Goal: Task Accomplishment & Management: Manage account settings

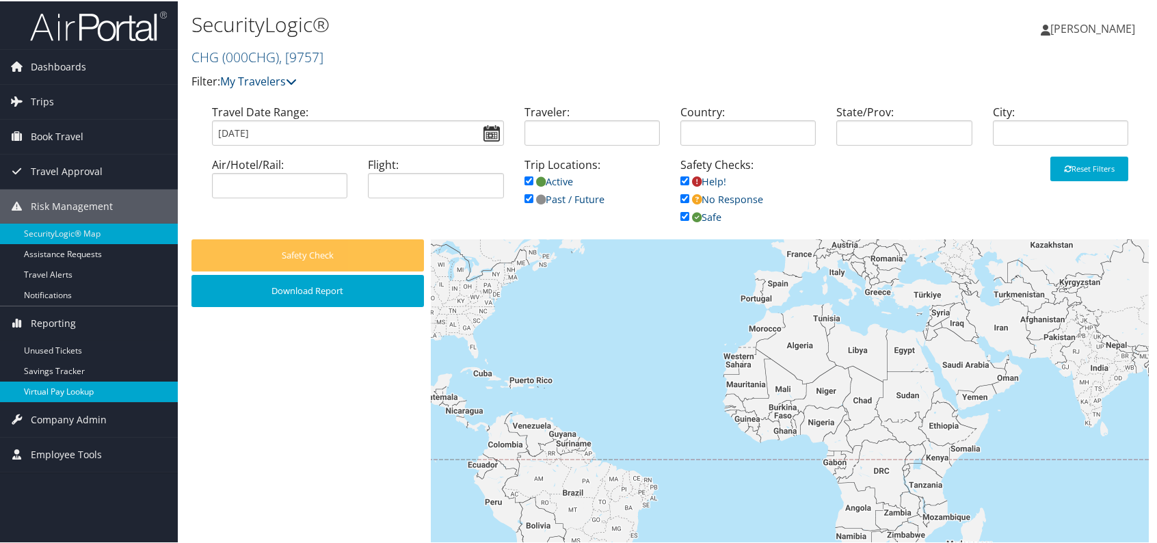
click at [101, 390] on link "Virtual Pay Lookup" at bounding box center [89, 390] width 178 height 21
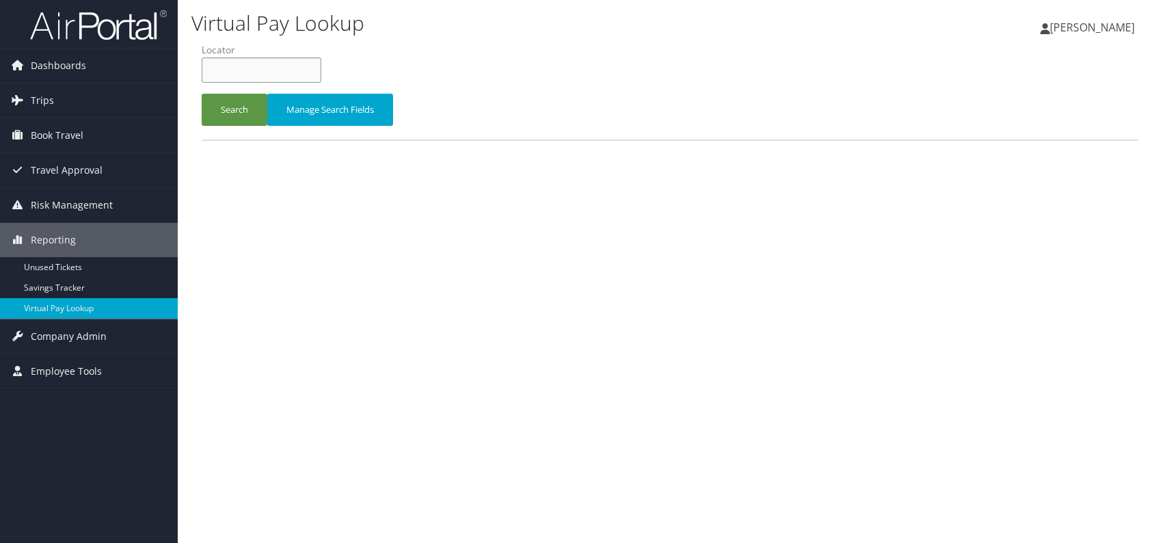
paste input "NCRKOO"
type input "NCRKOO"
click at [231, 104] on button "Search" at bounding box center [235, 110] width 66 height 32
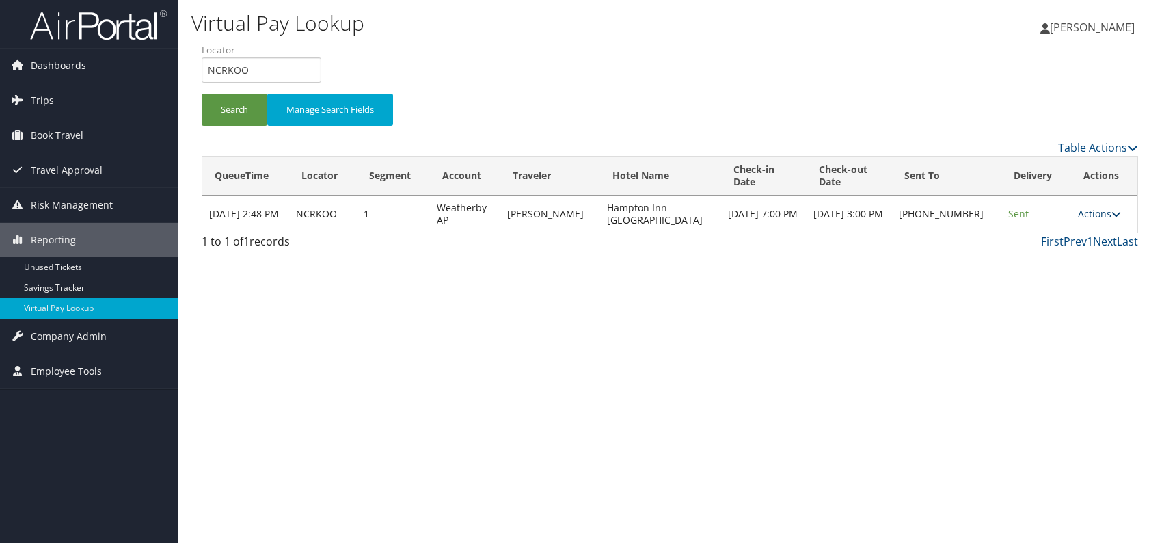
click at [1112, 217] on icon at bounding box center [1117, 214] width 10 height 10
click at [1057, 266] on link "Logs" at bounding box center [1054, 256] width 117 height 23
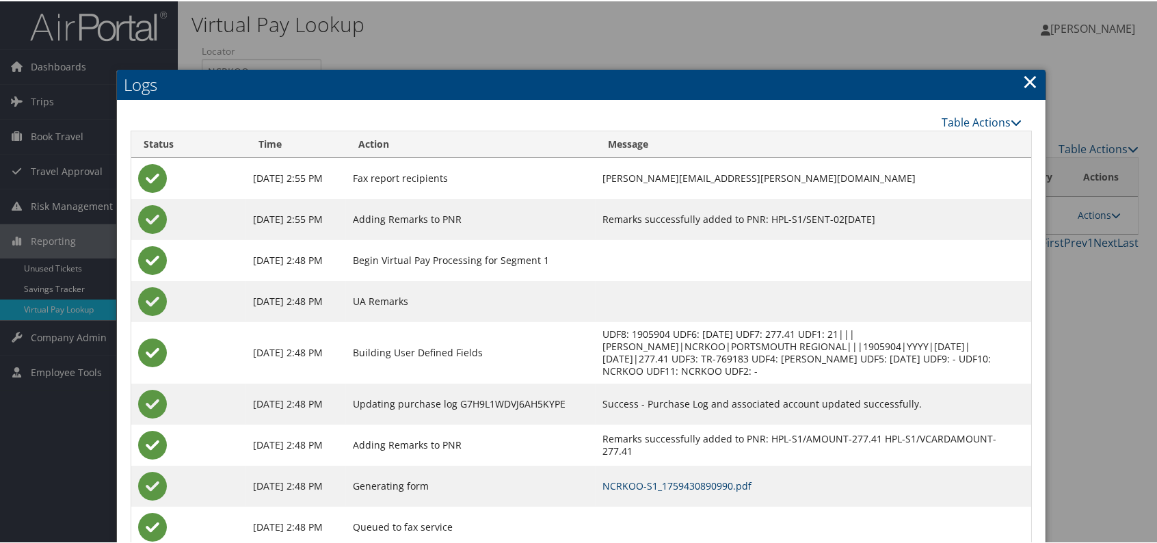
click at [752, 486] on link "NCRKOO-S1_1759430890990.pdf" at bounding box center [676, 484] width 149 height 13
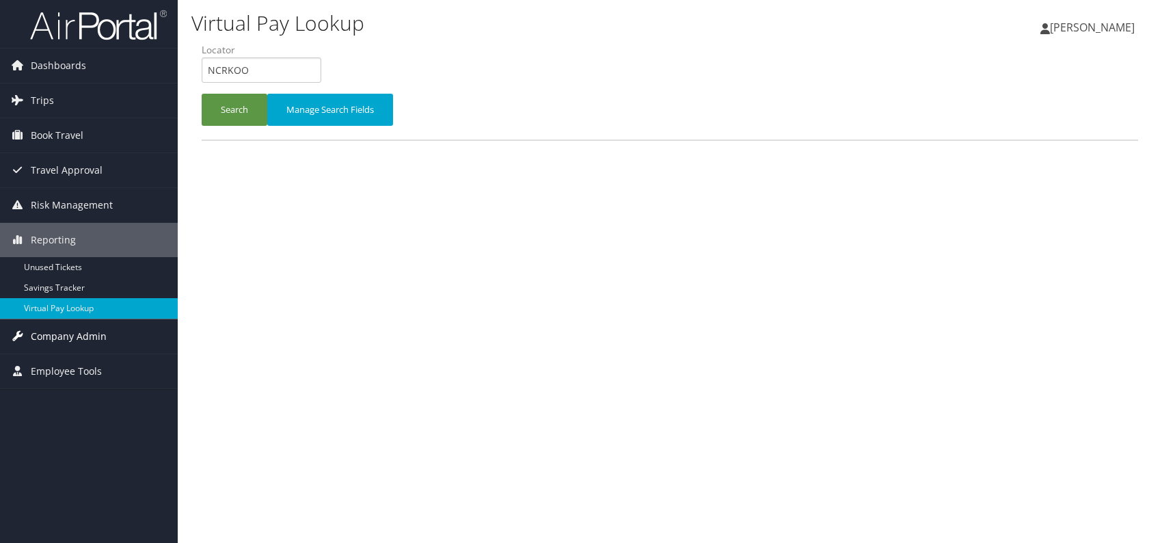
click at [72, 338] on span "Company Admin" at bounding box center [69, 336] width 76 height 34
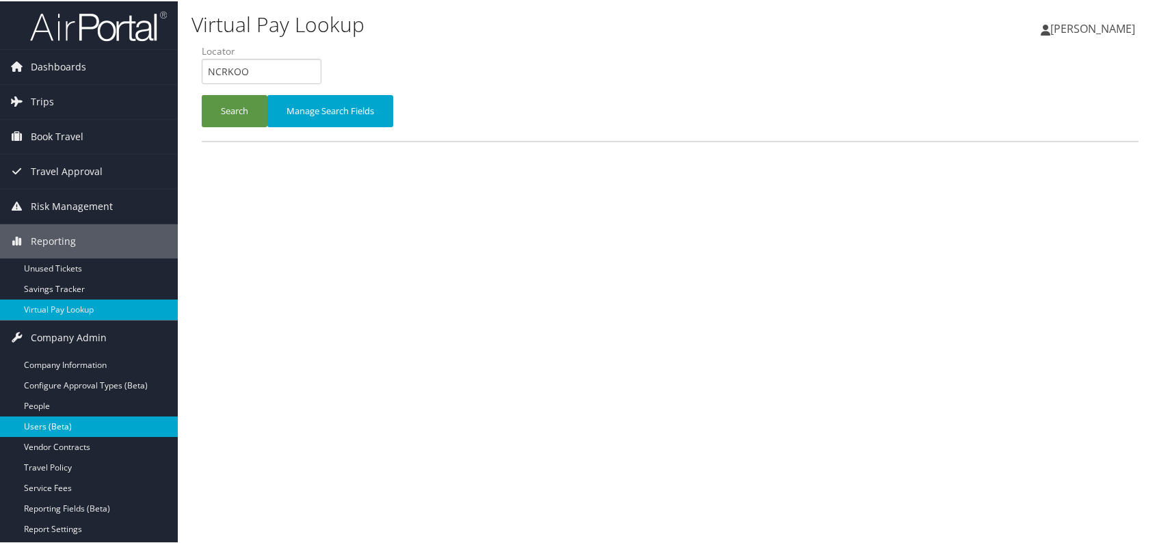
click at [90, 420] on link "Users (Beta)" at bounding box center [89, 425] width 178 height 21
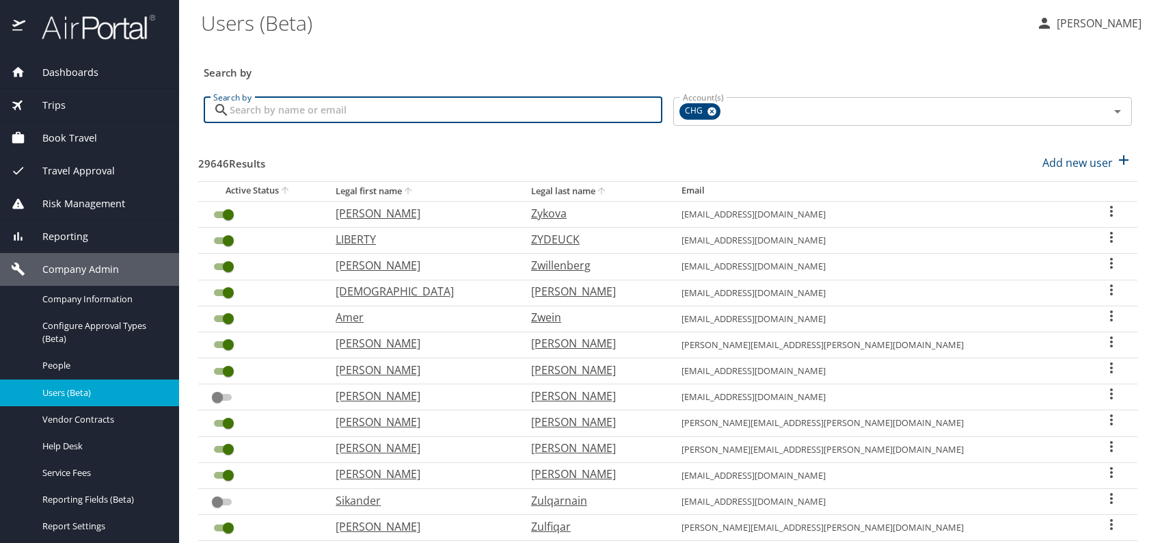
paste input "[EMAIL_ADDRESS][DOMAIN_NAME]"
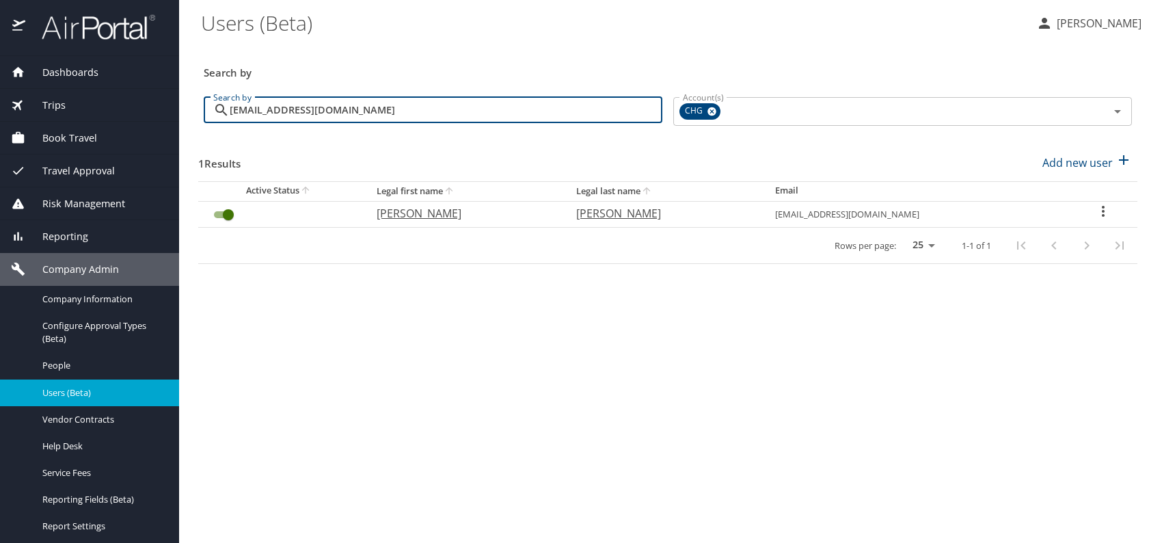
type input "[EMAIL_ADDRESS][DOMAIN_NAME]"
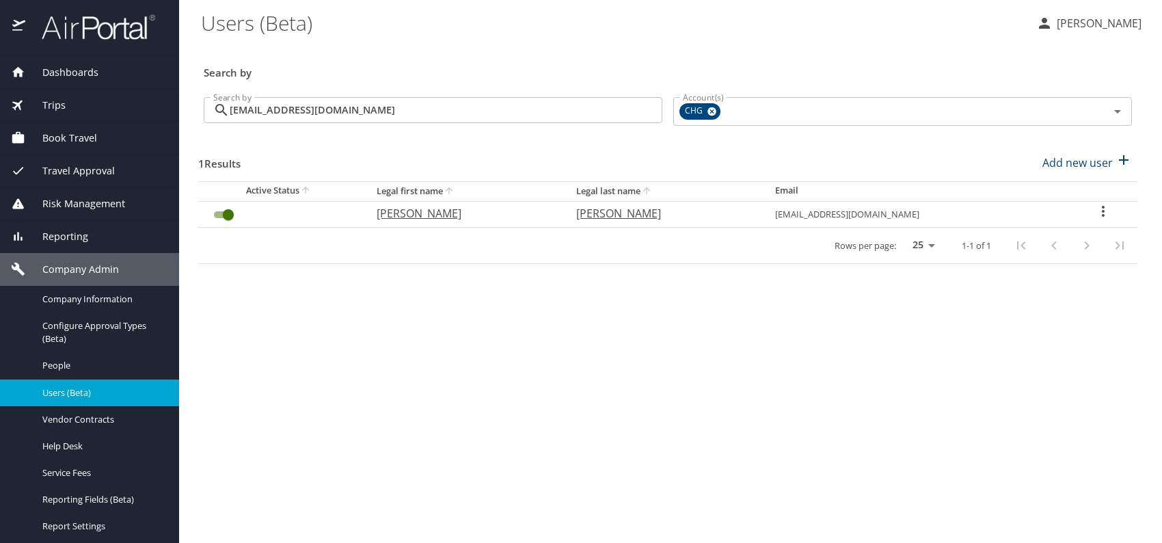
click at [423, 210] on p "Dean" at bounding box center [463, 213] width 172 height 16
select select "US"
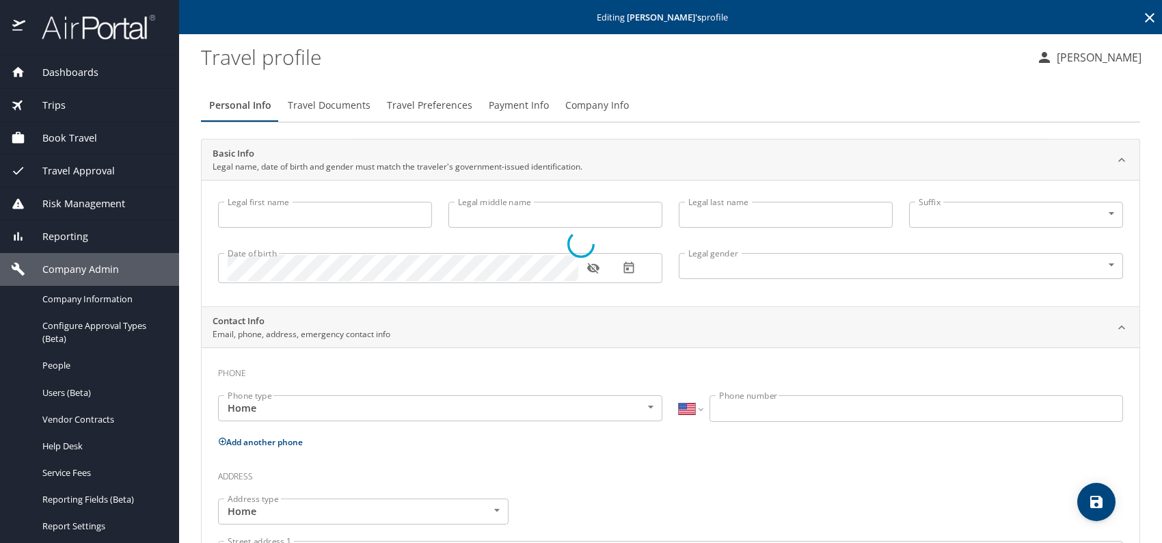
type input "Dean"
type input "Bramlet"
type input "Undisclosed"
select select "US"
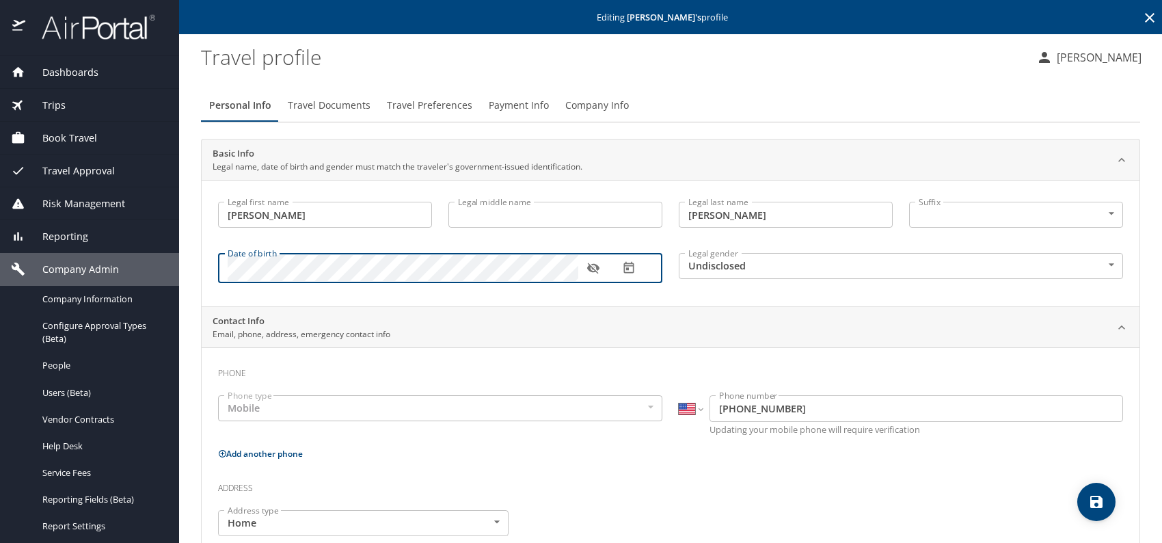
click at [598, 270] on icon "button" at bounding box center [594, 268] width 14 height 14
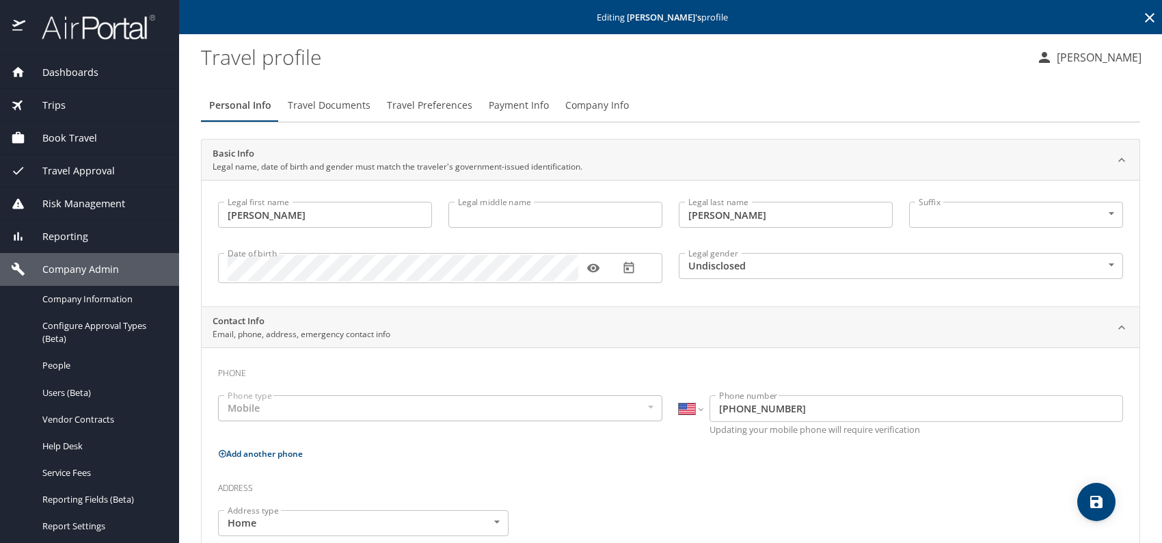
click at [791, 269] on body "Dashboards AirPortal 360™ Manager My Travel Dashboard Trips Airtinerary® Lookup…" at bounding box center [581, 271] width 1162 height 543
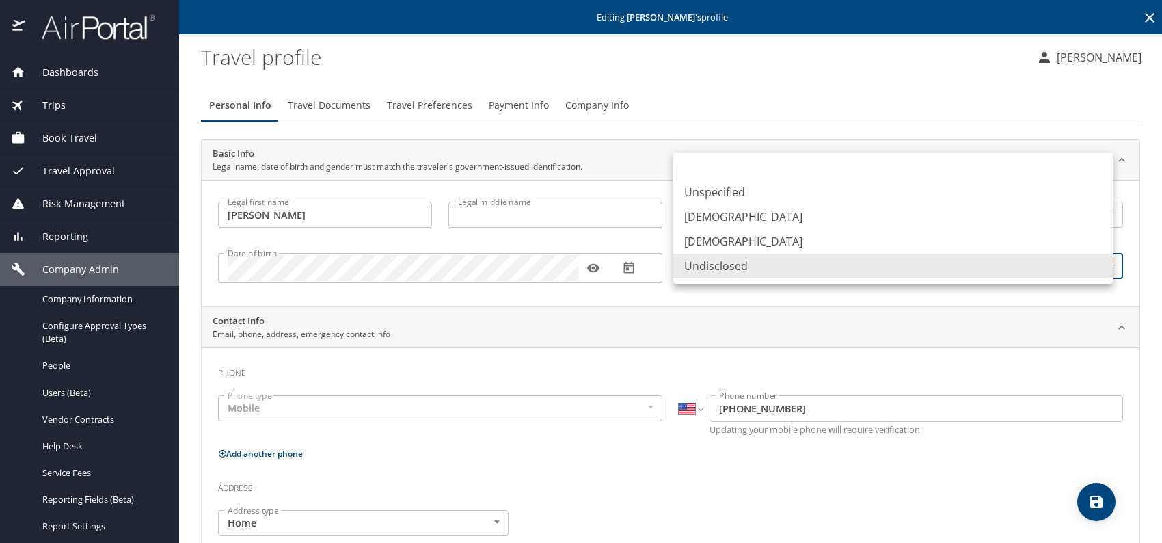
click at [715, 213] on li "Male" at bounding box center [894, 216] width 440 height 25
type input "Male"
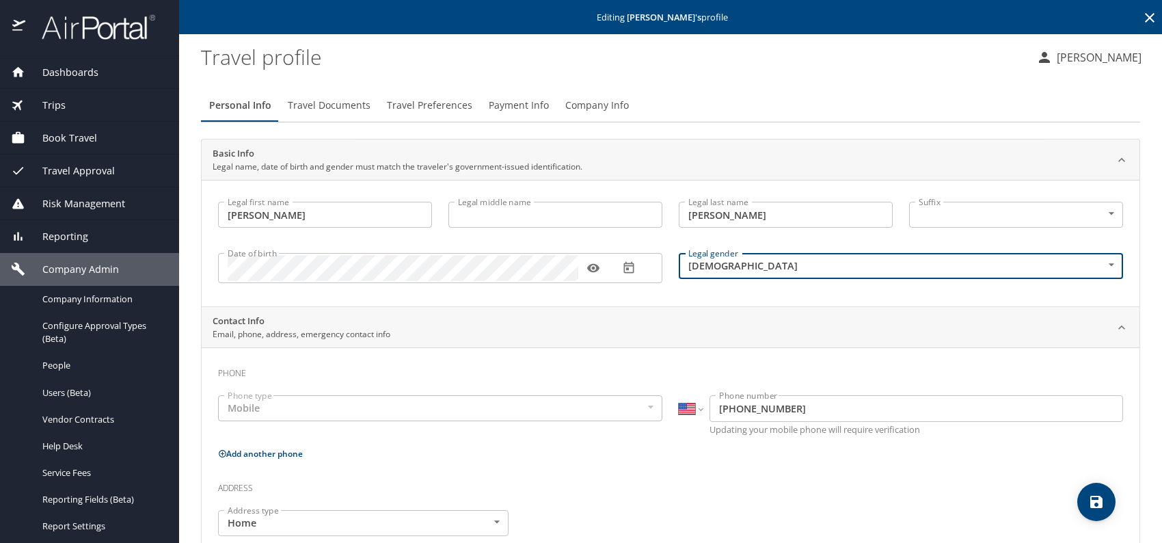
click at [846, 358] on h3 "Phone" at bounding box center [670, 369] width 905 height 23
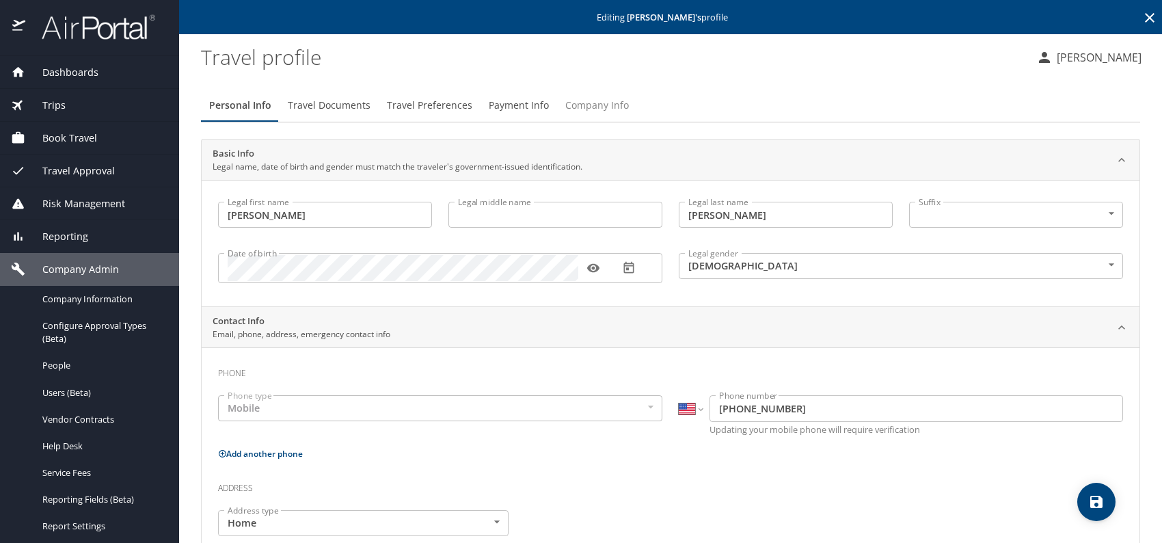
click at [600, 101] on span "Company Info" at bounding box center [598, 105] width 64 height 17
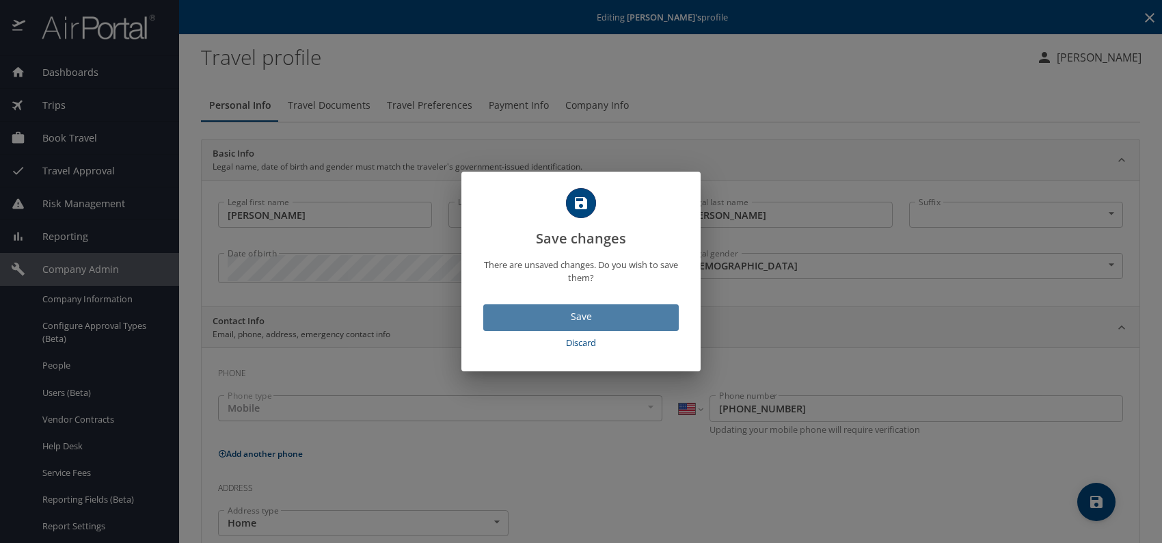
click at [599, 315] on span "Save" at bounding box center [581, 316] width 174 height 17
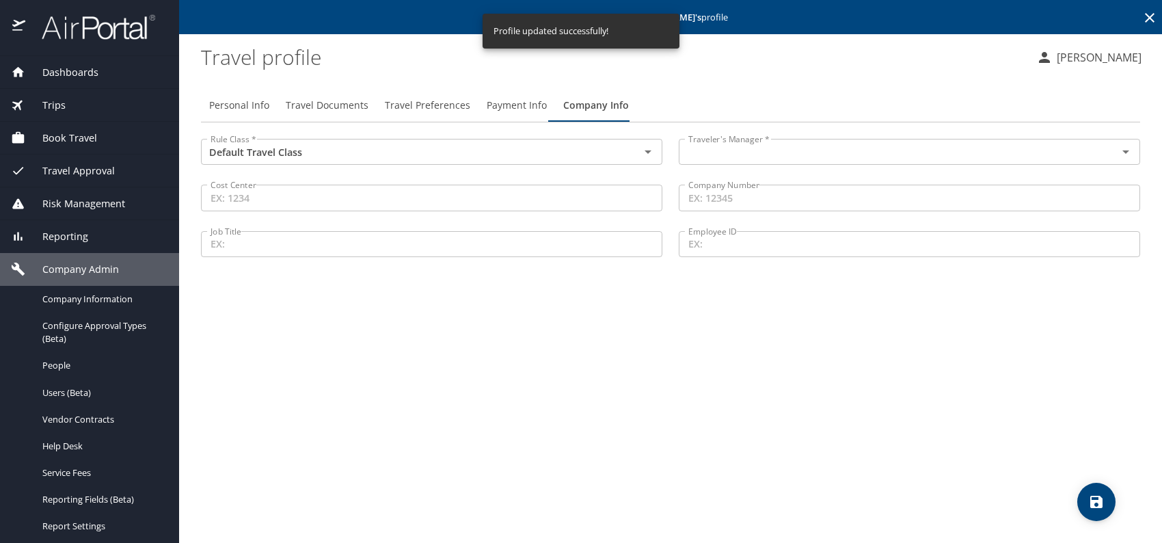
click at [776, 146] on input "text" at bounding box center [889, 152] width 413 height 18
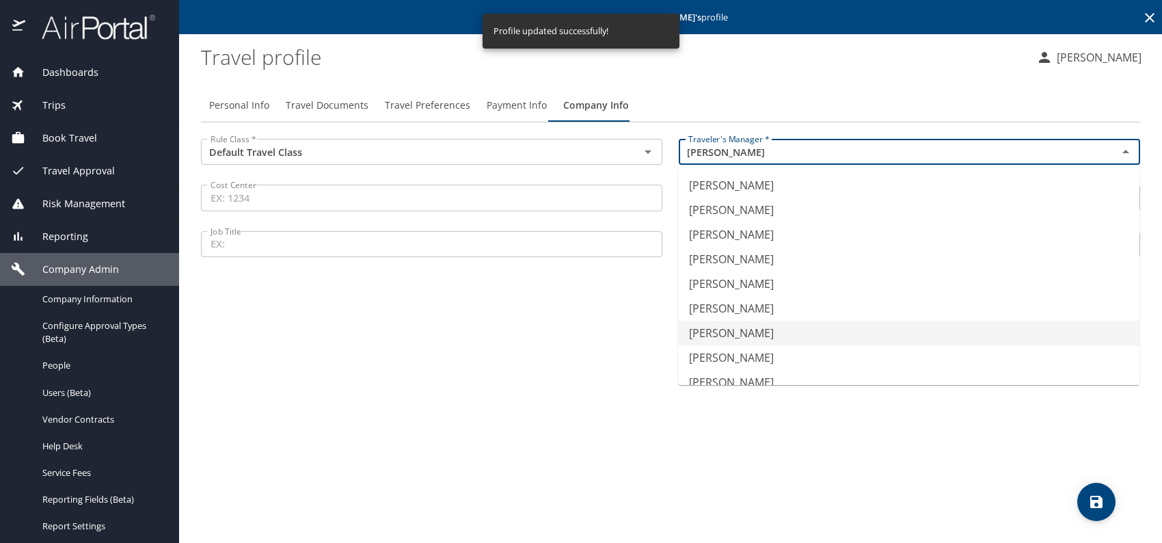
click at [756, 327] on li "Jeffery Bitton" at bounding box center [909, 333] width 462 height 25
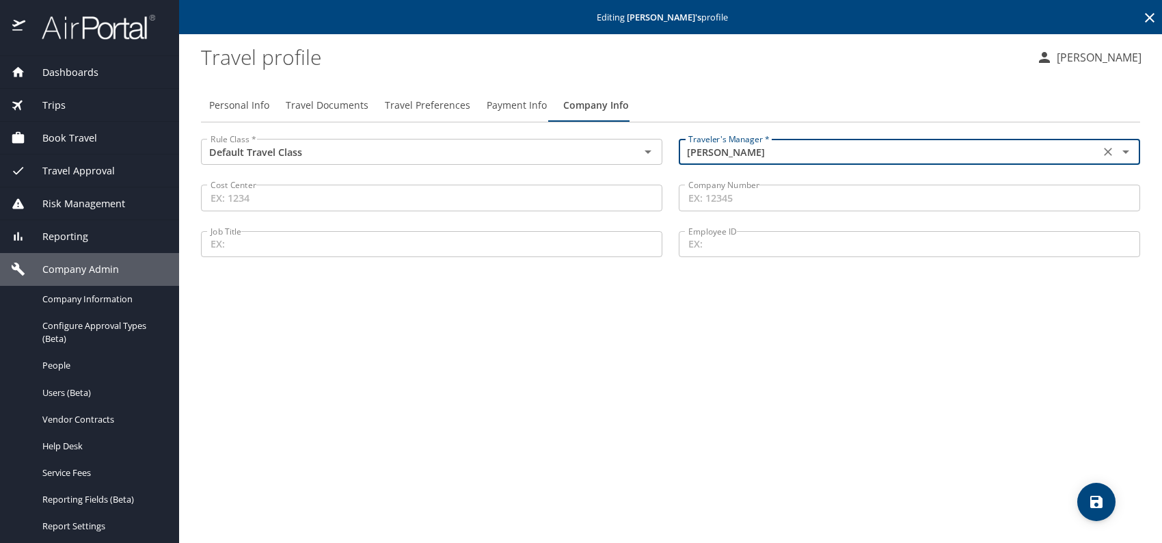
type input "Jeffery Bitton"
click at [323, 93] on button "Travel Documents" at bounding box center [327, 105] width 99 height 33
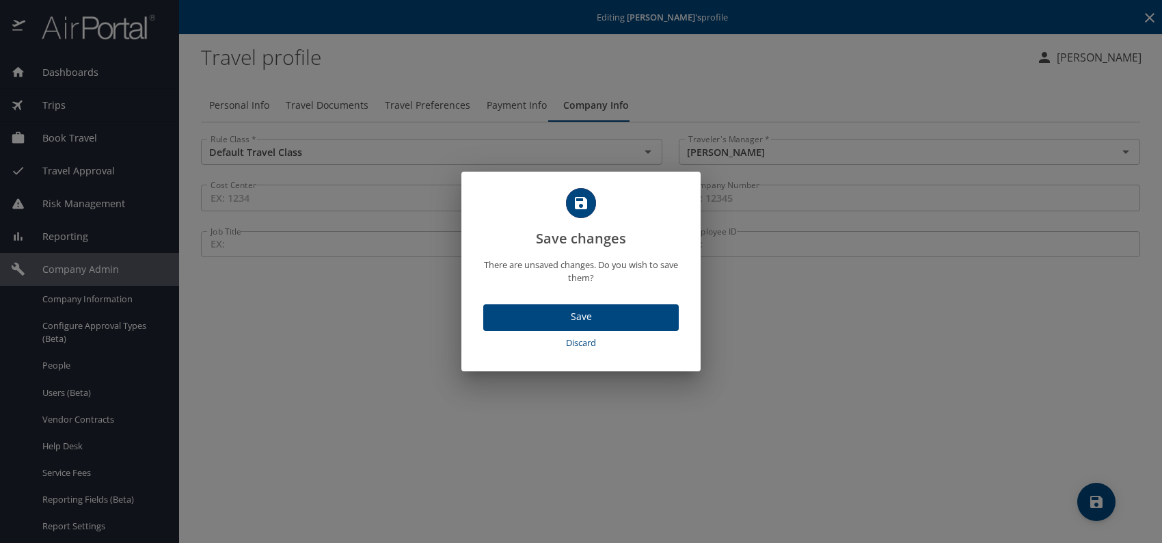
click at [589, 316] on span "Save" at bounding box center [581, 316] width 174 height 17
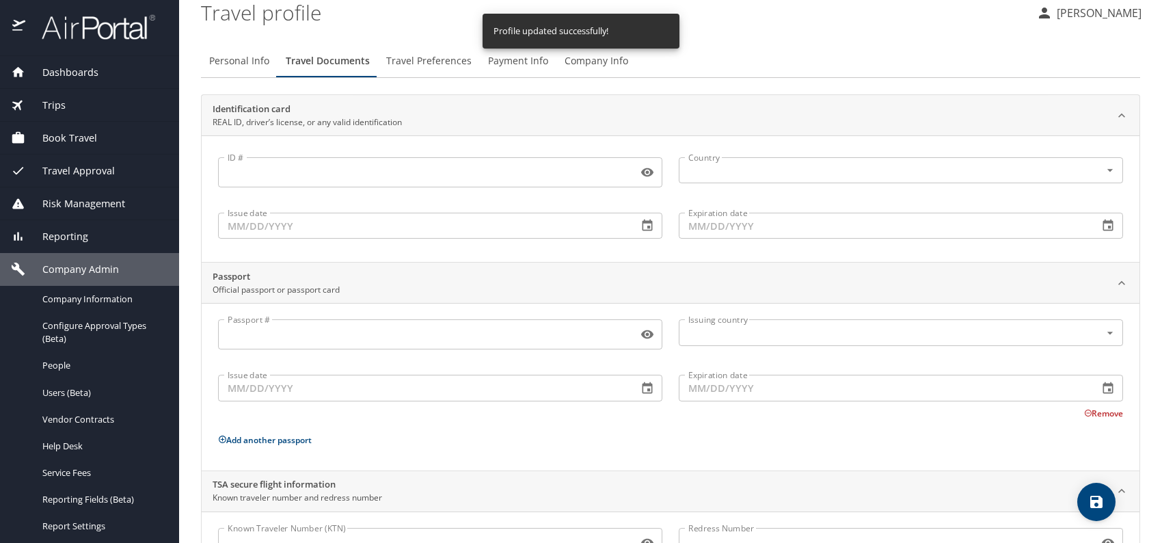
scroll to position [115, 0]
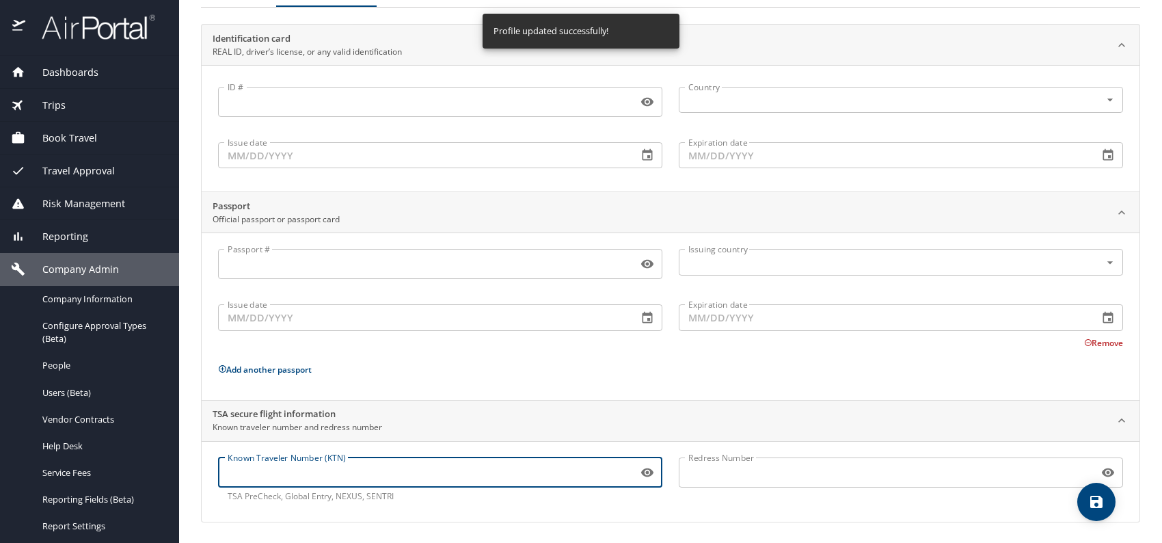
paste input "984381338"
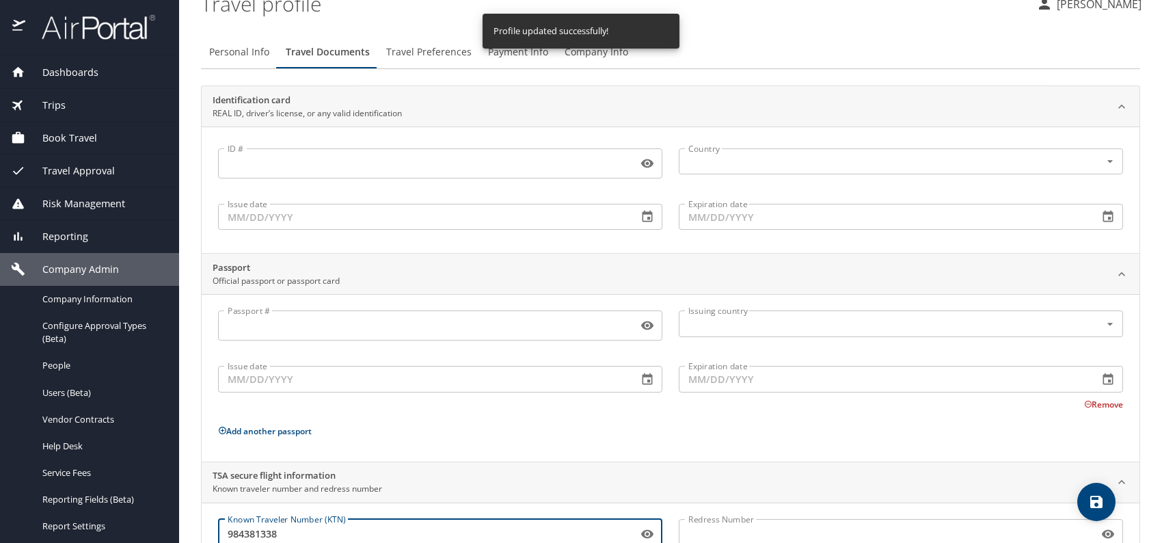
scroll to position [0, 0]
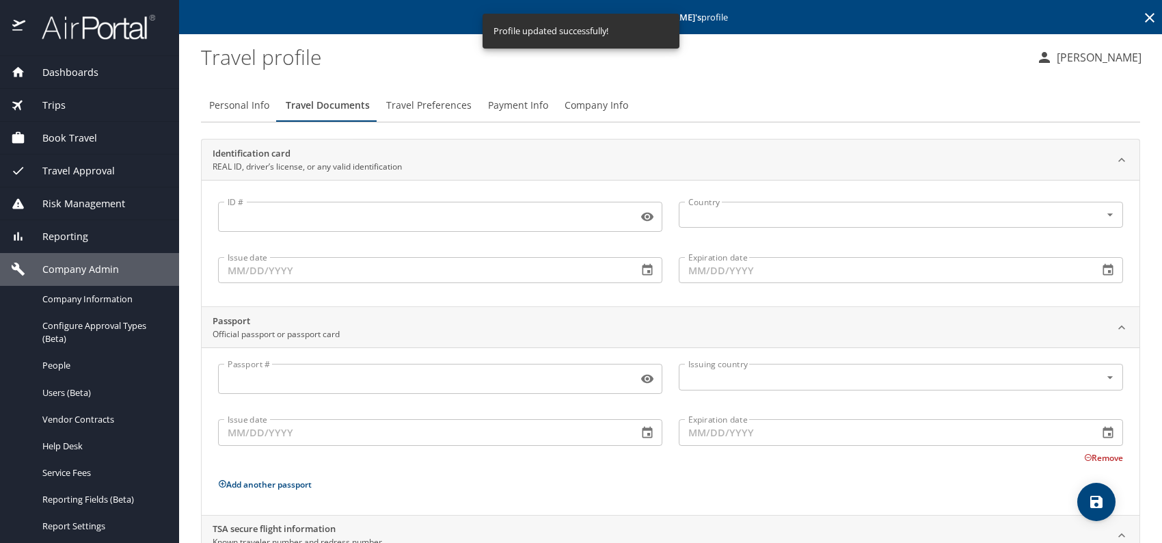
type input "984381338"
click at [447, 99] on span "Travel Preferences" at bounding box center [428, 105] width 85 height 17
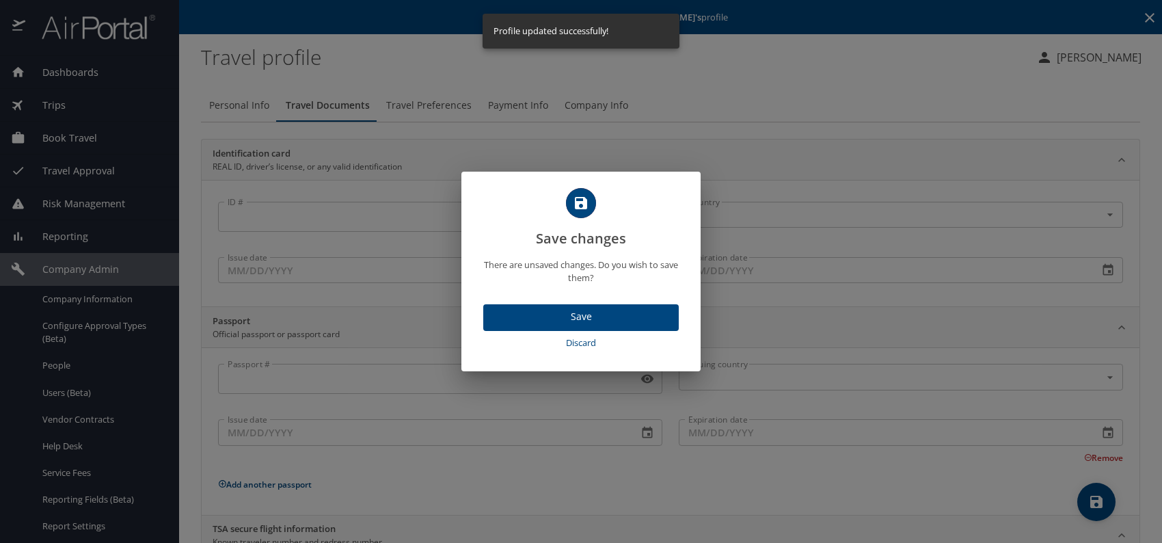
click at [608, 319] on span "Save" at bounding box center [581, 316] width 174 height 17
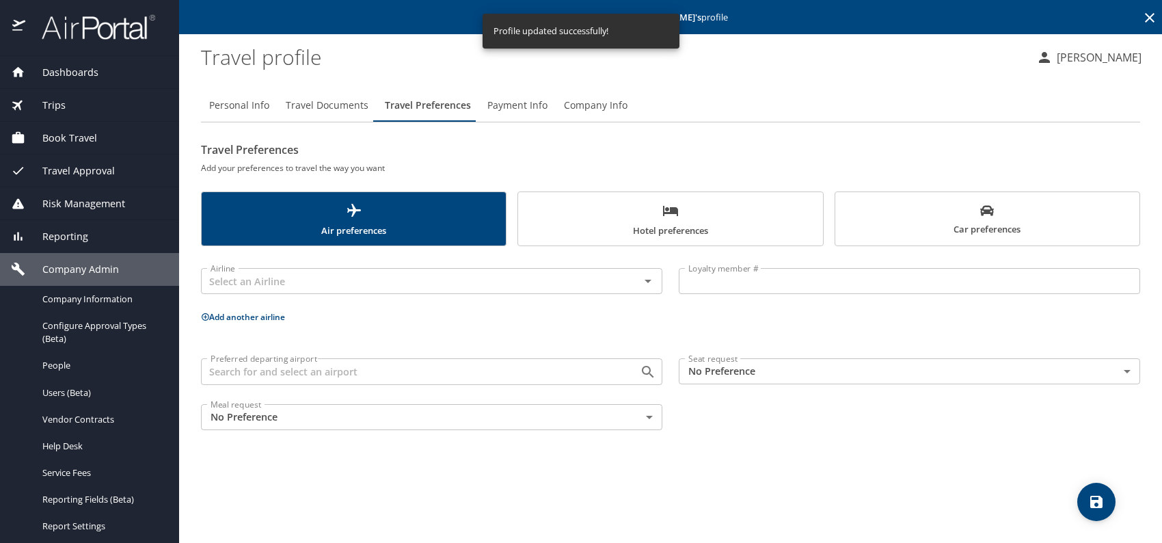
click at [778, 379] on body "Dashboards AirPortal 360™ Manager My Travel Dashboard Trips Airtinerary® Lookup…" at bounding box center [581, 271] width 1162 height 543
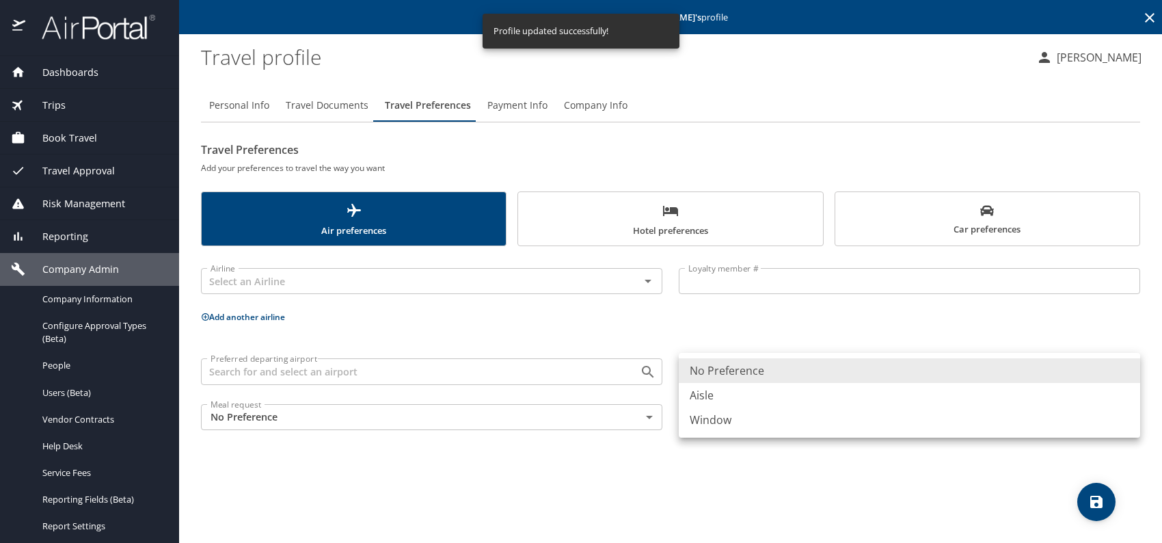
click at [743, 390] on li "Aisle" at bounding box center [910, 395] width 462 height 25
type input "Aisle"
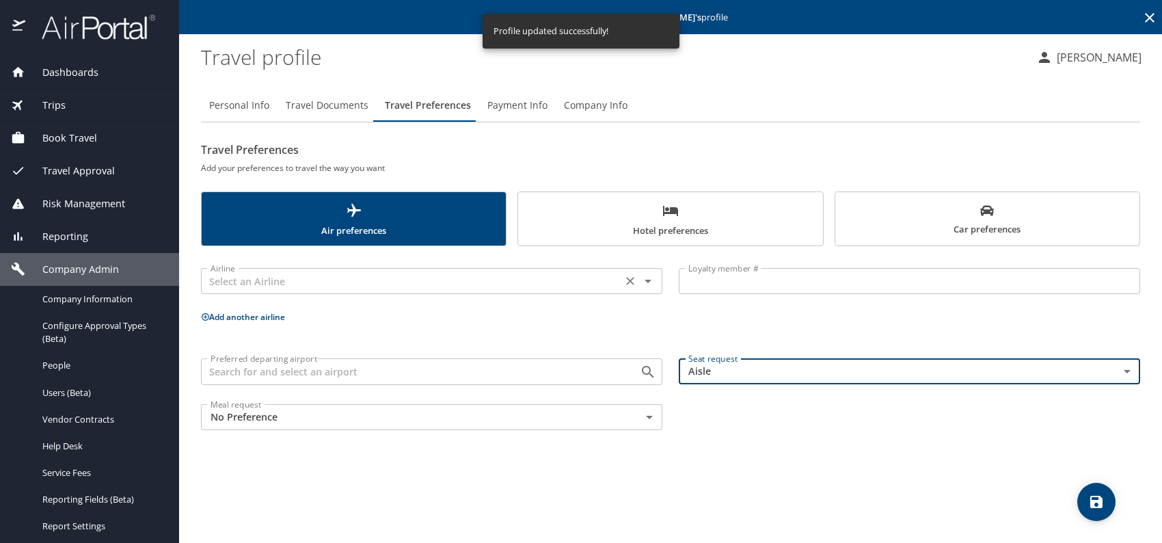
click at [447, 280] on input "text" at bounding box center [411, 281] width 413 height 18
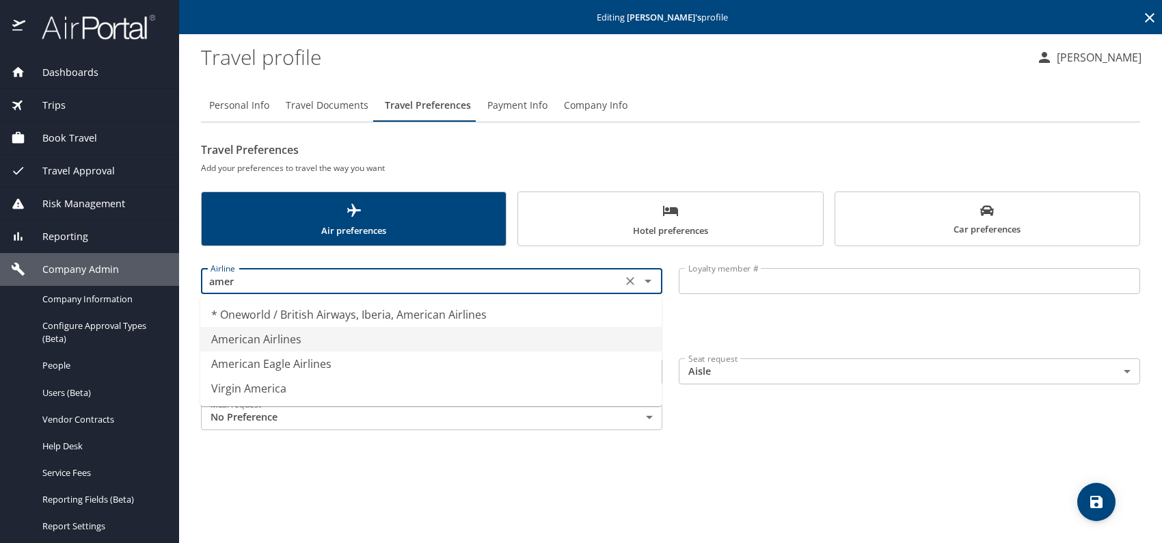
click at [356, 330] on li "American Airlines" at bounding box center [431, 339] width 462 height 25
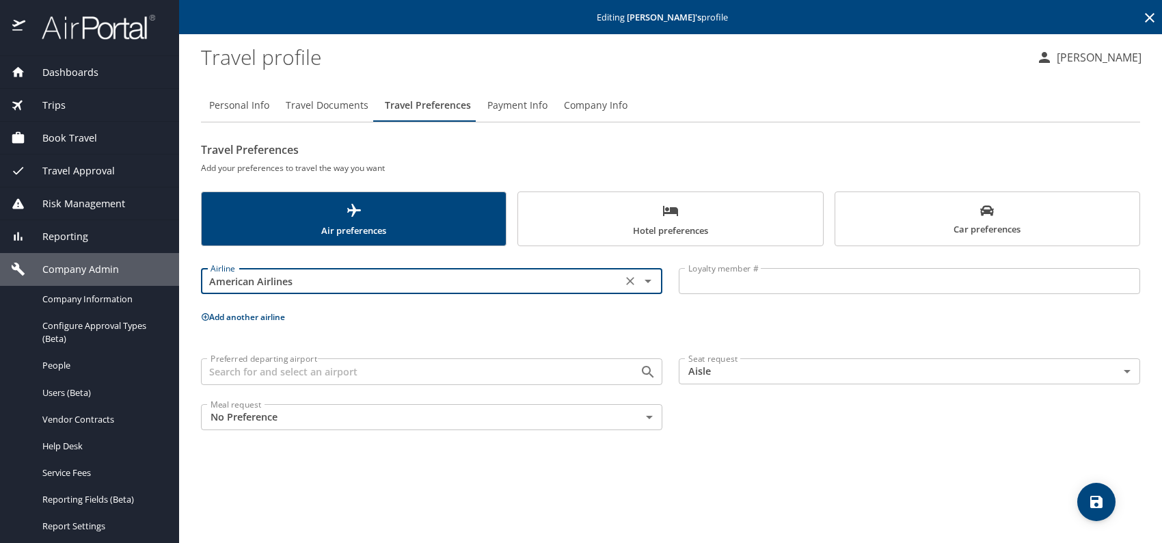
type input "American Airlines"
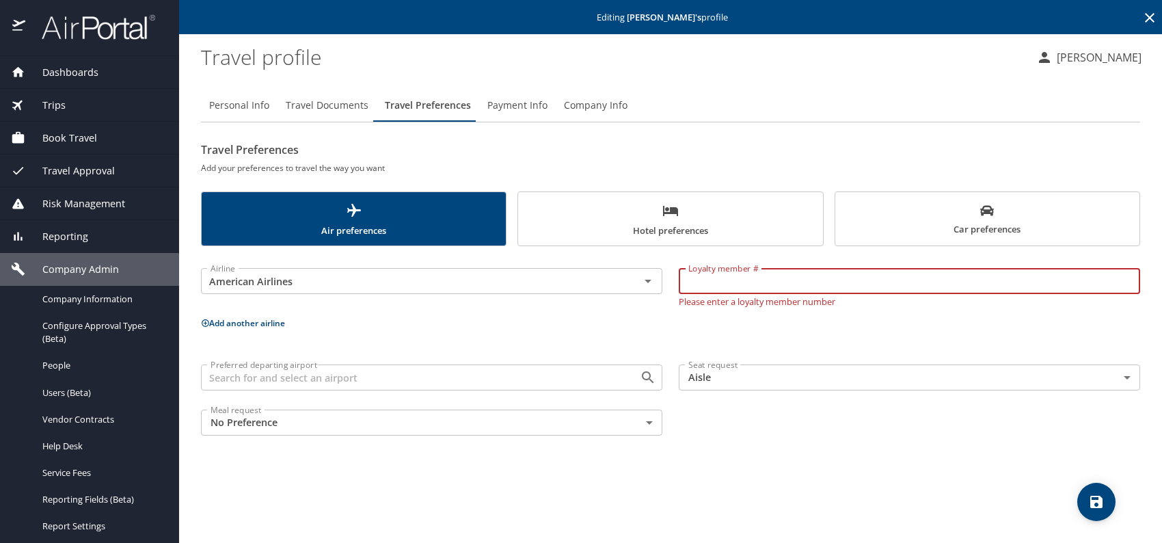
paste input "FVH3846"
type input "FVH3846"
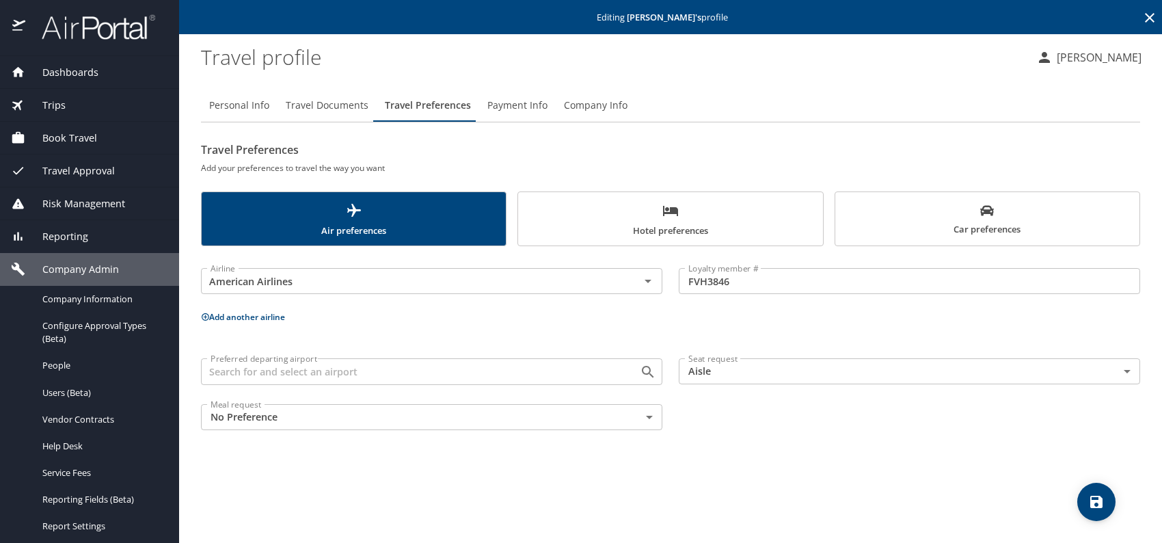
click at [239, 314] on button "Add another airline" at bounding box center [243, 317] width 84 height 12
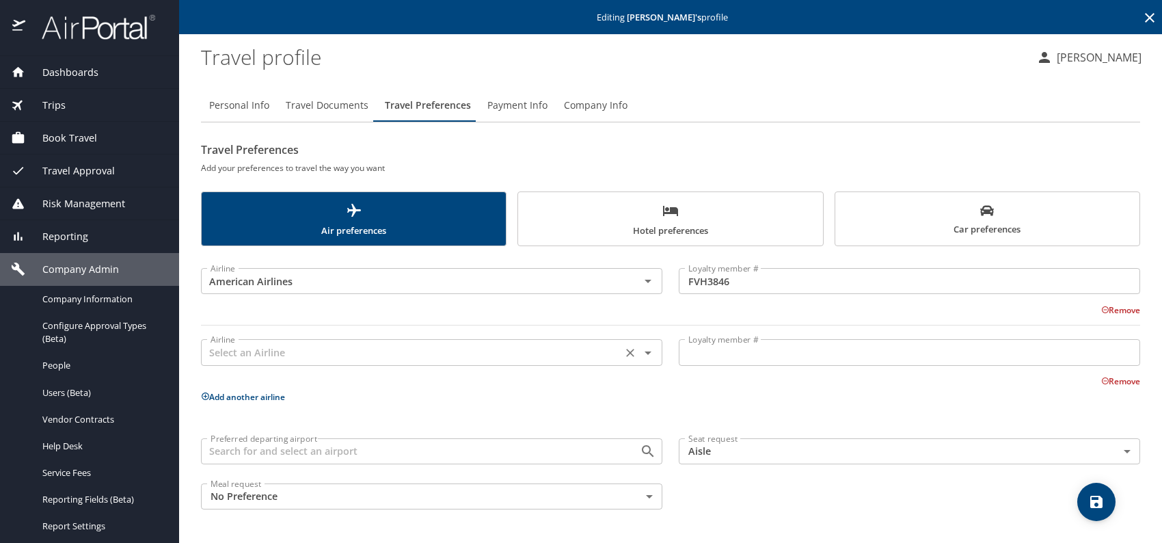
click at [243, 358] on input "text" at bounding box center [411, 352] width 413 height 18
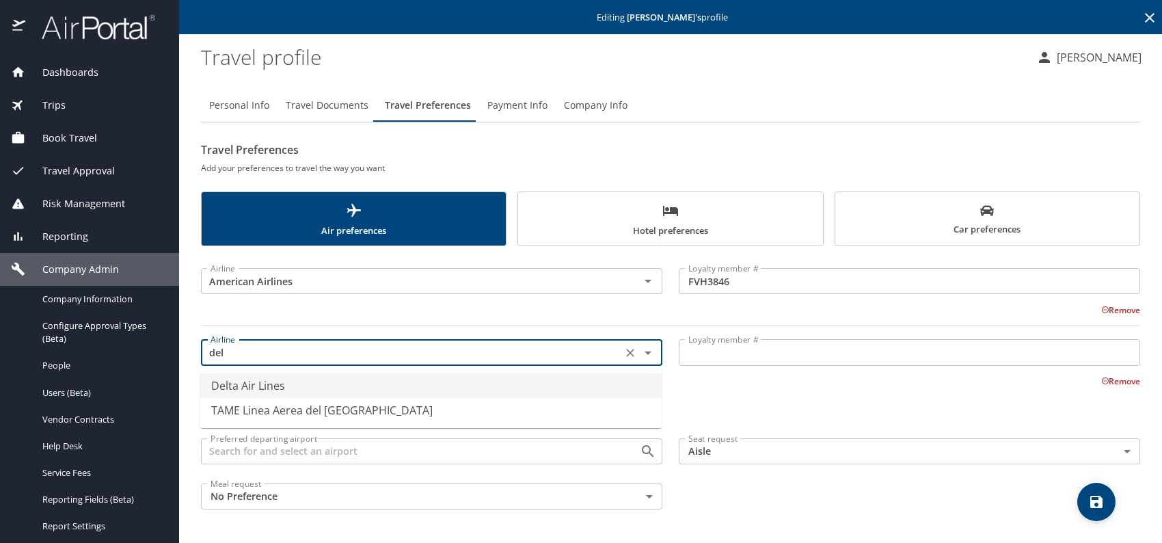
click at [282, 389] on li "Delta Air Lines" at bounding box center [431, 385] width 462 height 25
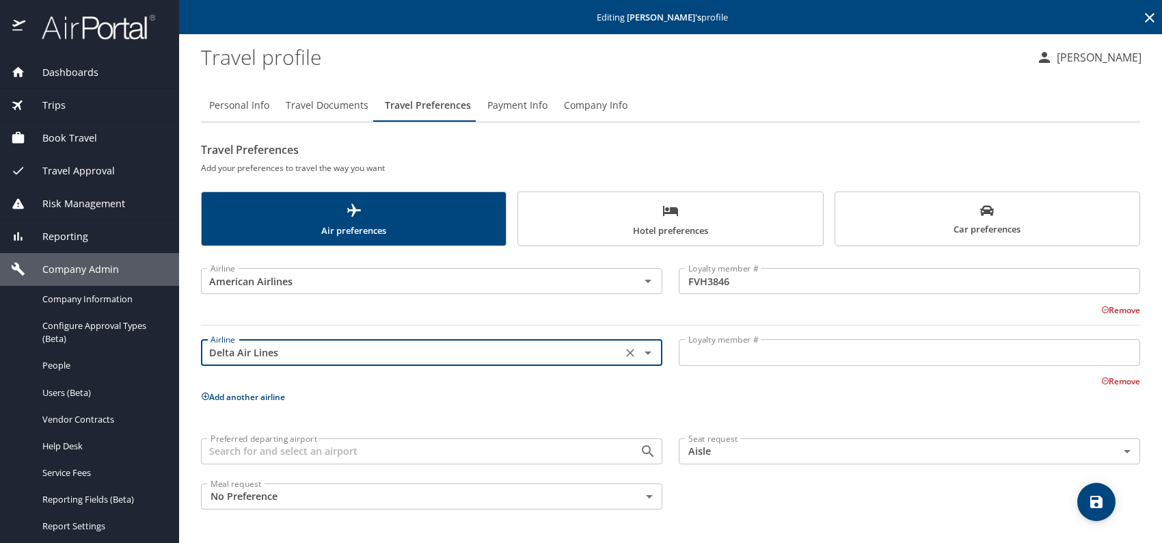
type input "Delta Air Lines"
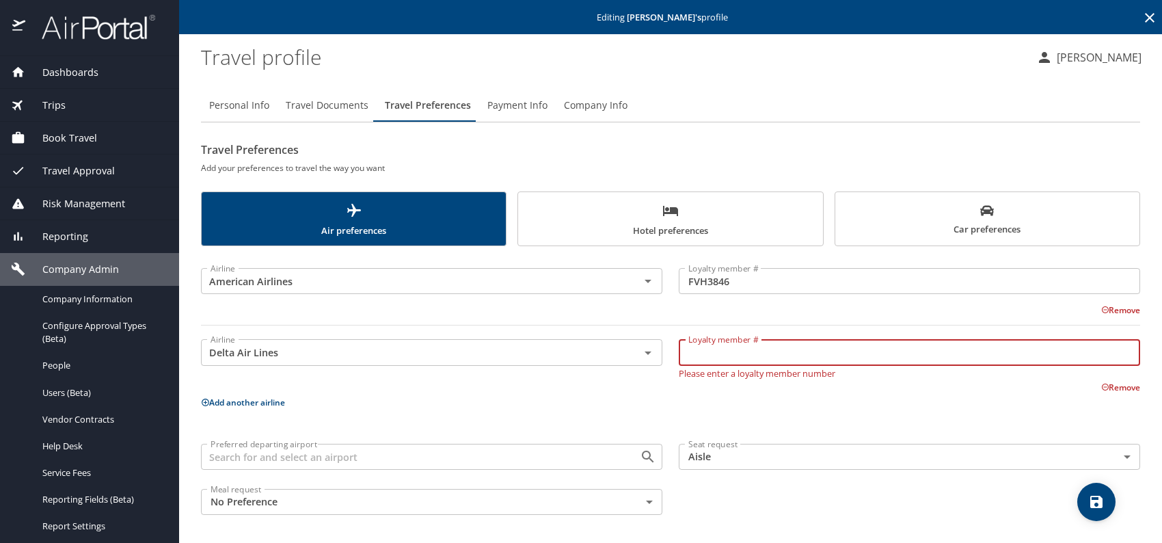
paste input "2052607484"
type input "2052607484"
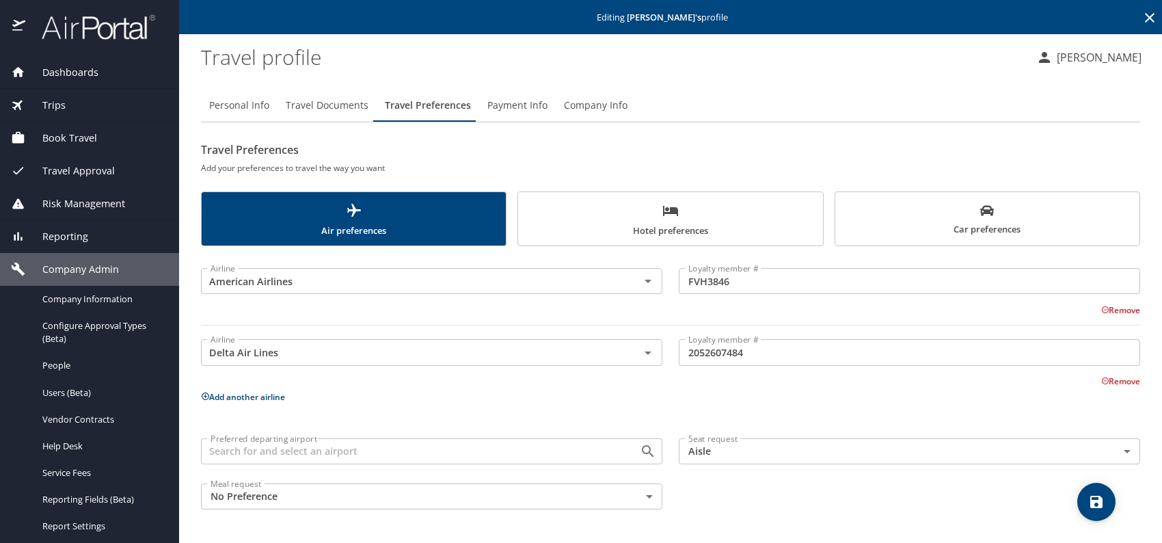
click at [257, 400] on button "Add another airline" at bounding box center [243, 397] width 84 height 12
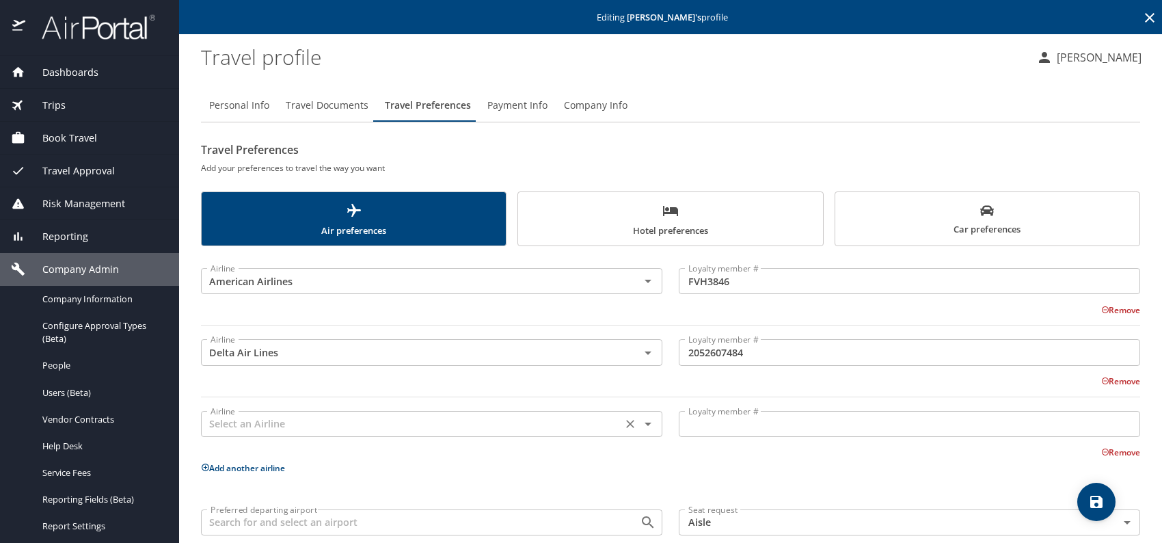
click at [237, 427] on input "text" at bounding box center [411, 424] width 413 height 18
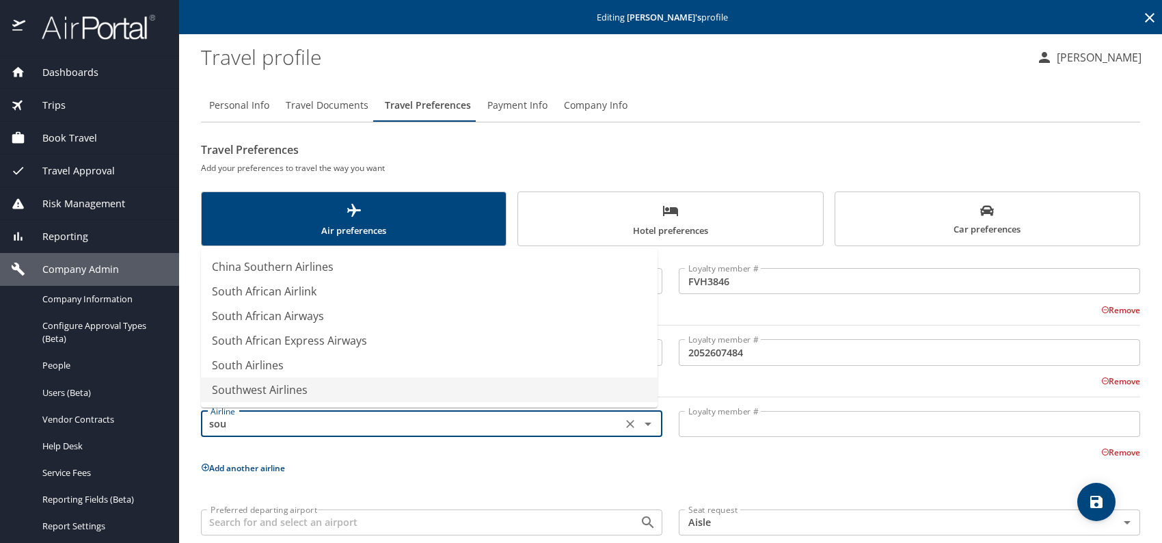
drag, startPoint x: 278, startPoint y: 388, endPoint x: 332, endPoint y: 390, distance: 54.1
click at [280, 387] on li "Southwest Airlines" at bounding box center [429, 389] width 457 height 25
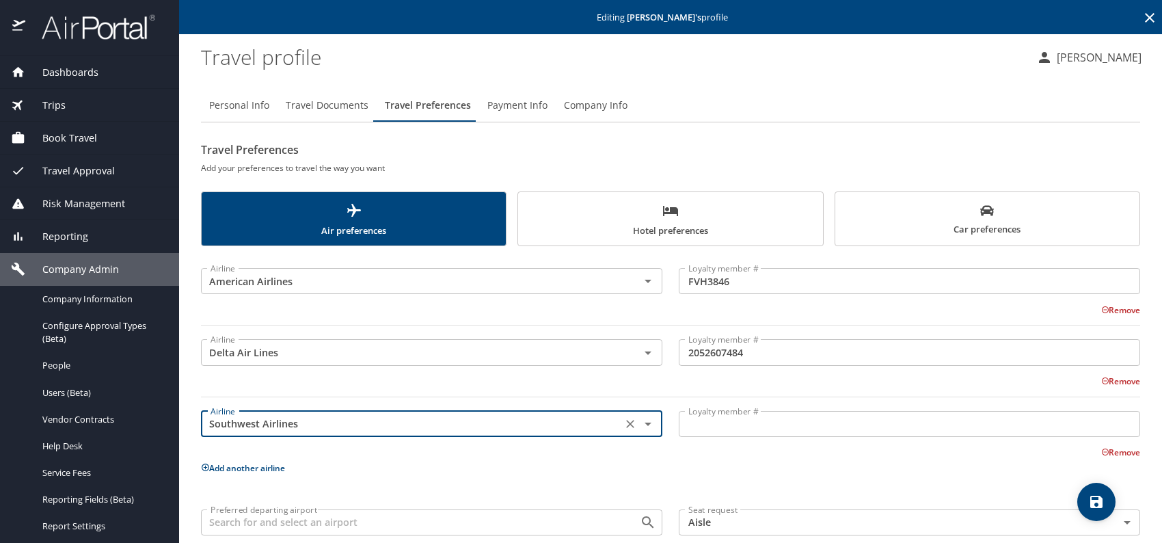
type input "Southwest Airlines"
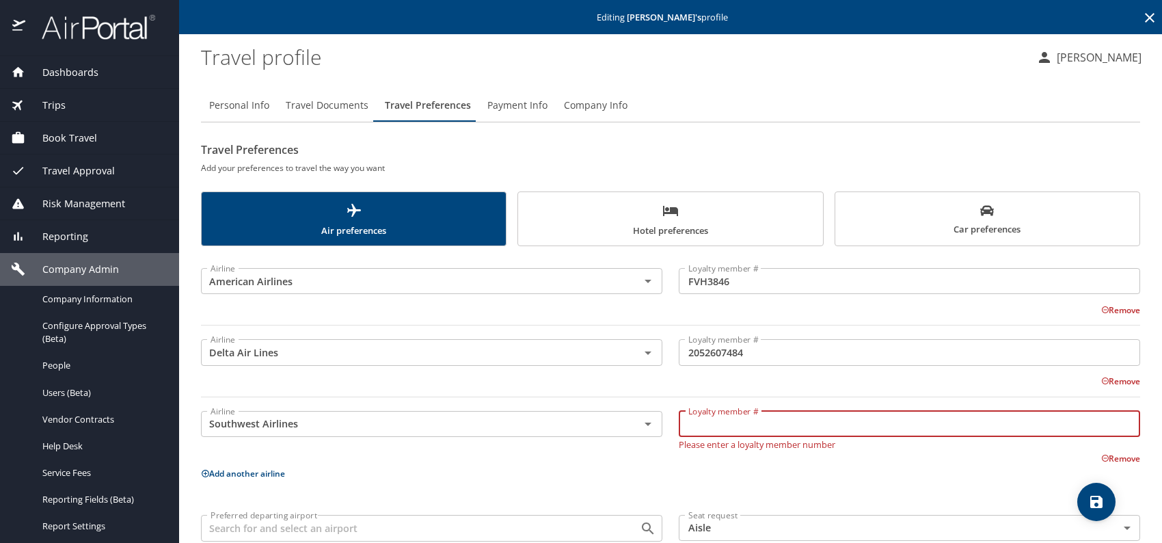
paste input "000051973386"
type input "000051973386"
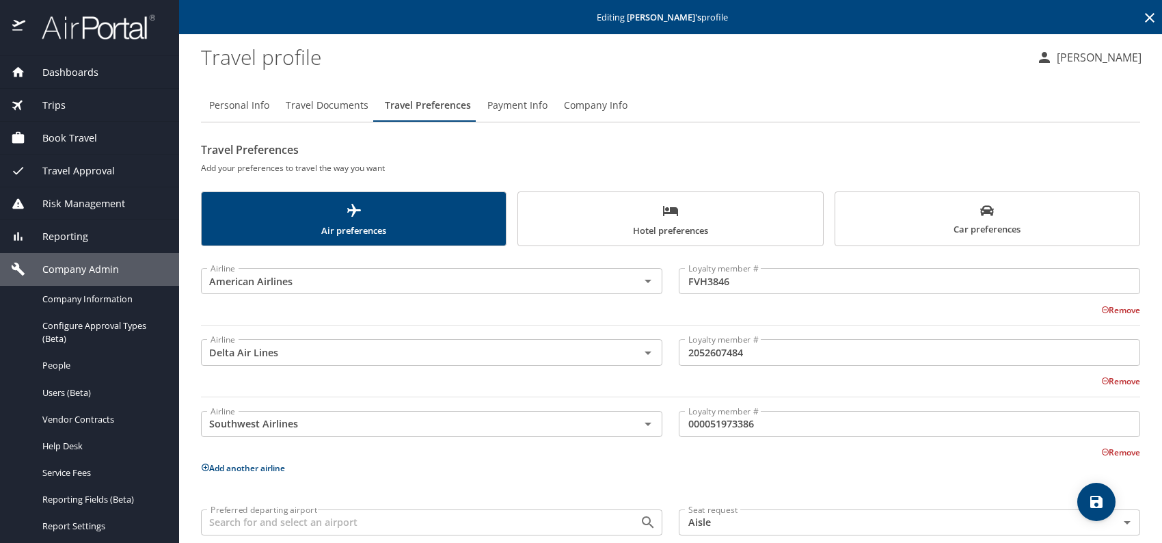
click at [257, 464] on button "Add another airline" at bounding box center [243, 468] width 84 height 12
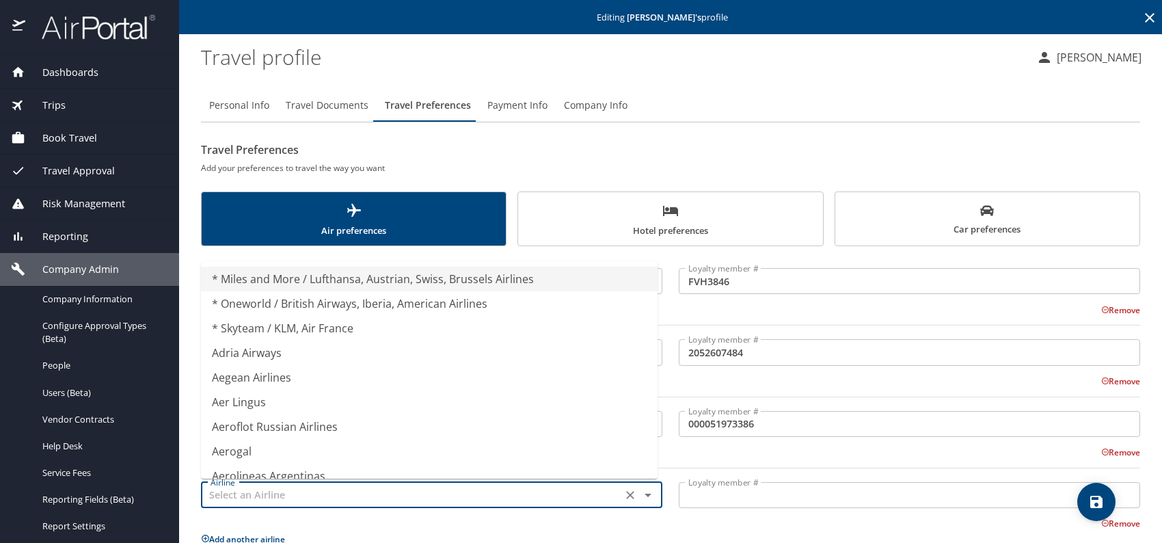
click at [292, 486] on input "text" at bounding box center [411, 495] width 413 height 18
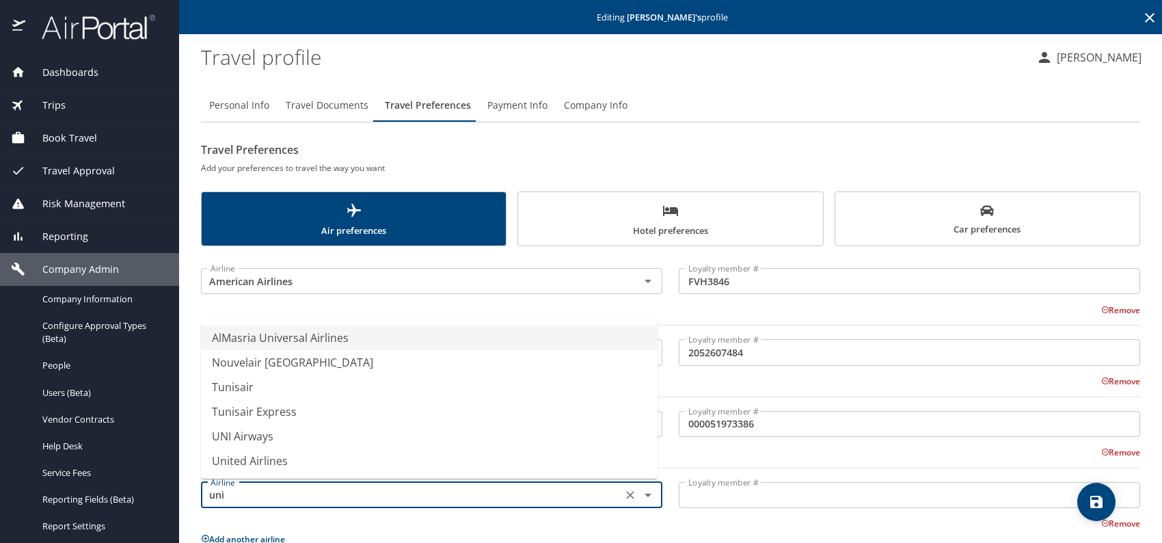
drag, startPoint x: 291, startPoint y: 463, endPoint x: 302, endPoint y: 460, distance: 10.6
click at [291, 462] on li "United Airlines" at bounding box center [429, 461] width 457 height 25
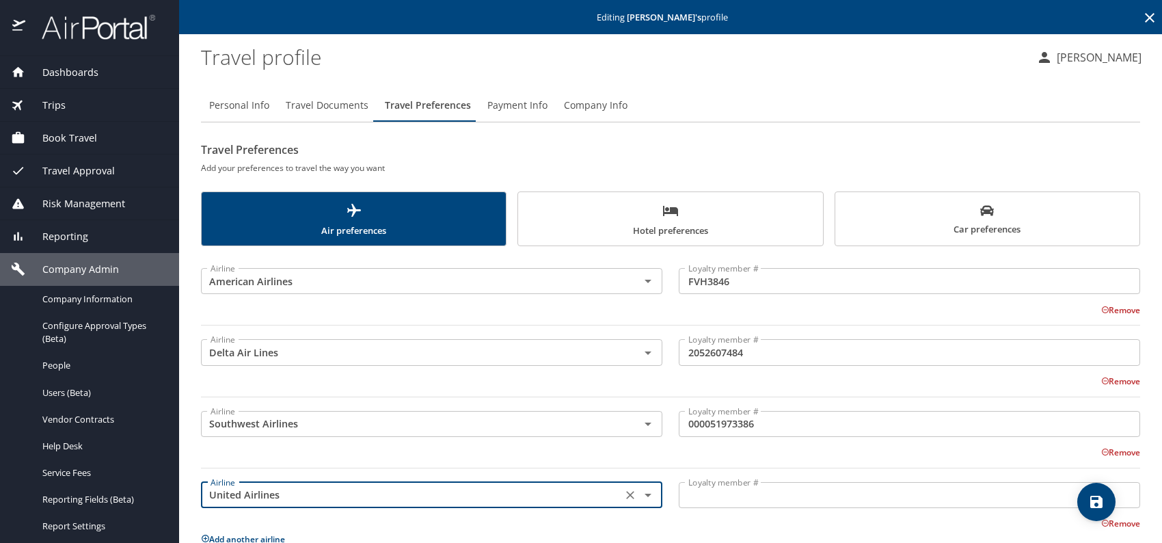
type input "United Airlines"
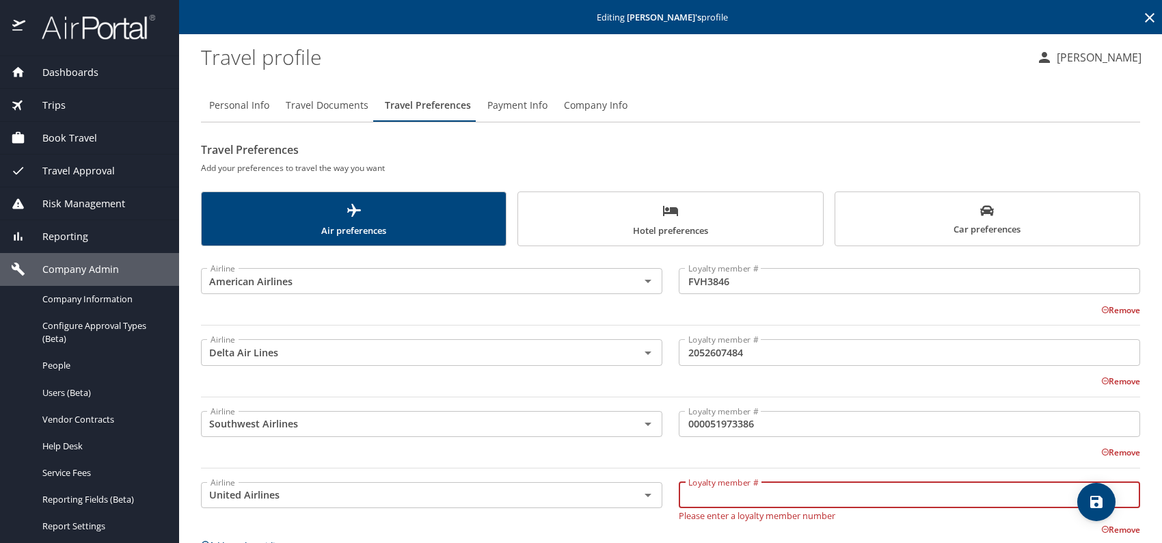
paste input "GWA27208"
type input "GWA27208"
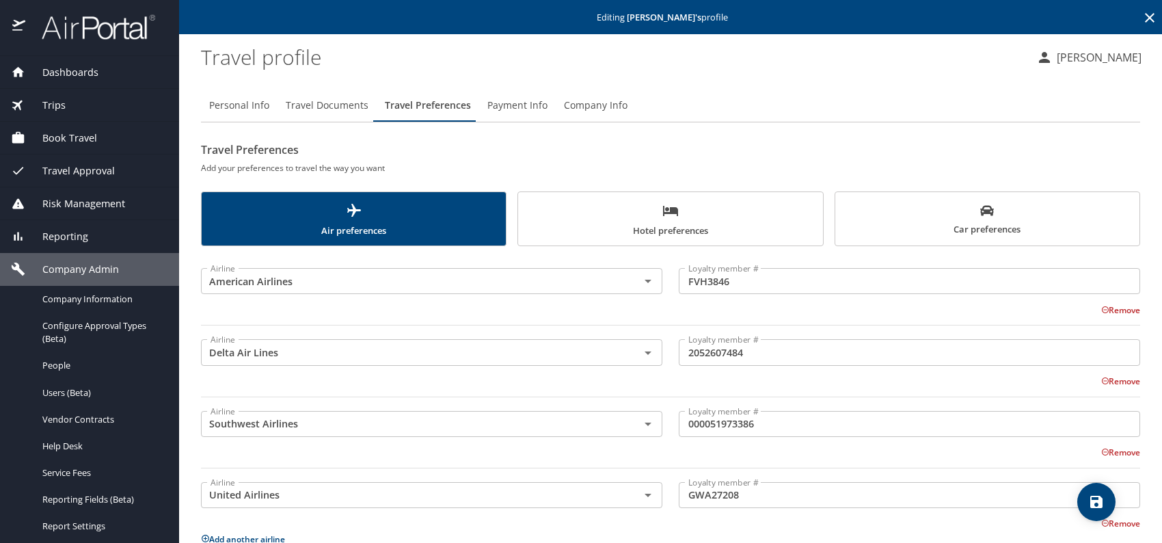
click at [930, 220] on span "Car preferences" at bounding box center [988, 221] width 288 height 34
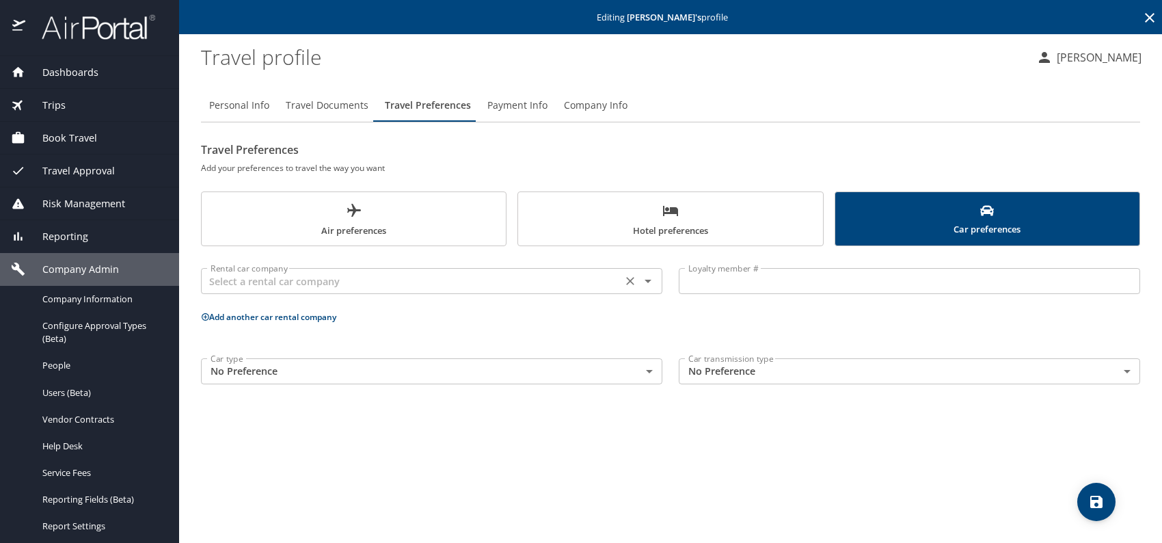
click at [478, 280] on input "text" at bounding box center [411, 281] width 413 height 18
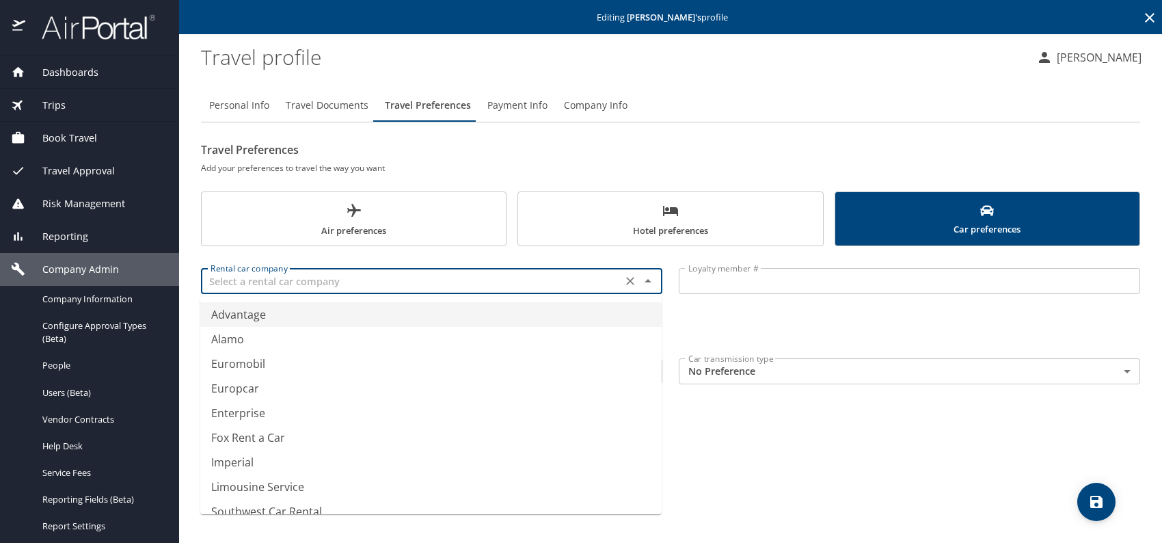
type input "Advantage"
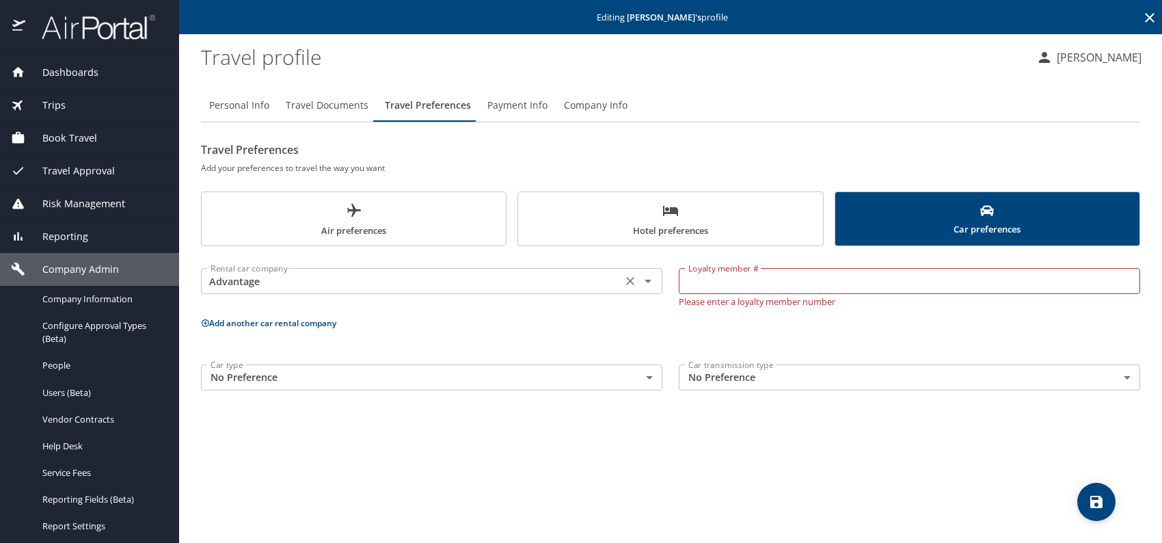
click at [630, 280] on icon "Clear" at bounding box center [630, 282] width 8 height 8
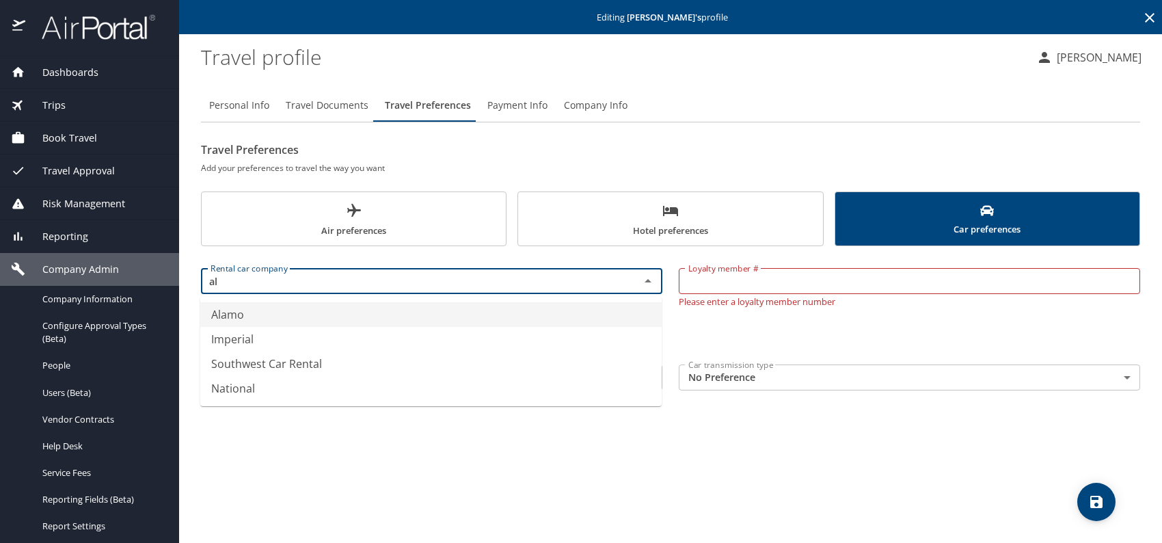
click at [354, 321] on li "Alamo" at bounding box center [431, 314] width 462 height 25
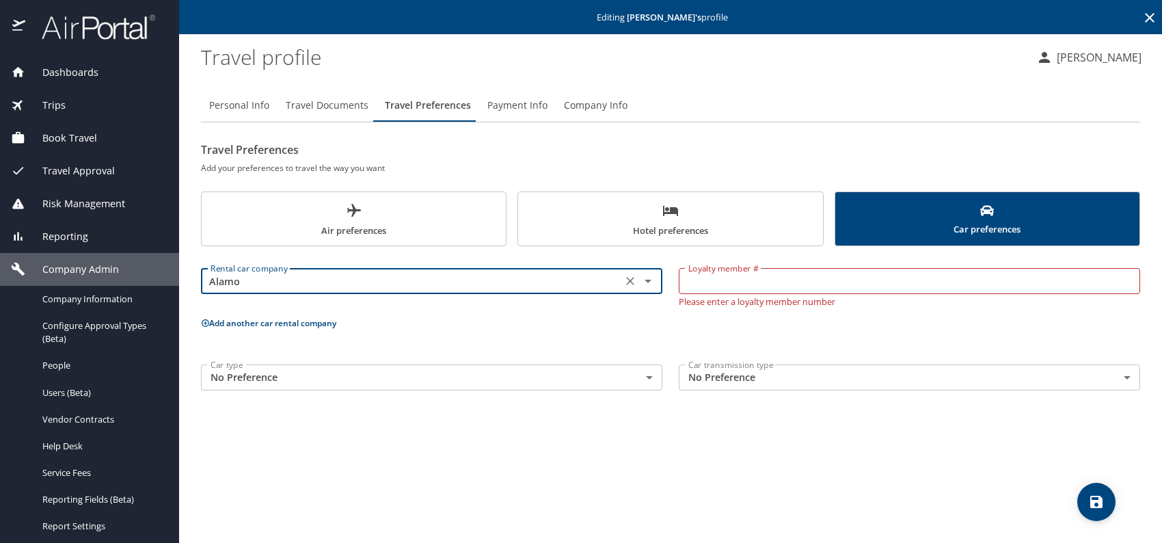
type input "Alamo"
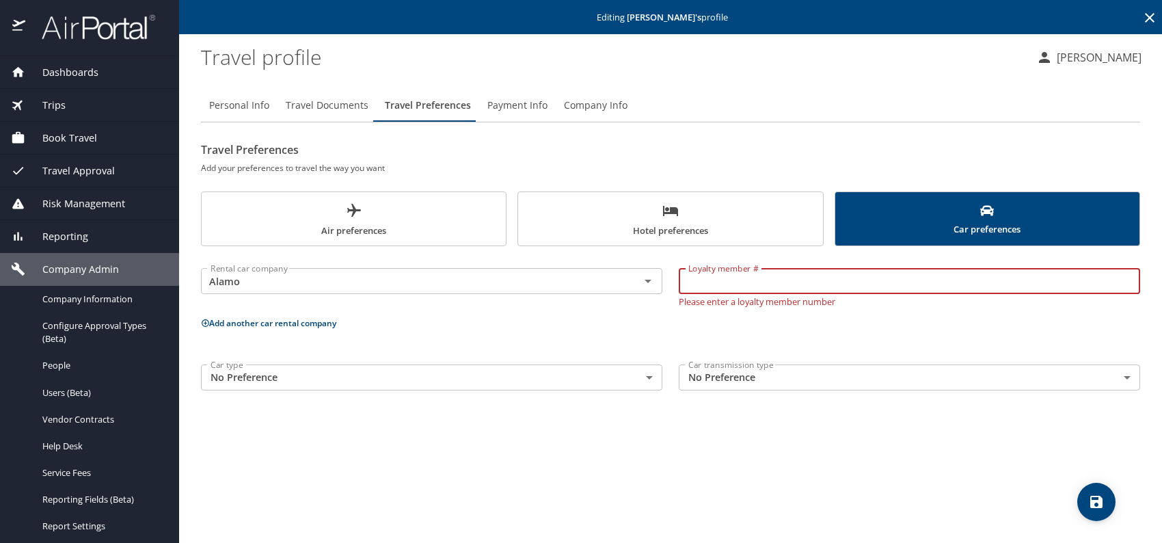
paste input "632937303"
type input "632937303"
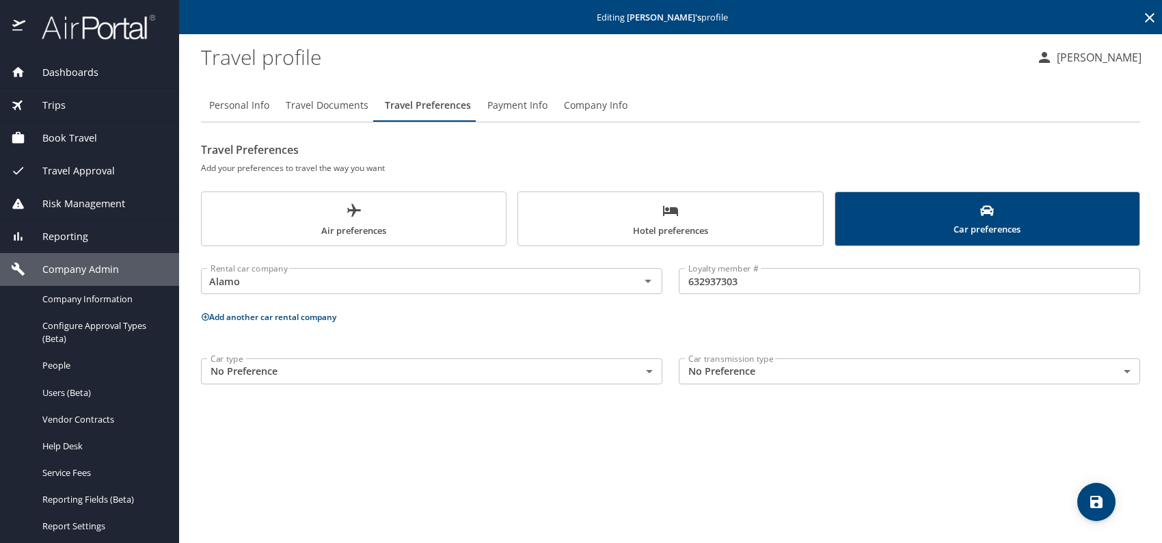
click at [233, 316] on button "Add another car rental company" at bounding box center [268, 317] width 135 height 12
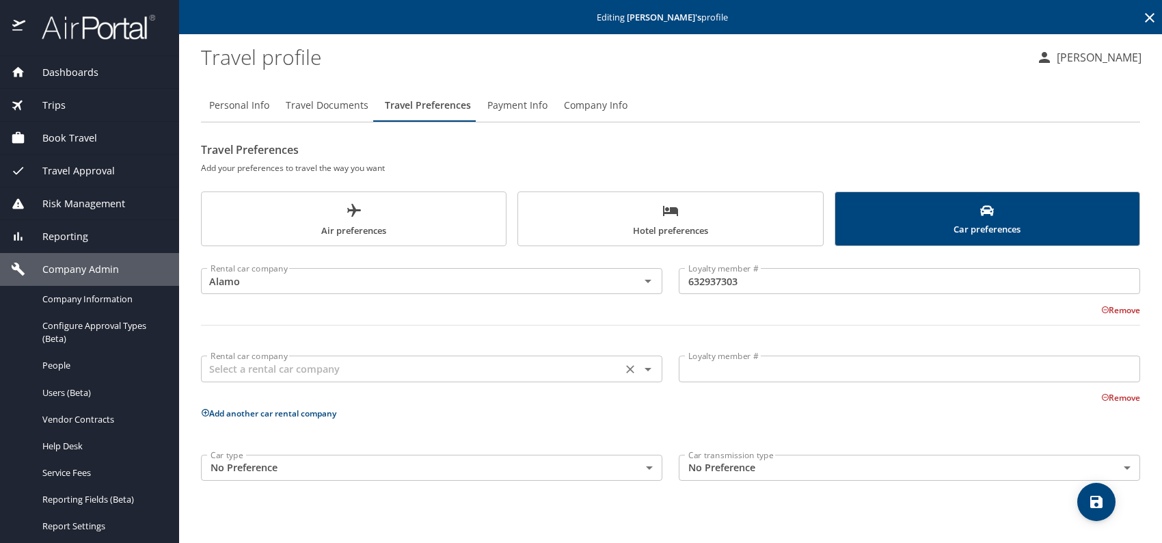
click at [244, 372] on input "text" at bounding box center [411, 369] width 413 height 18
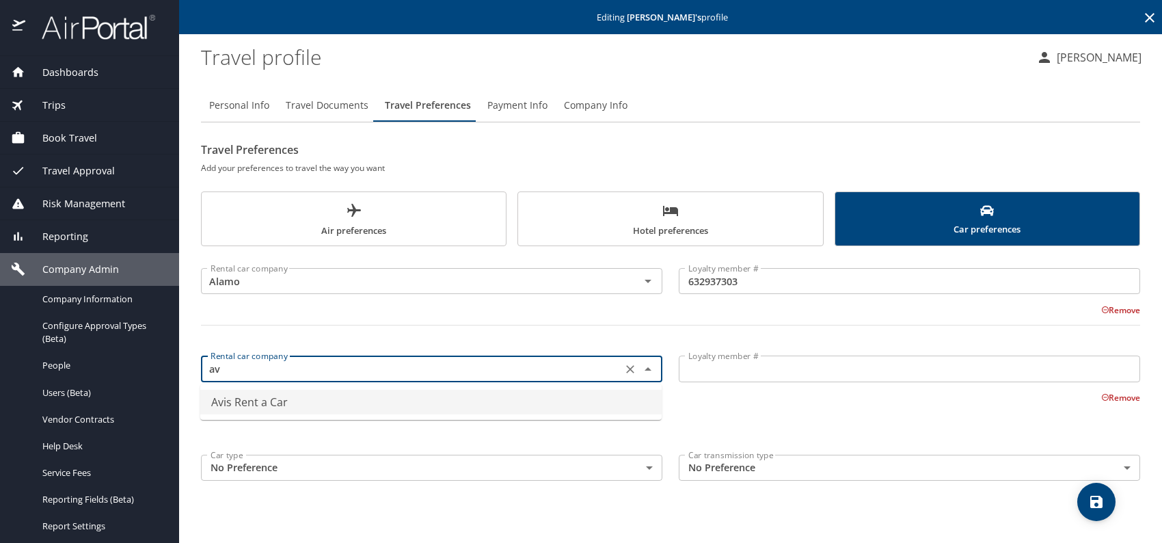
click at [303, 400] on li "Avis Rent a Car" at bounding box center [431, 402] width 462 height 25
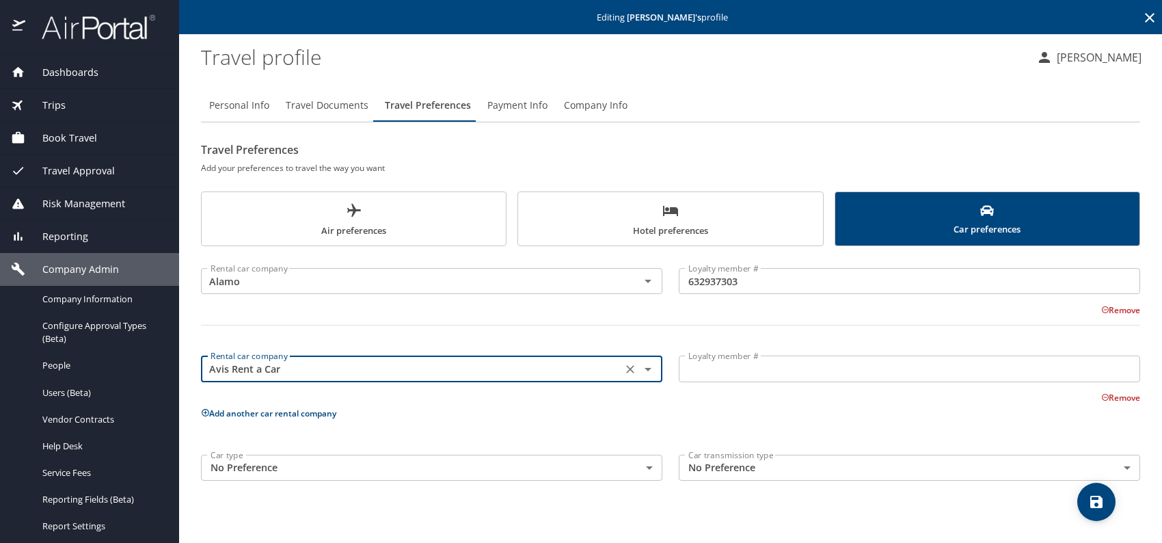
type input "Avis Rent a Car"
drag, startPoint x: 750, startPoint y: 369, endPoint x: 773, endPoint y: 359, distance: 25.4
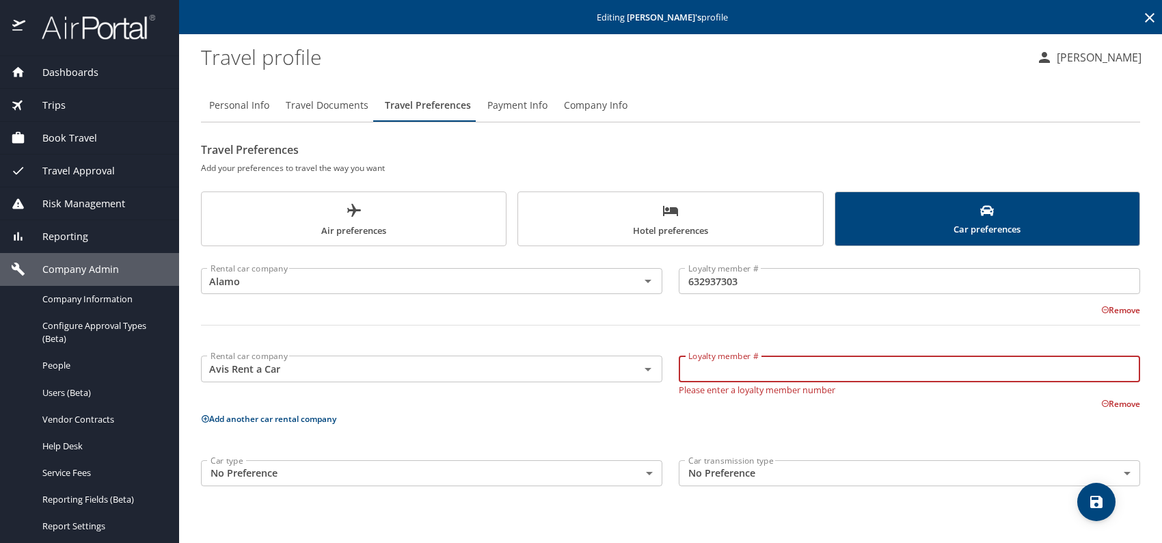
paste input "132Z426"
type input "132Z426"
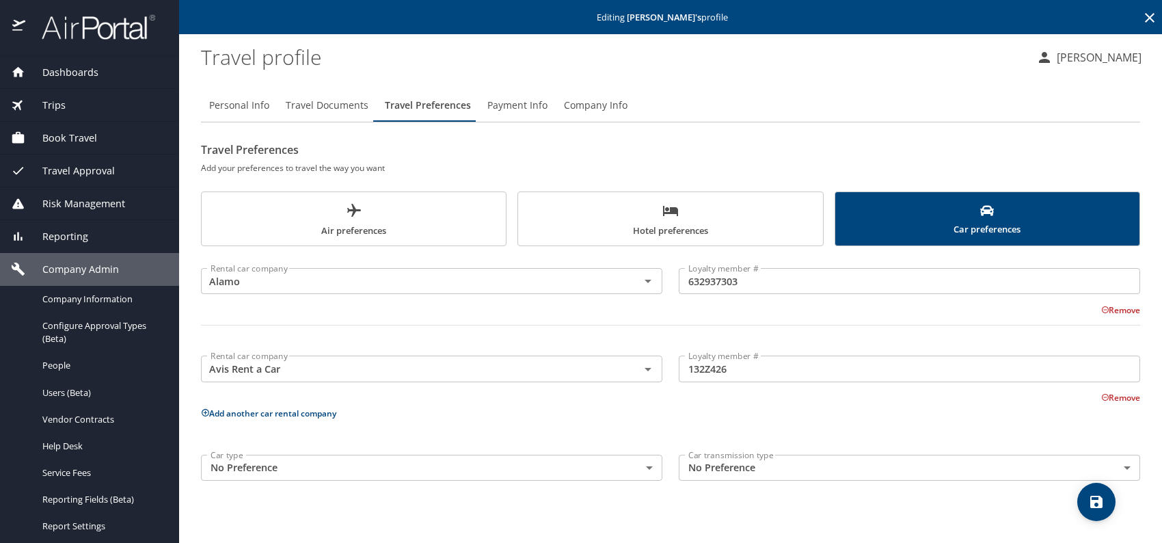
click at [239, 411] on button "Add another car rental company" at bounding box center [268, 414] width 135 height 12
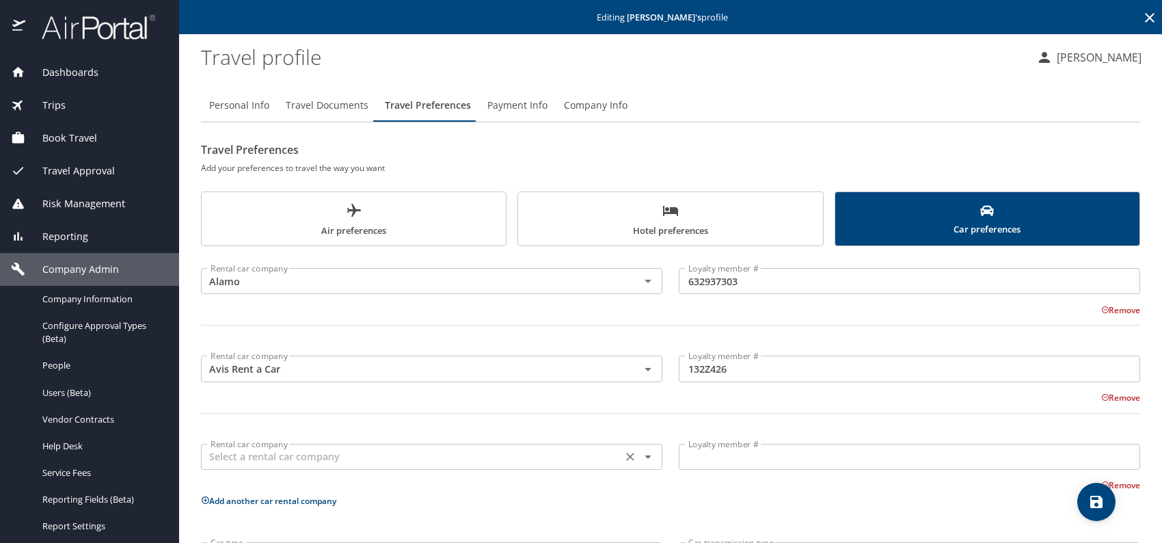
click at [254, 457] on input "text" at bounding box center [411, 457] width 413 height 18
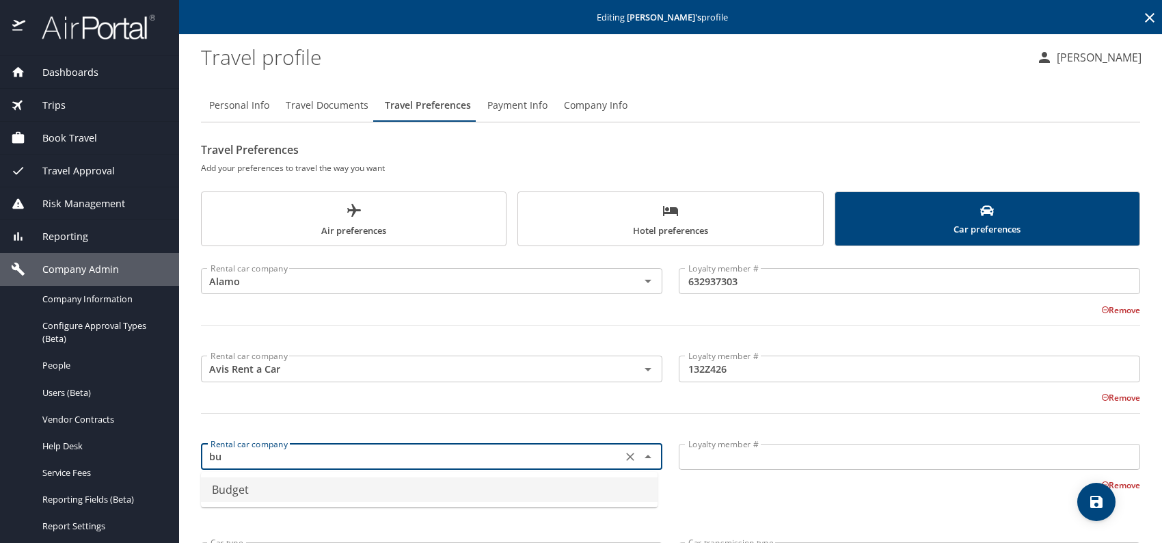
click at [274, 482] on li "Budget" at bounding box center [429, 489] width 457 height 25
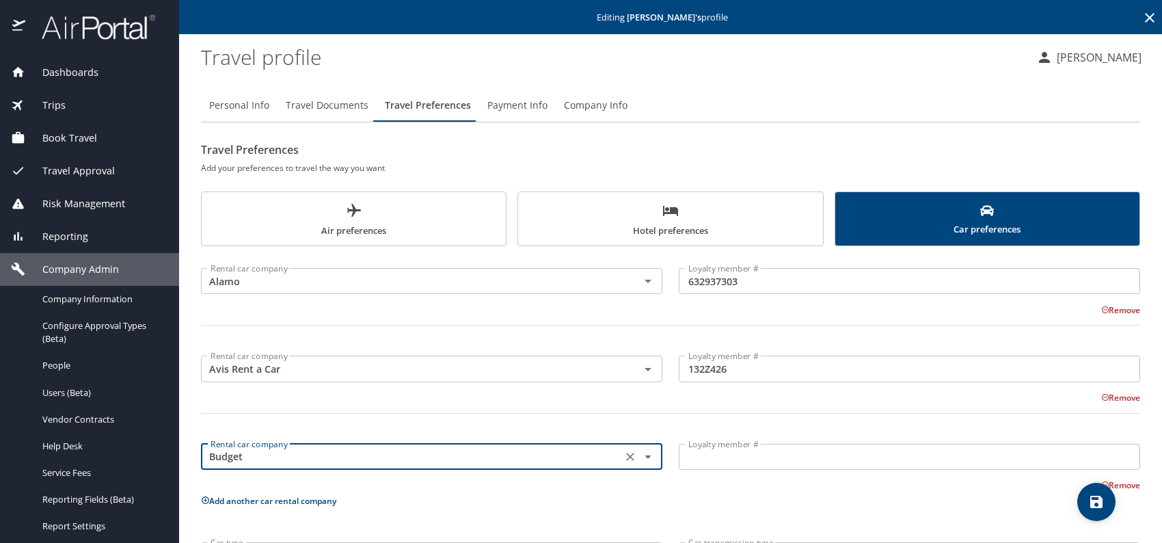
type input "Budget"
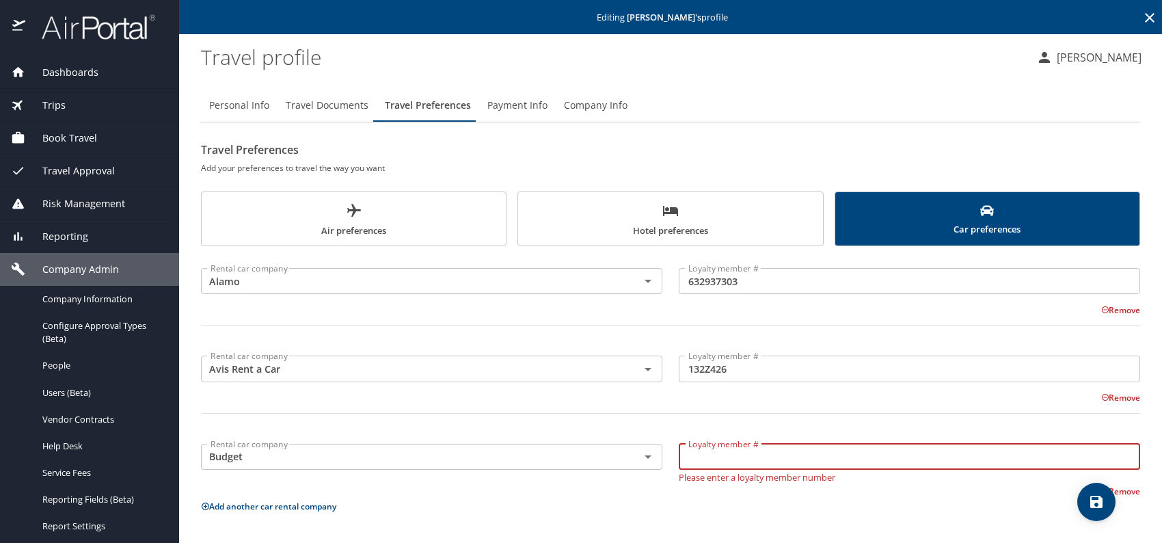
paste input "MG302L"
type input "MG302L"
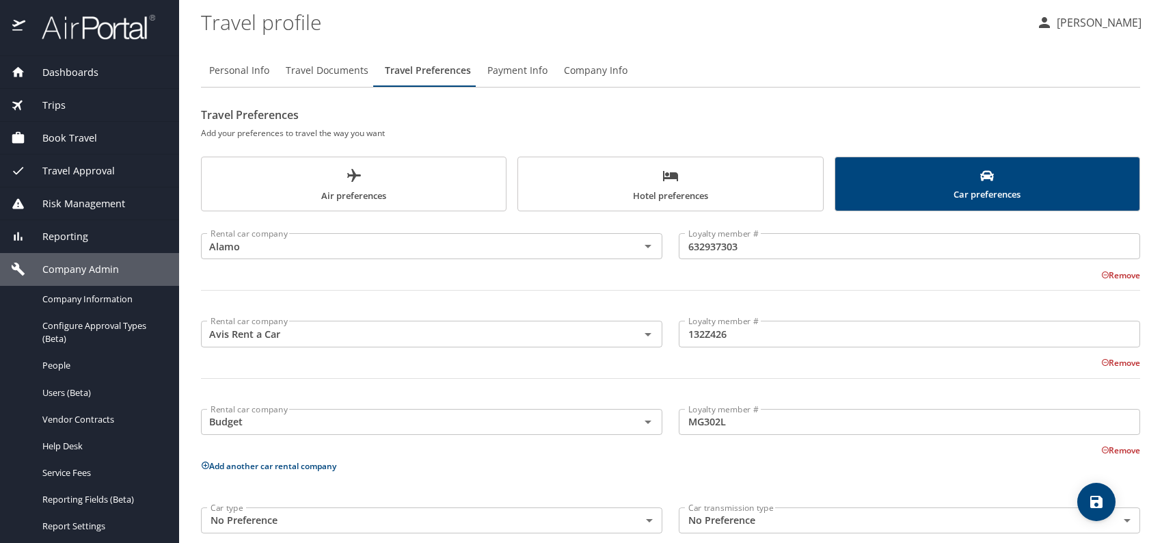
scroll to position [54, 0]
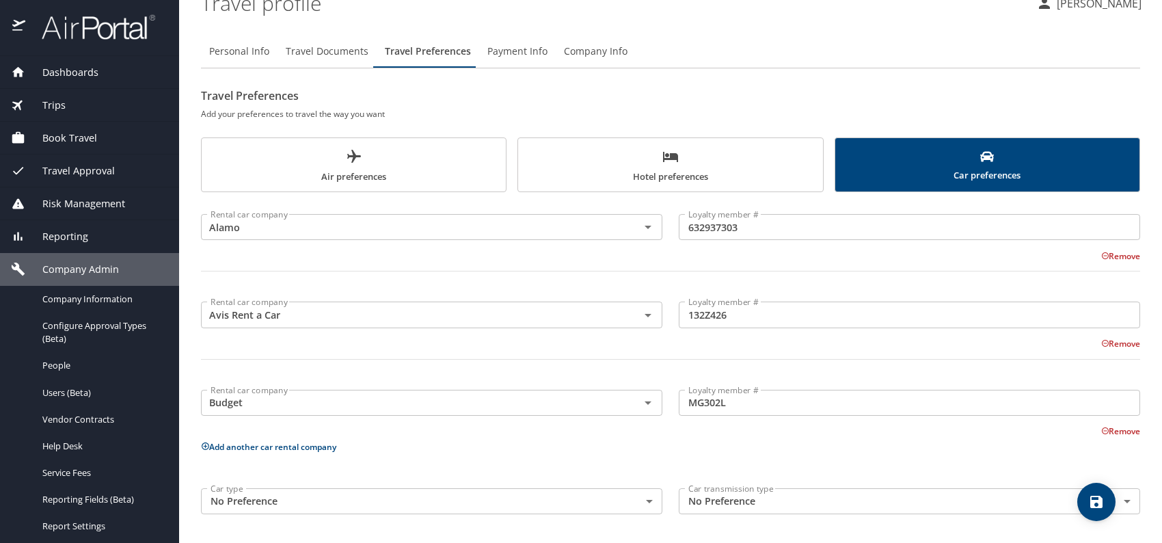
click at [266, 441] on button "Add another car rental company" at bounding box center [268, 447] width 135 height 12
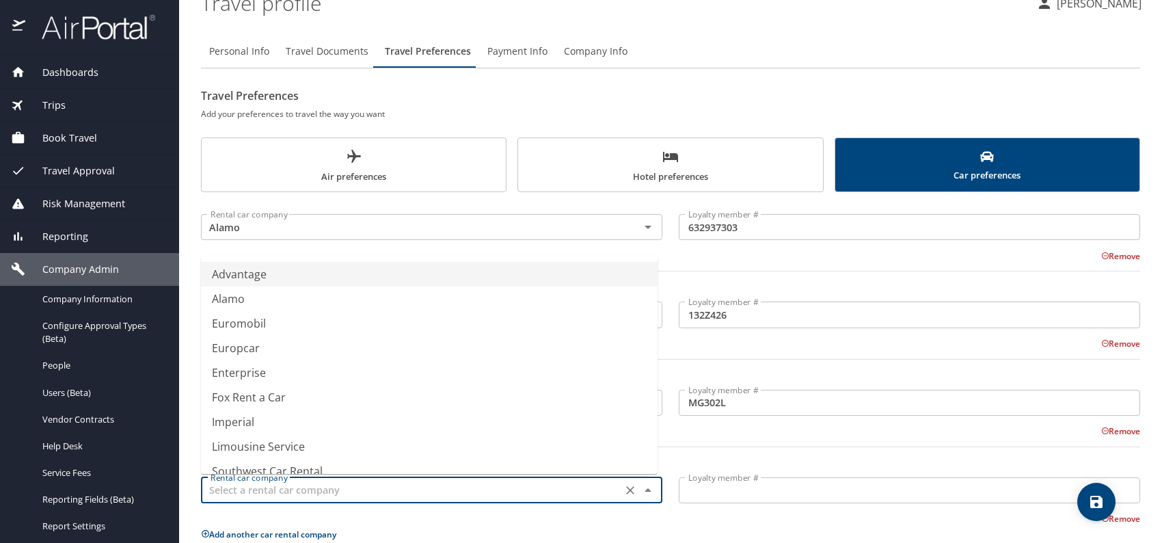
click at [274, 496] on input "text" at bounding box center [411, 490] width 413 height 18
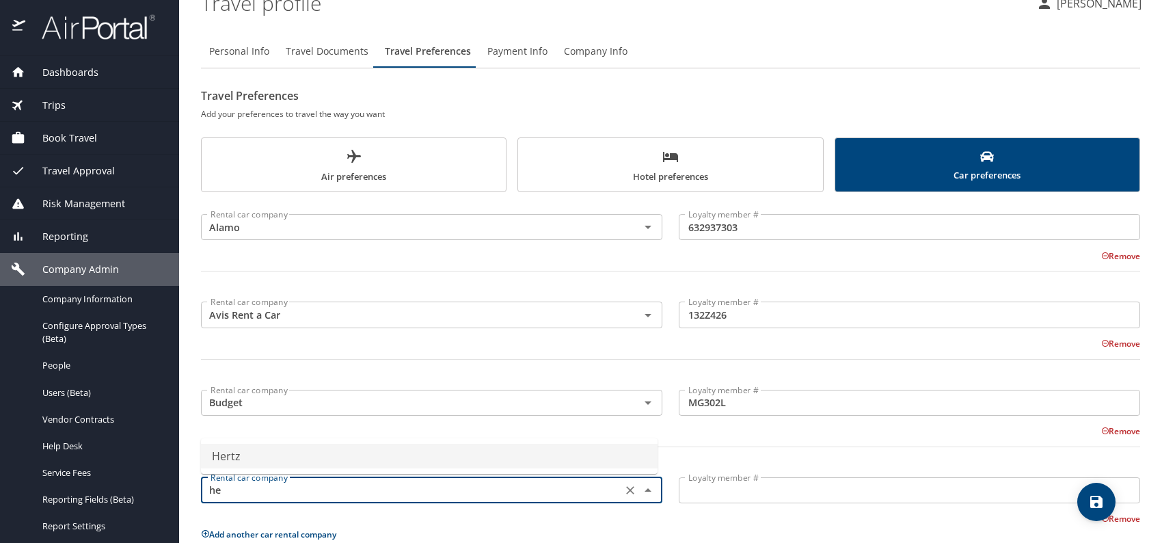
drag, startPoint x: 279, startPoint y: 456, endPoint x: 347, endPoint y: 461, distance: 68.5
click at [282, 456] on li "Hertz" at bounding box center [429, 456] width 457 height 25
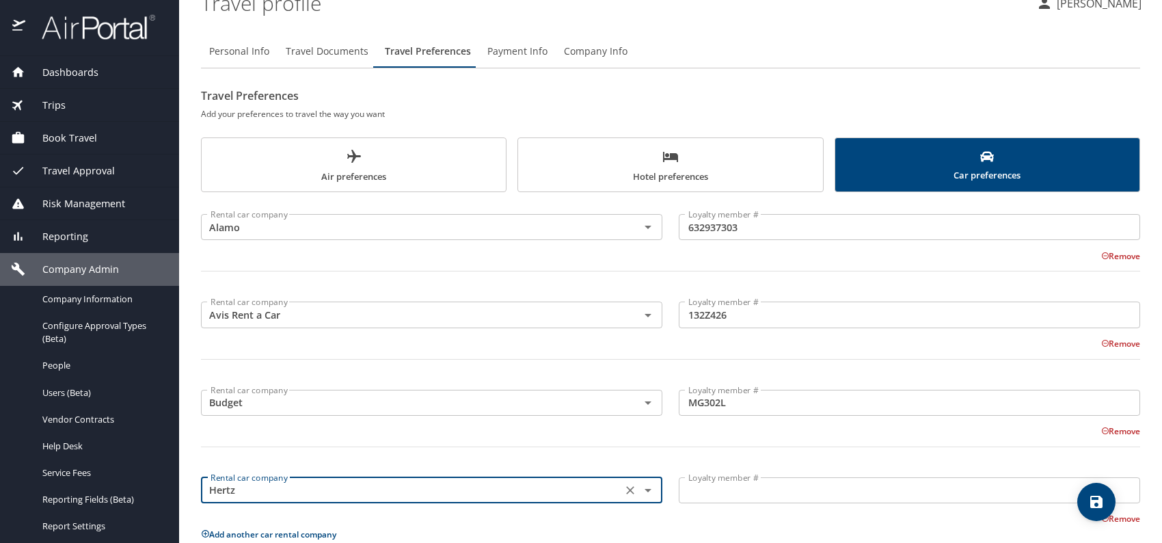
type input "Hertz"
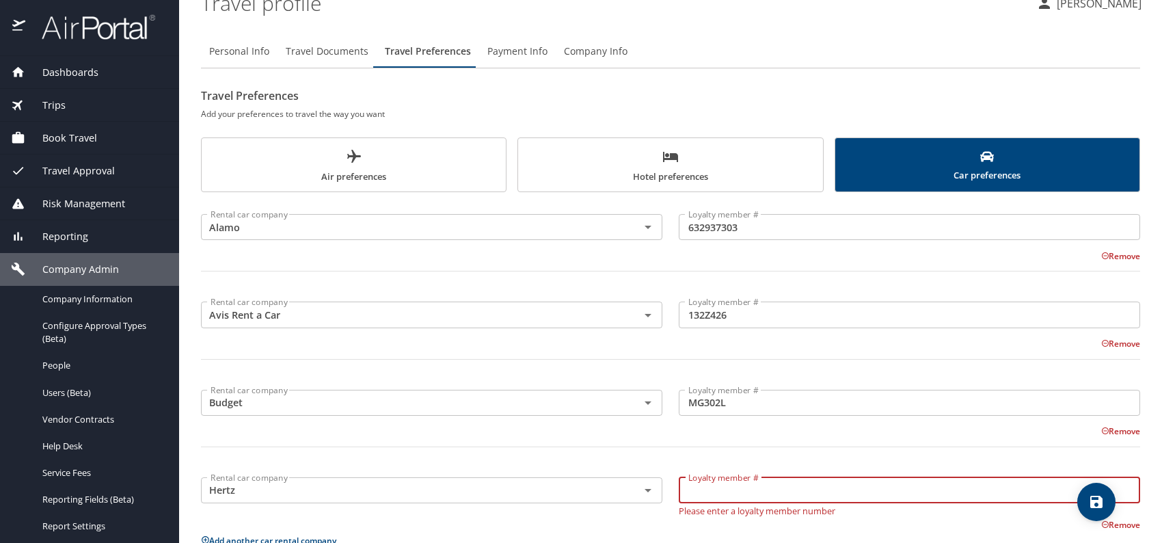
paste input "45138389"
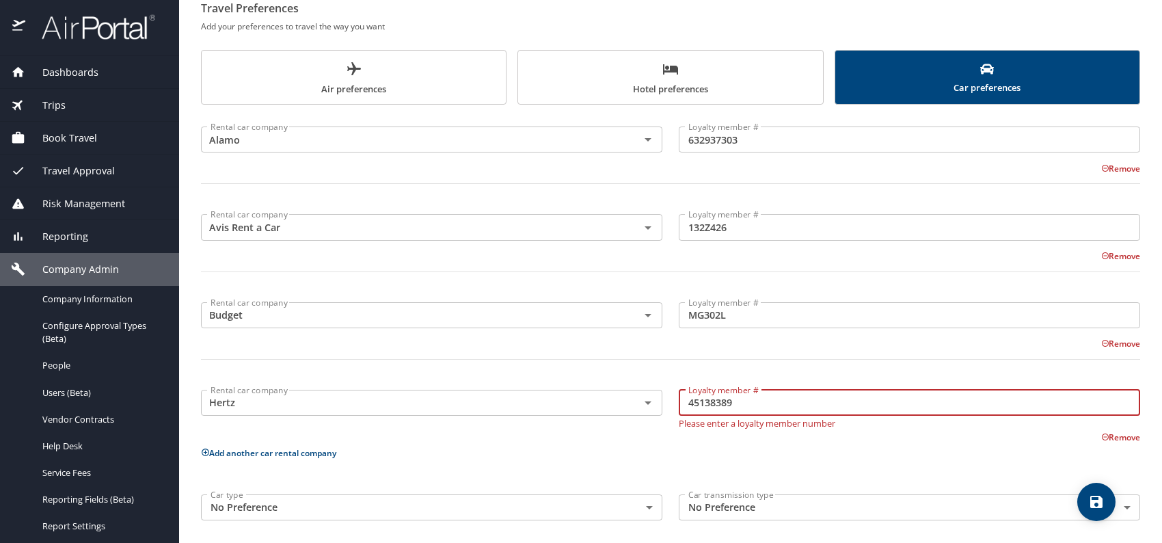
scroll to position [147, 0]
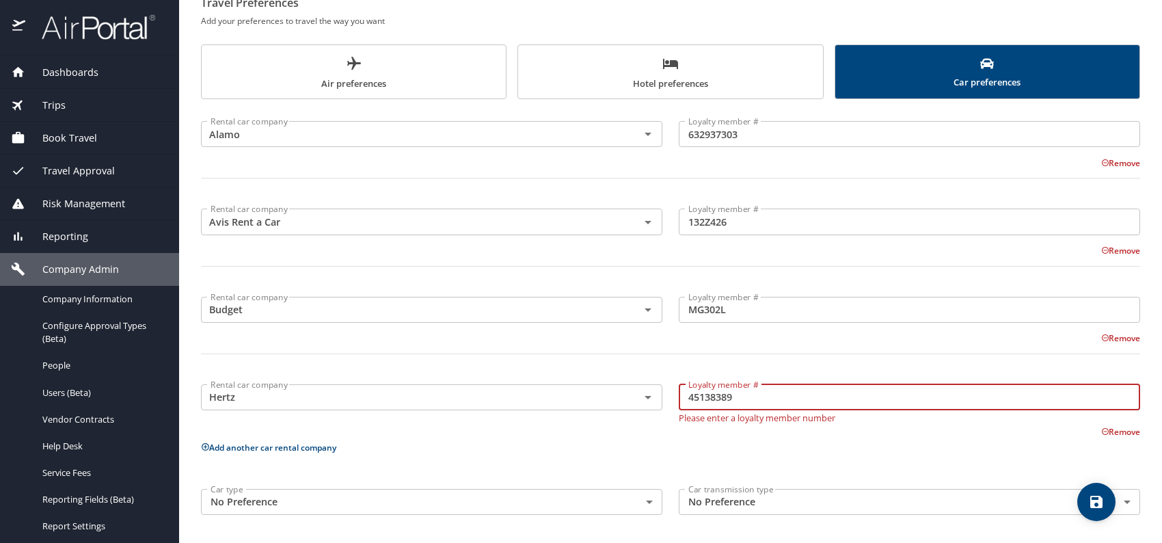
type input "45138389"
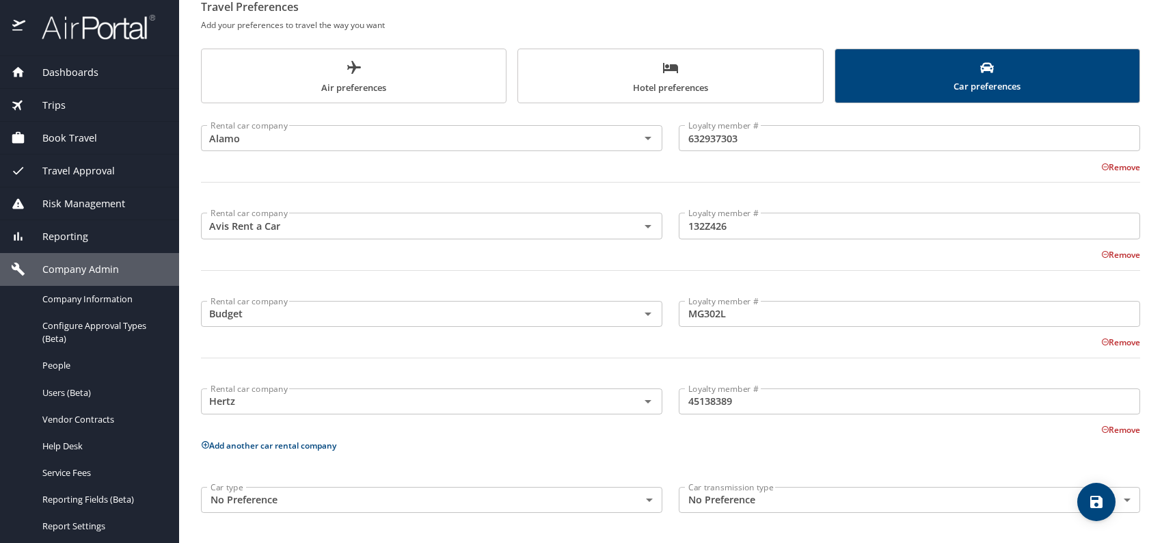
scroll to position [142, 0]
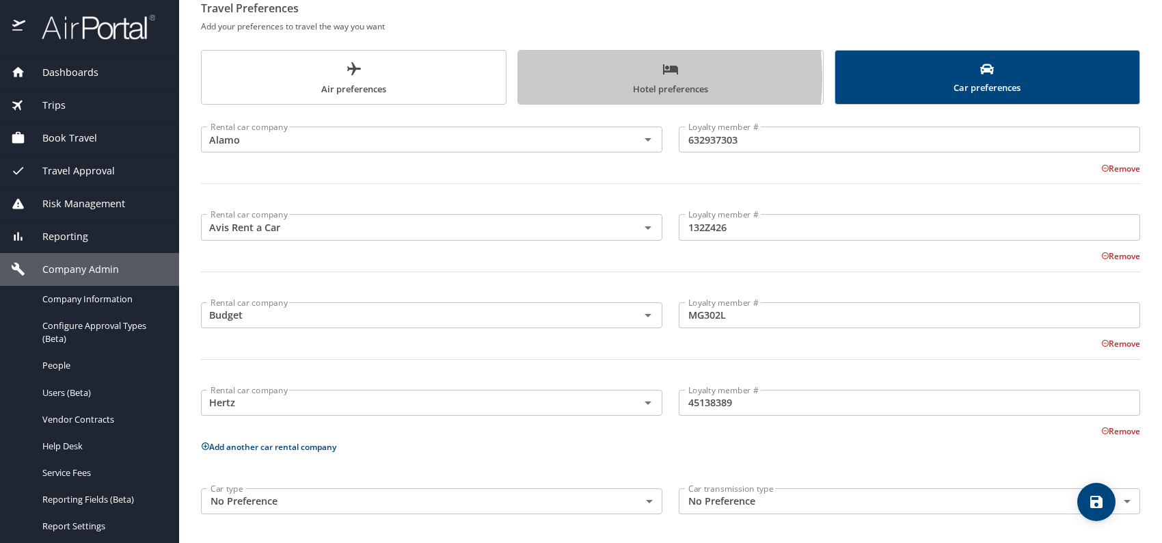
click at [568, 77] on span "Hotel preferences" at bounding box center [671, 79] width 288 height 36
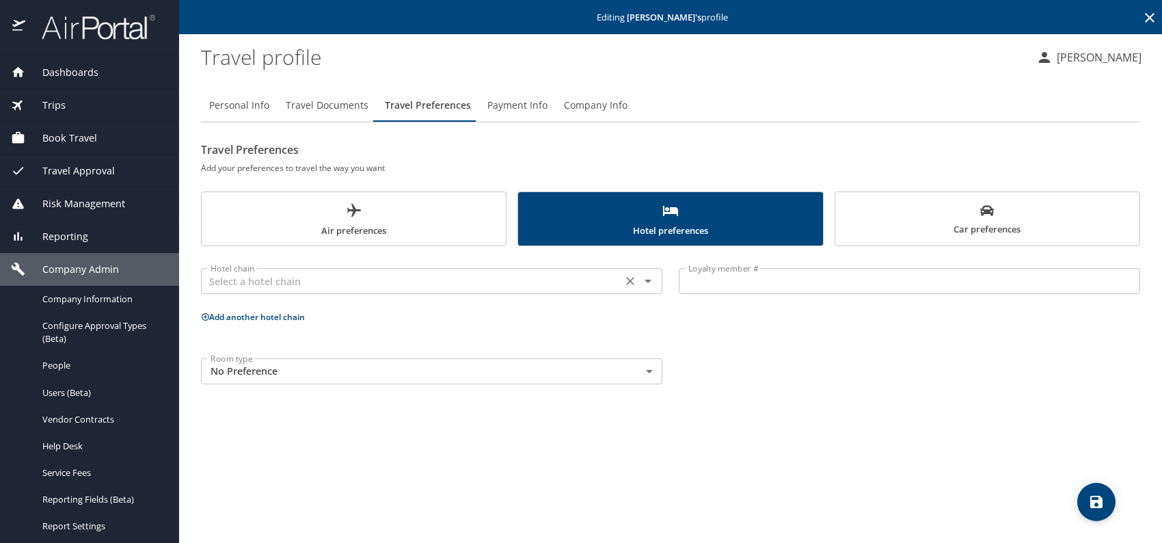
click at [278, 287] on input "text" at bounding box center [411, 281] width 413 height 18
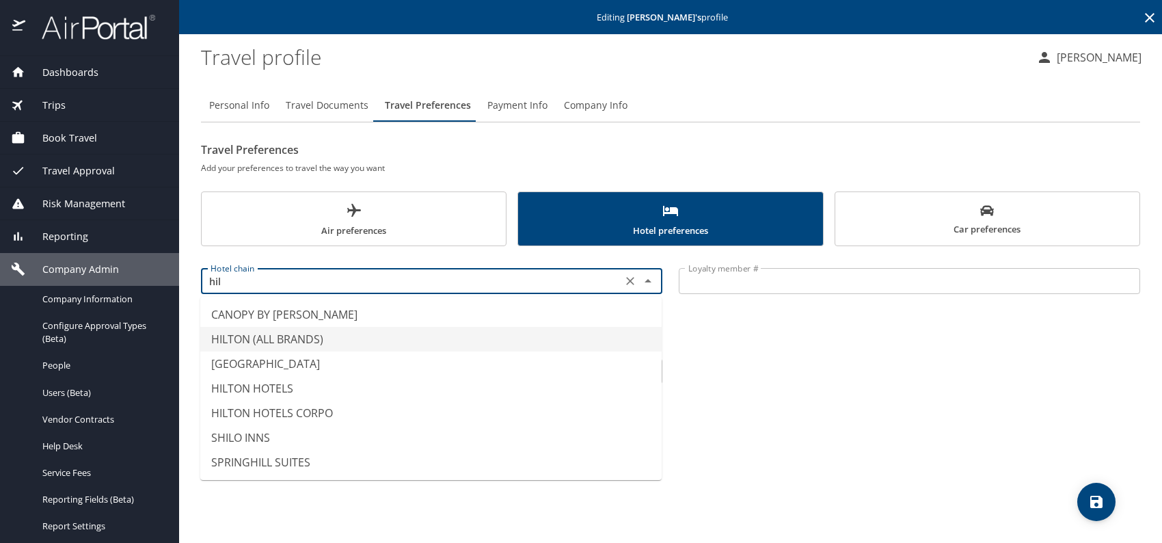
click at [272, 341] on li "HILTON (ALL BRANDS)" at bounding box center [431, 339] width 462 height 25
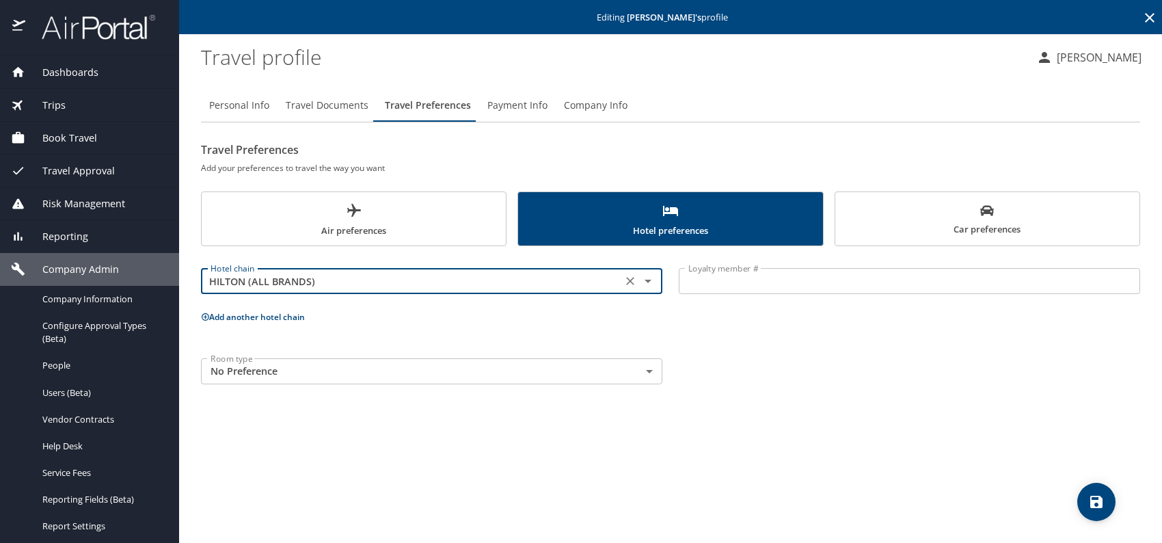
type input "HILTON (ALL BRANDS)"
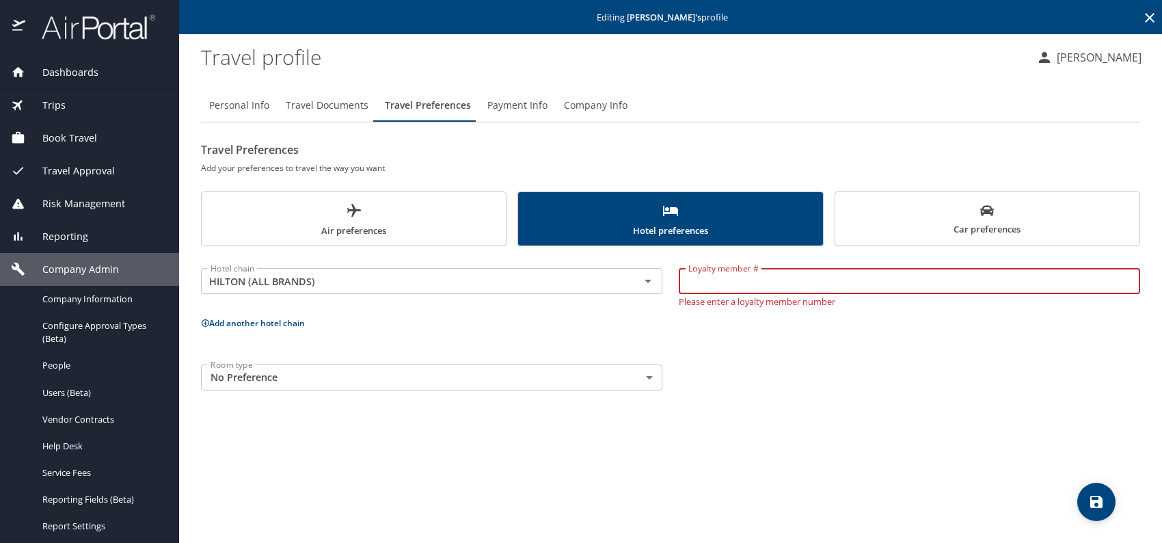
paste input "353861078"
type input "353861078"
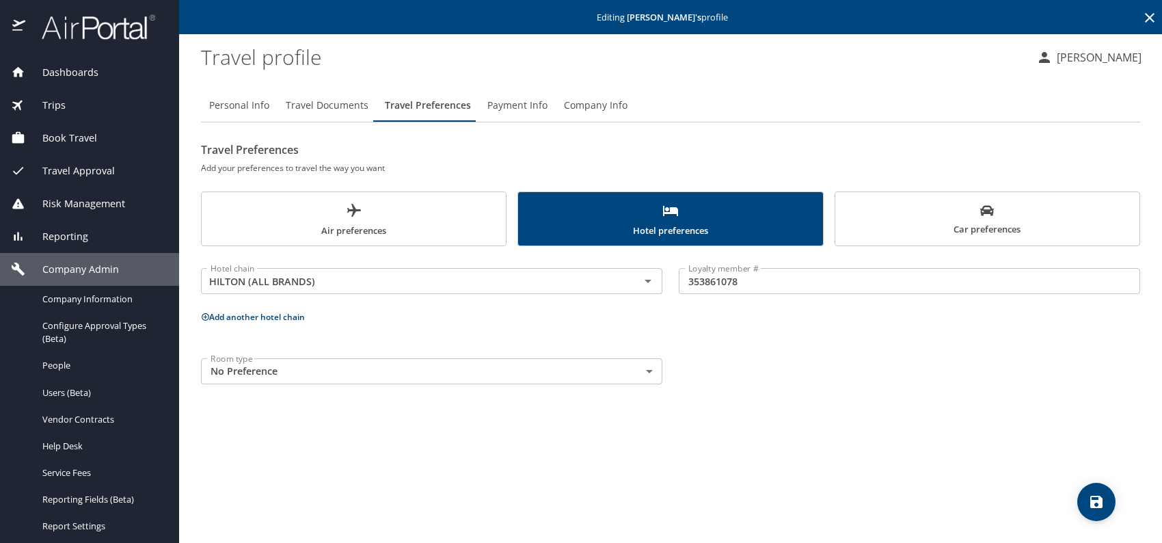
click at [263, 315] on button "Add another hotel chain" at bounding box center [253, 317] width 104 height 12
click at [306, 370] on input "text" at bounding box center [411, 369] width 413 height 18
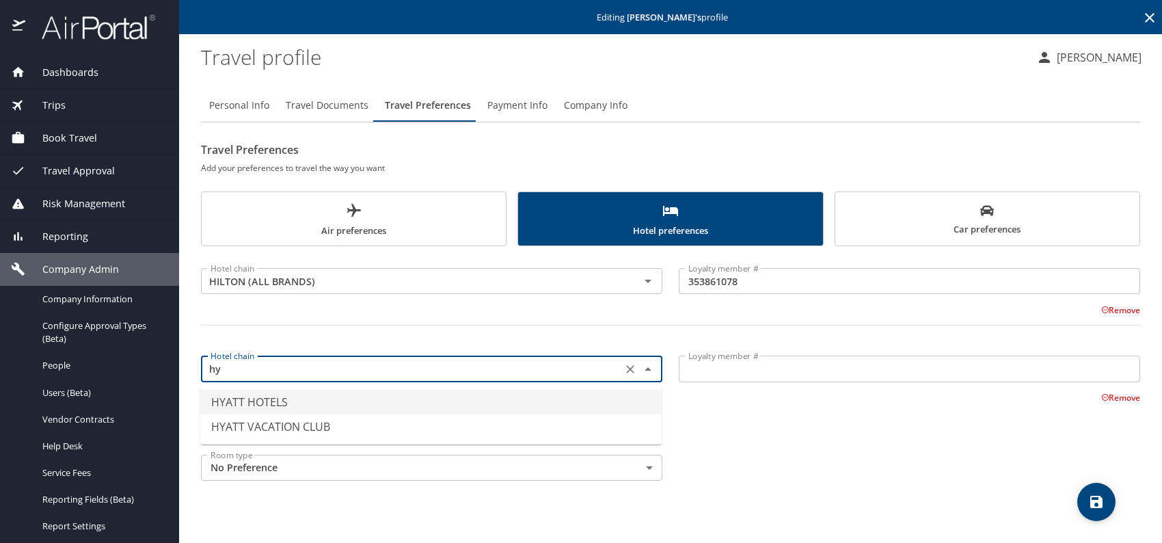
click at [281, 405] on li "HYATT HOTELS" at bounding box center [431, 402] width 462 height 25
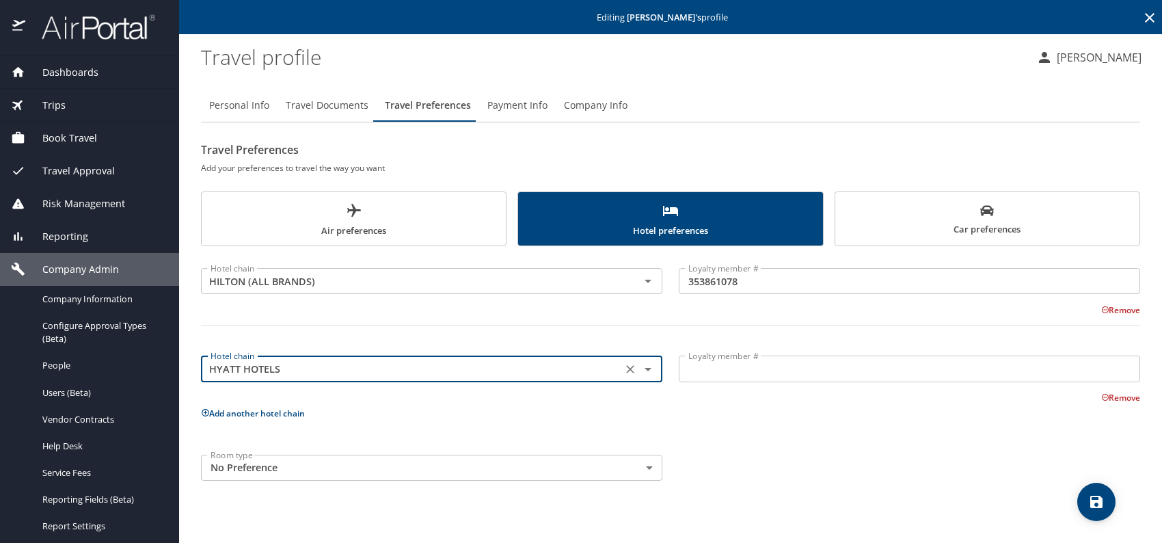
type input "HYATT HOTELS"
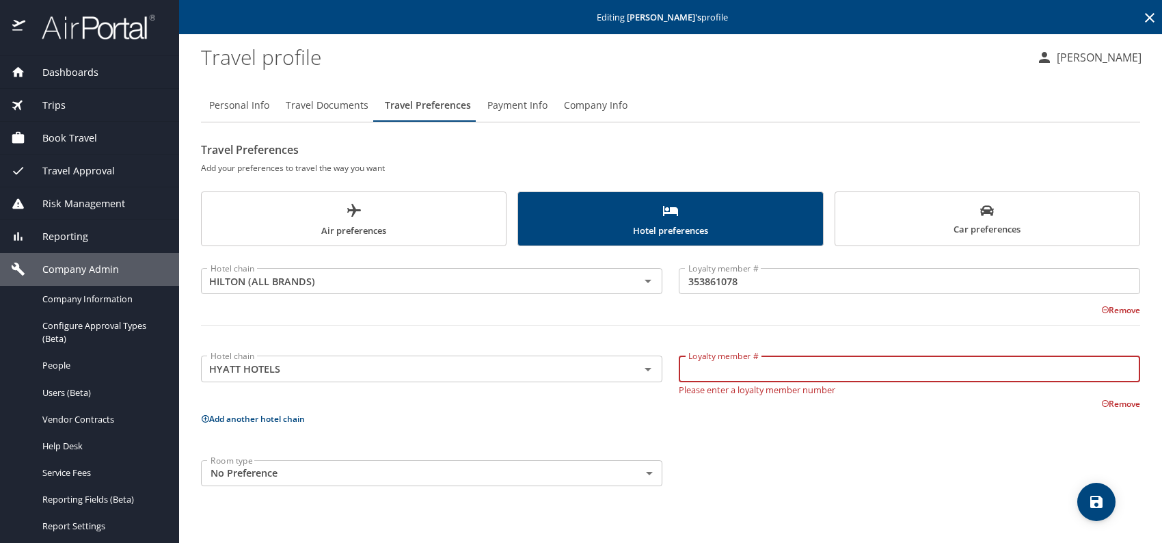
paste input "G45330177S"
type input "G45330177S"
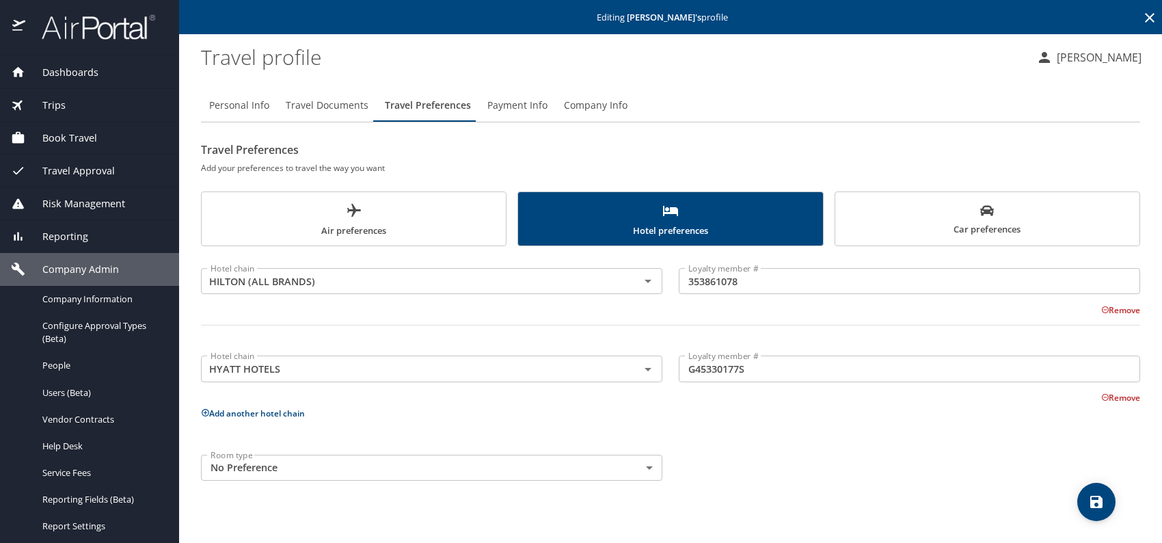
click at [282, 411] on button "Add another hotel chain" at bounding box center [253, 414] width 104 height 12
click at [301, 466] on div "Hotel chain" at bounding box center [432, 457] width 462 height 26
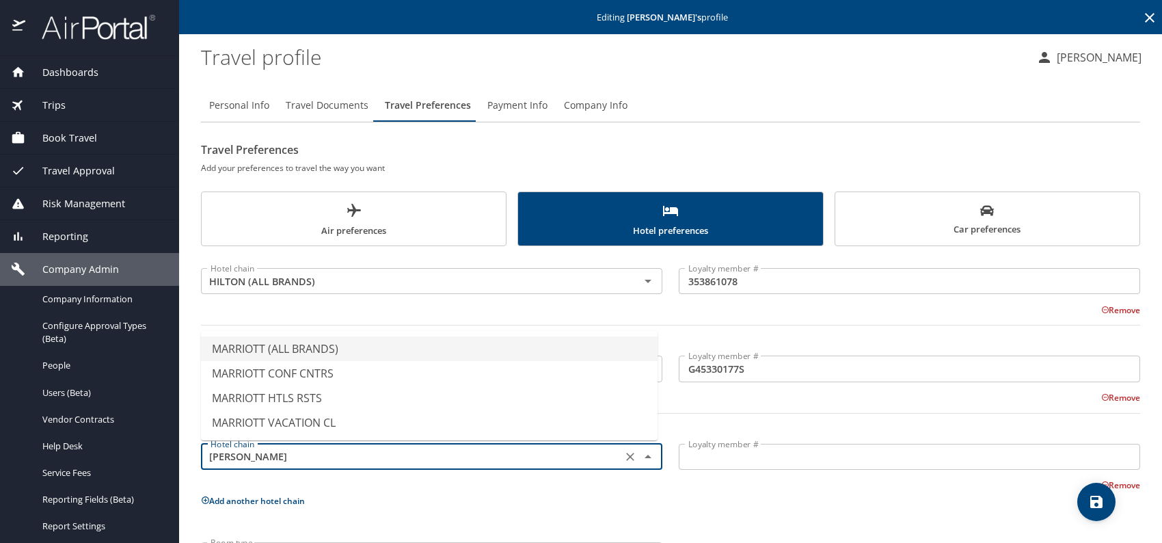
click at [294, 349] on li "MARRIOTT (ALL BRANDS)" at bounding box center [429, 348] width 457 height 25
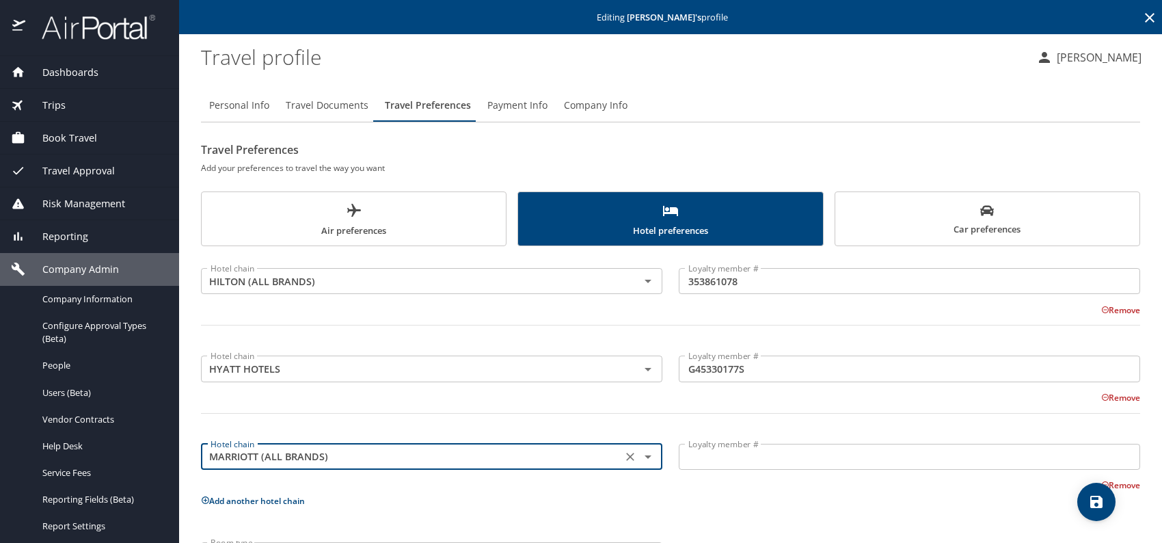
type input "MARRIOTT (ALL BRANDS)"
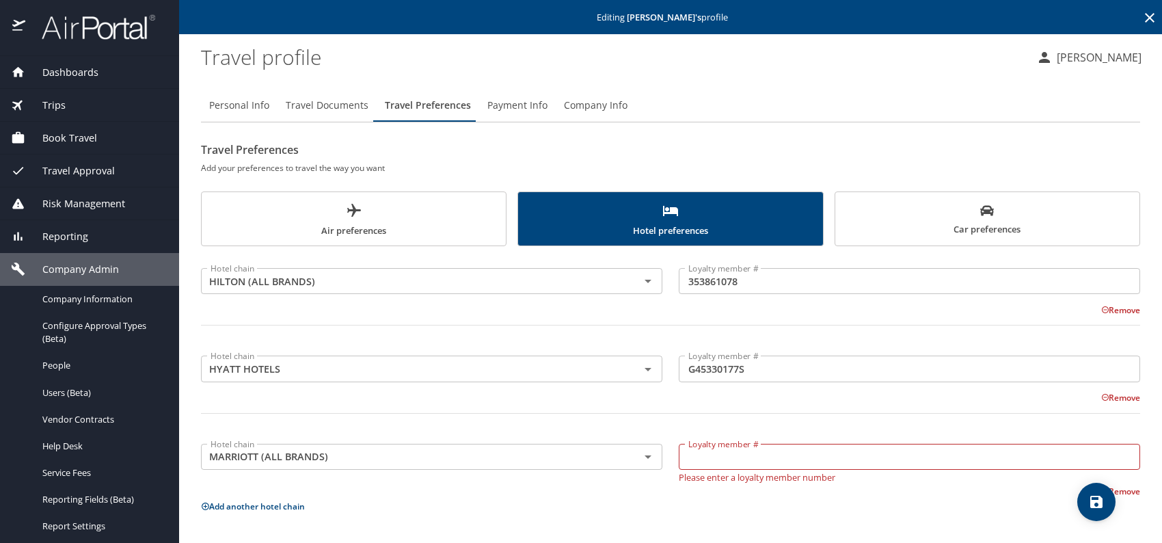
drag, startPoint x: 758, startPoint y: 443, endPoint x: 708, endPoint y: 461, distance: 53.0
paste input "637199050"
type input "637199050"
click at [259, 498] on button "Add another hotel chain" at bounding box center [253, 501] width 104 height 12
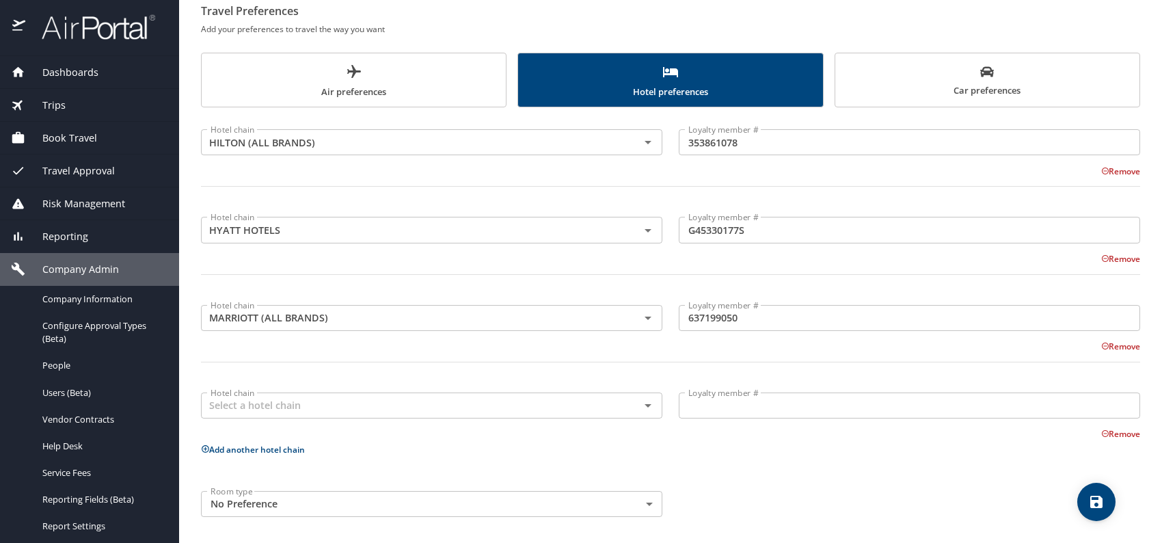
scroll to position [142, 0]
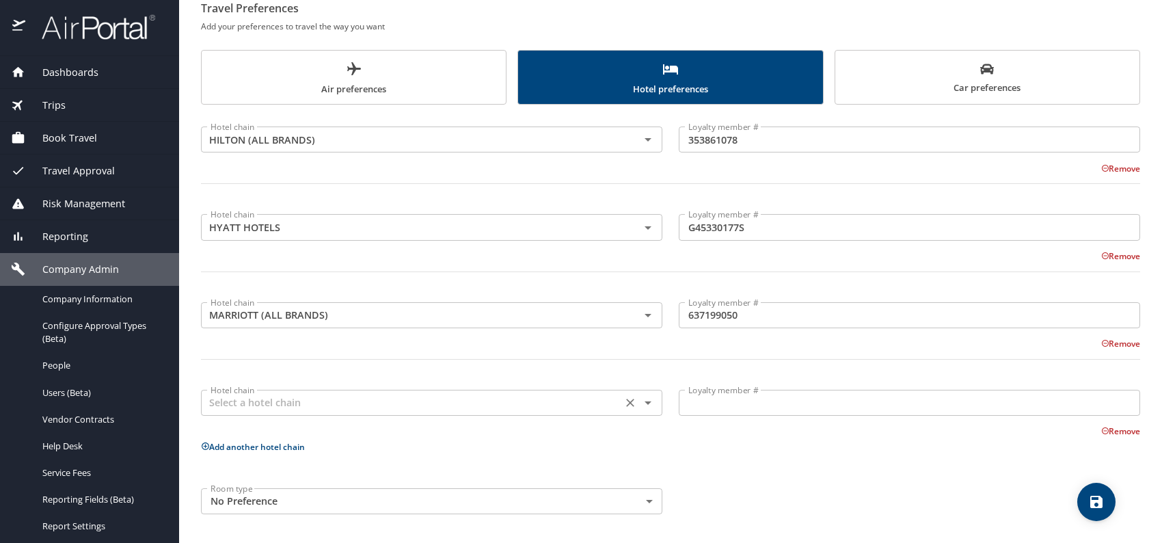
click at [319, 399] on input "text" at bounding box center [411, 403] width 413 height 18
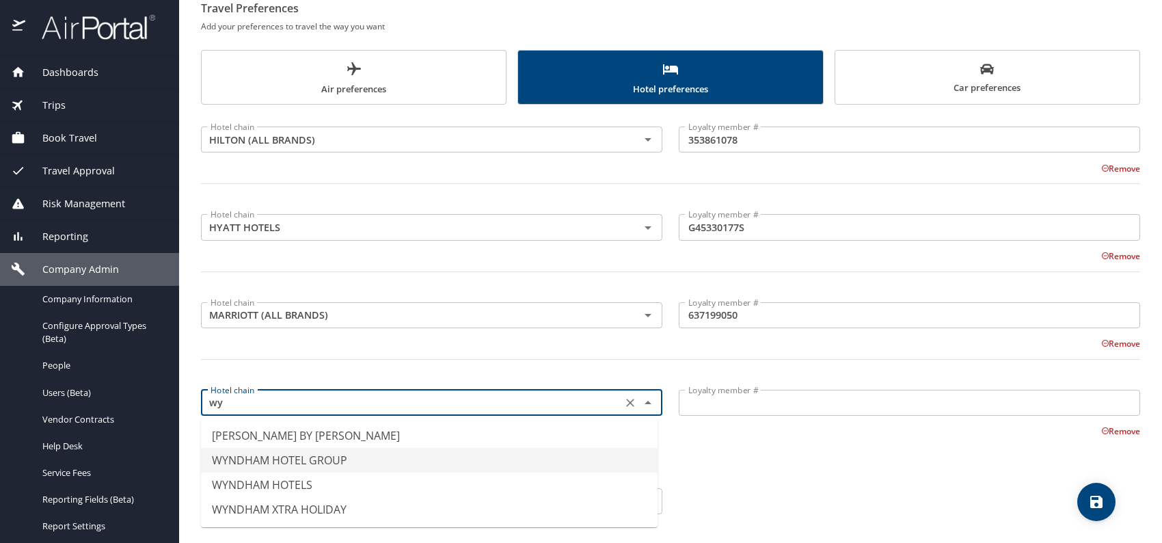
click at [359, 456] on li "WYNDHAM HOTEL GROUP" at bounding box center [429, 460] width 457 height 25
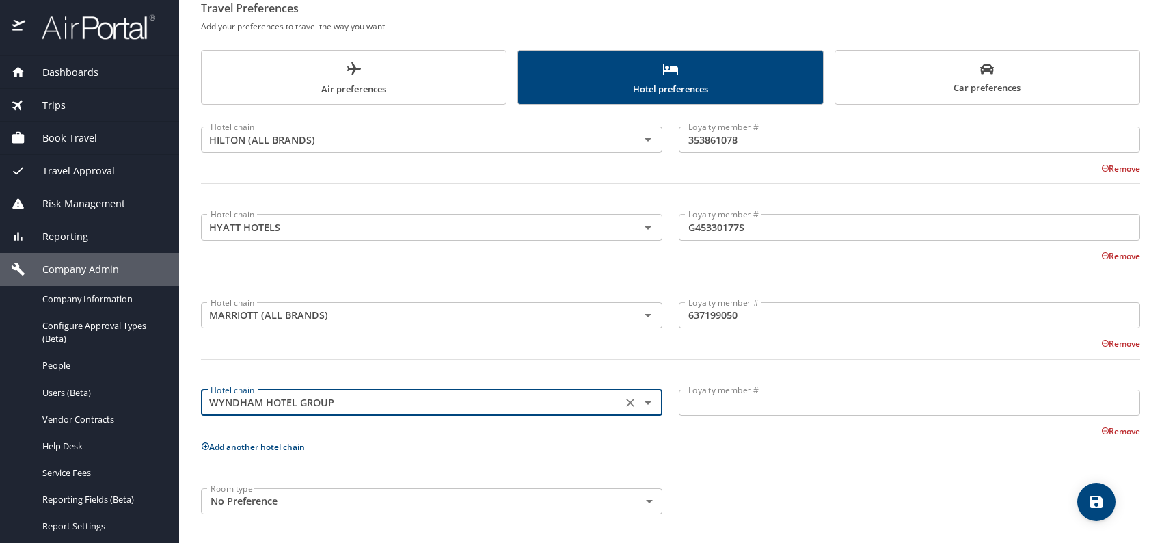
type input "WYNDHAM HOTEL GROUP"
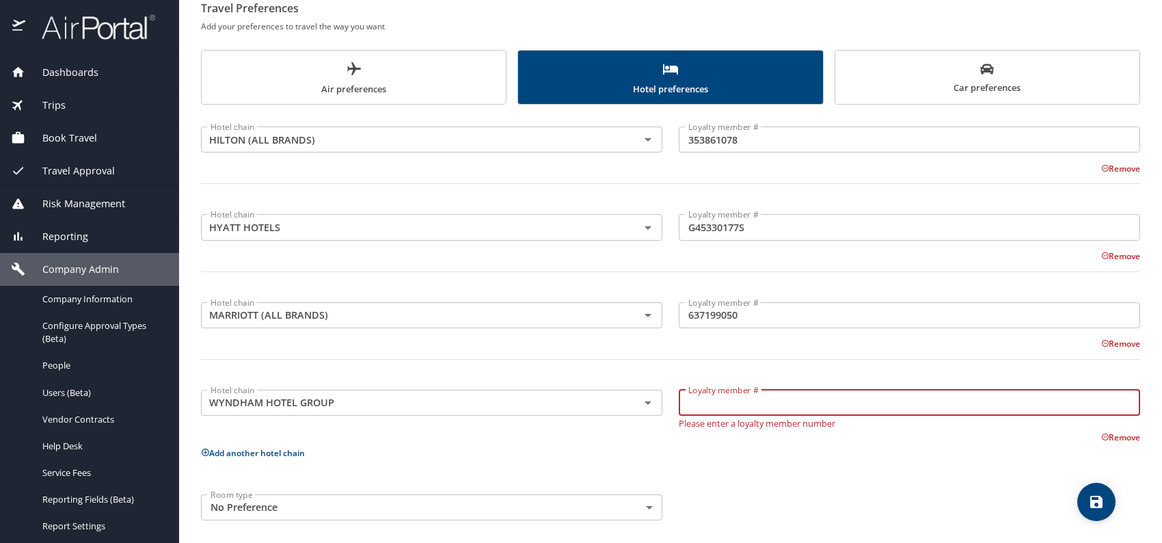
paste input "QL4857123"
type input "QL4857123"
click at [861, 509] on div "Room type No Preference NotApplicable Room type" at bounding box center [671, 507] width 956 height 42
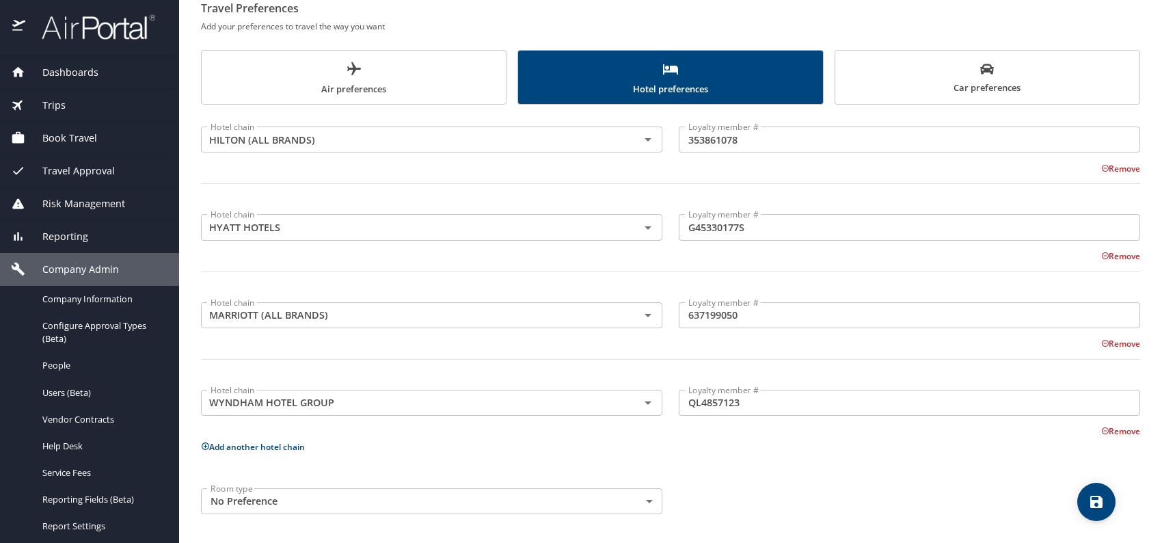
click at [1104, 503] on span "save" at bounding box center [1097, 502] width 38 height 16
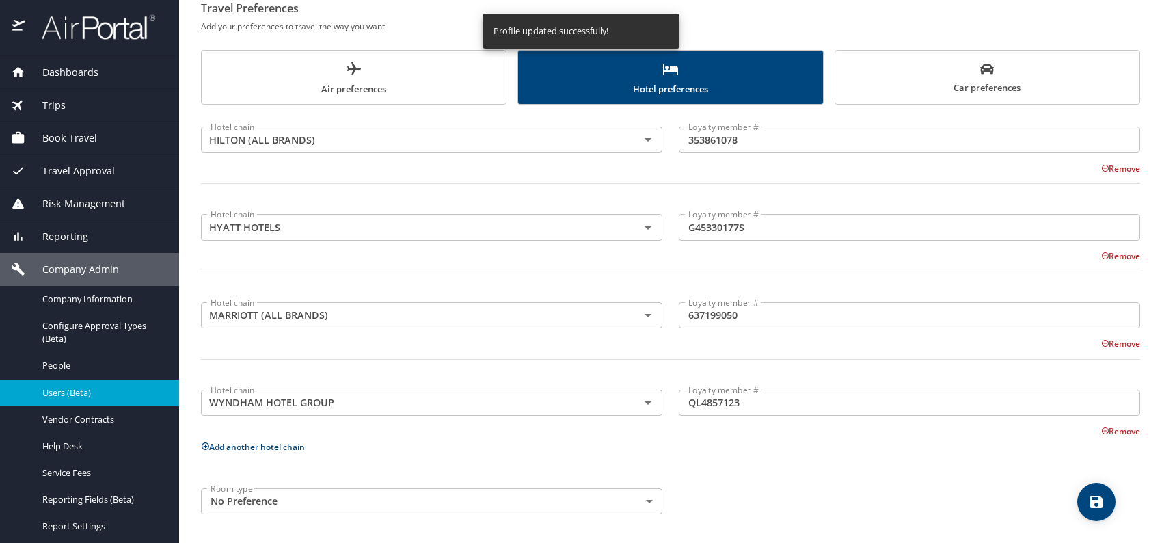
click at [84, 395] on span "Users (Beta)" at bounding box center [102, 392] width 120 height 13
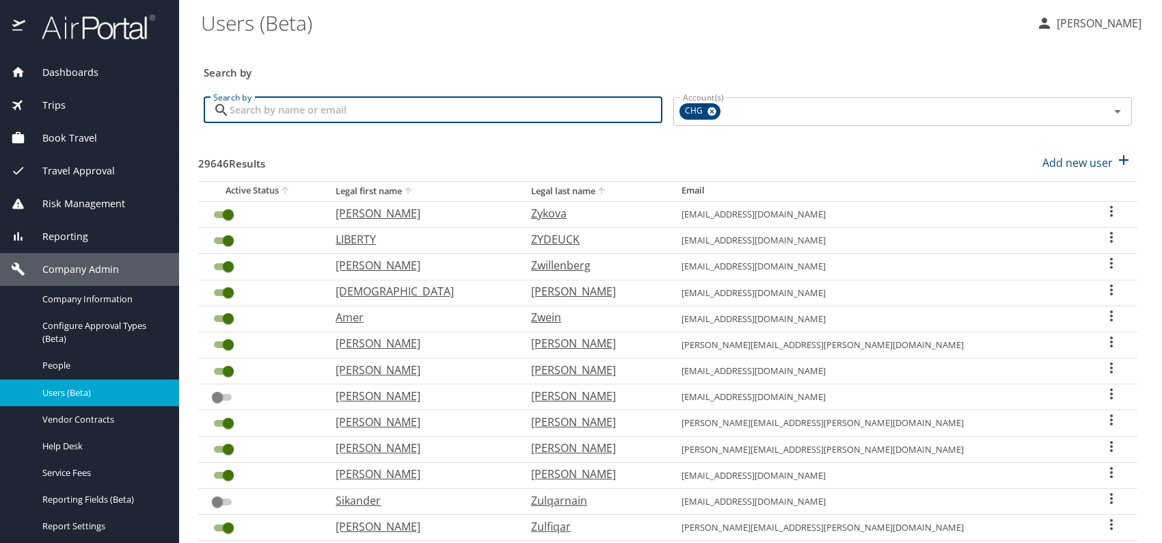
paste input "fkasz99@gmail.com"
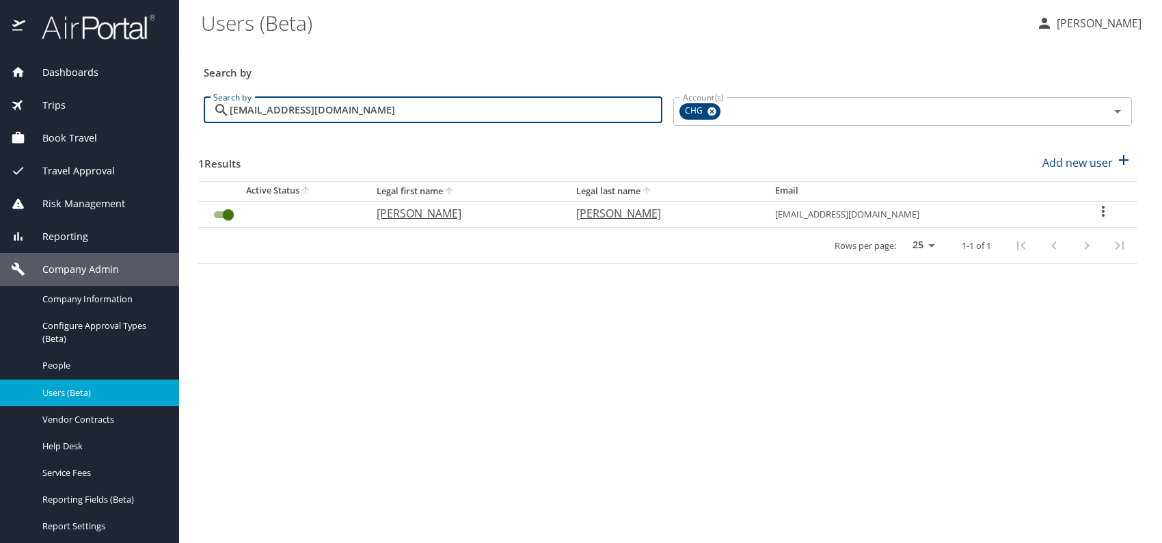
type input "fkasz99@gmail.com"
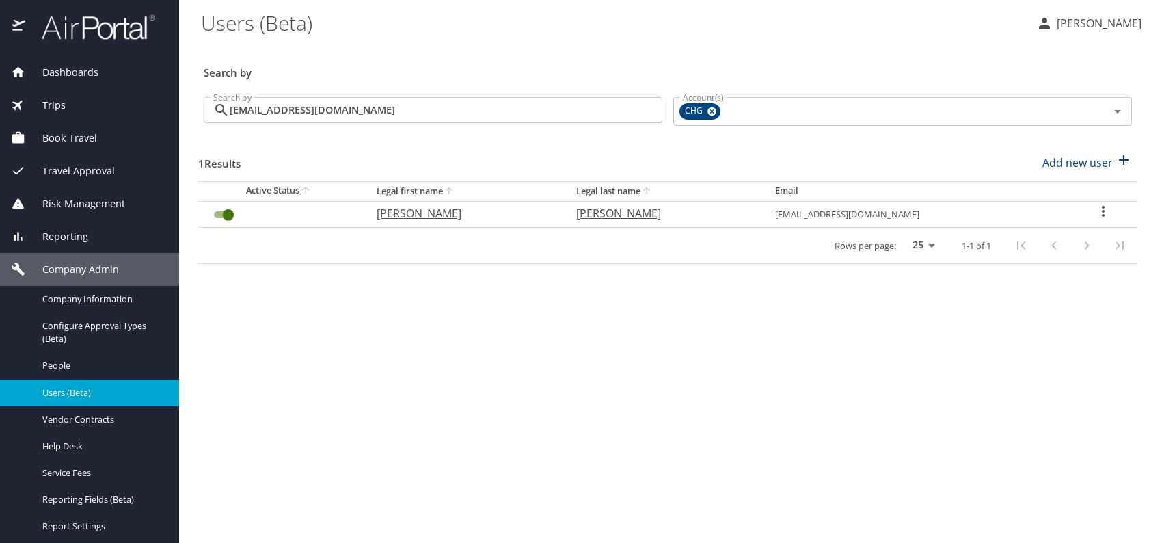
click at [427, 215] on p "FRANK" at bounding box center [463, 213] width 172 height 16
select select "US"
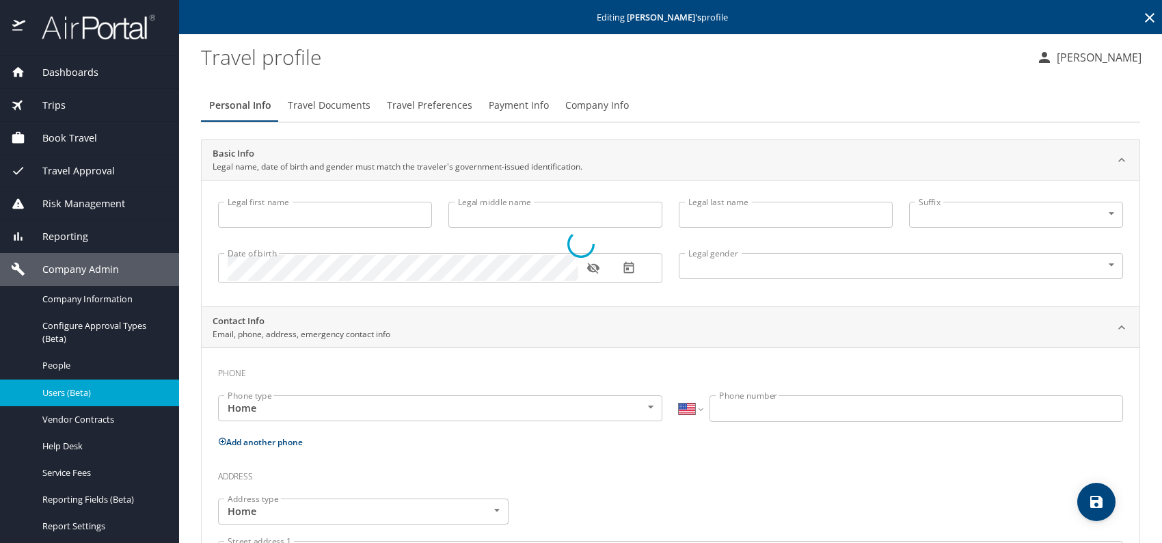
type input "FRANK"
type input "KASZUBA"
type input "Male"
select select "US"
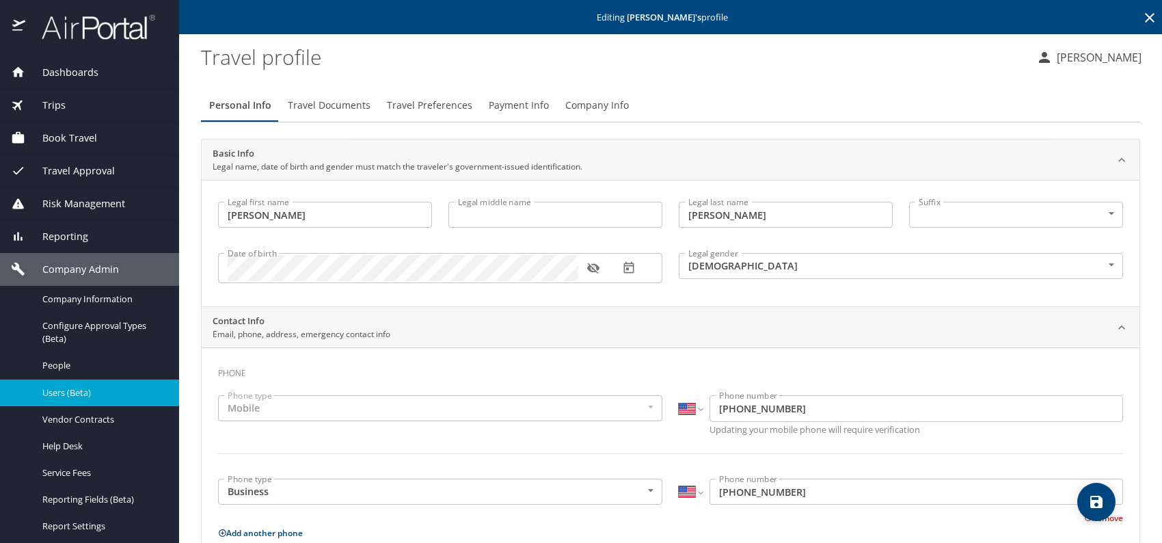
click at [594, 272] on icon "button" at bounding box center [594, 268] width 14 height 14
click at [593, 105] on span "Company Info" at bounding box center [598, 105] width 64 height 17
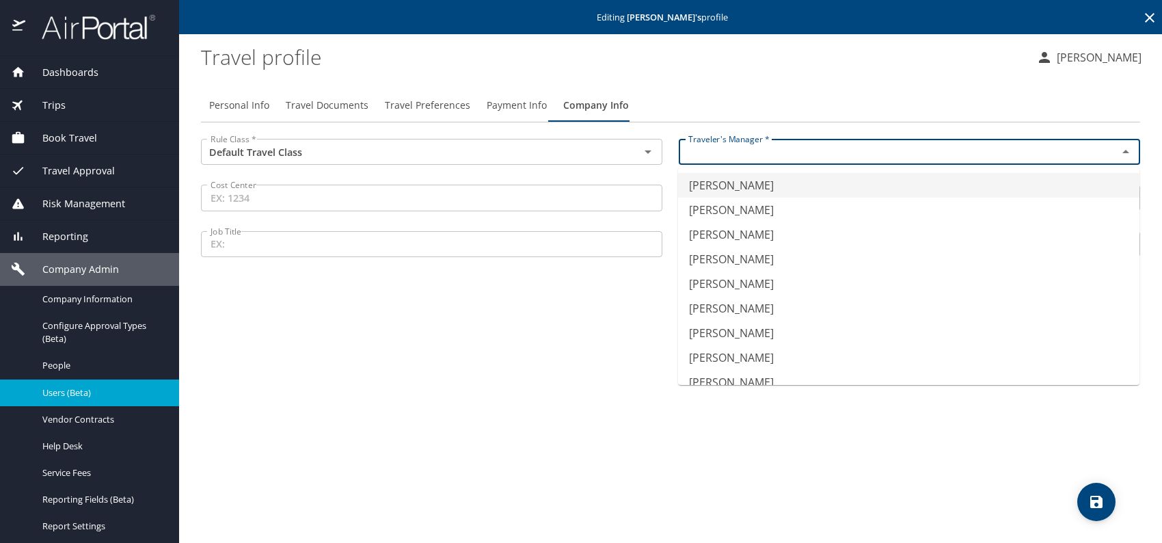
click at [794, 153] on input "text" at bounding box center [889, 152] width 413 height 18
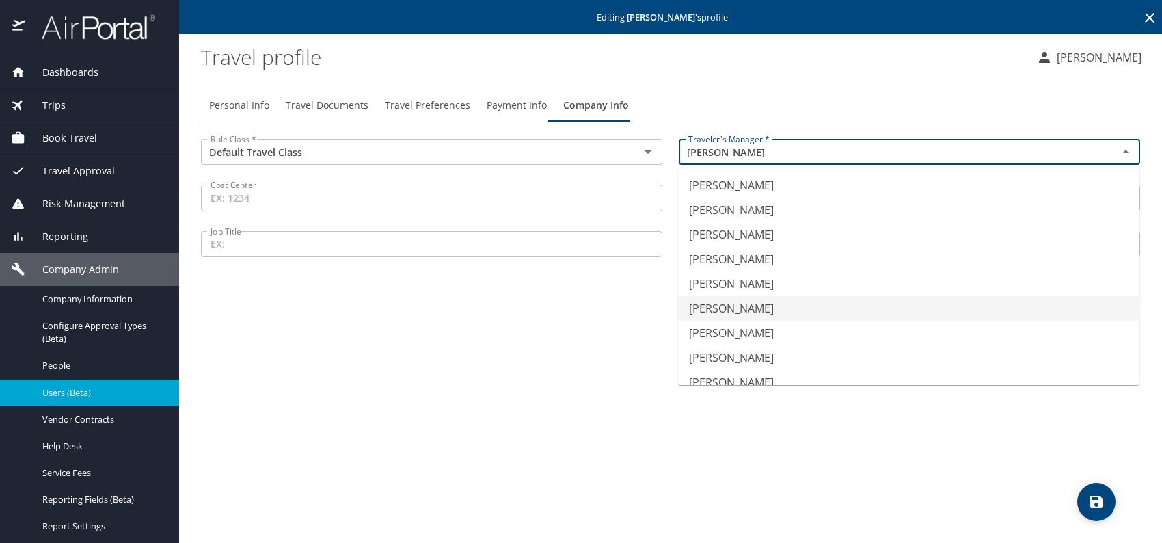
click at [741, 328] on li "Jeffery Bitton" at bounding box center [909, 333] width 462 height 25
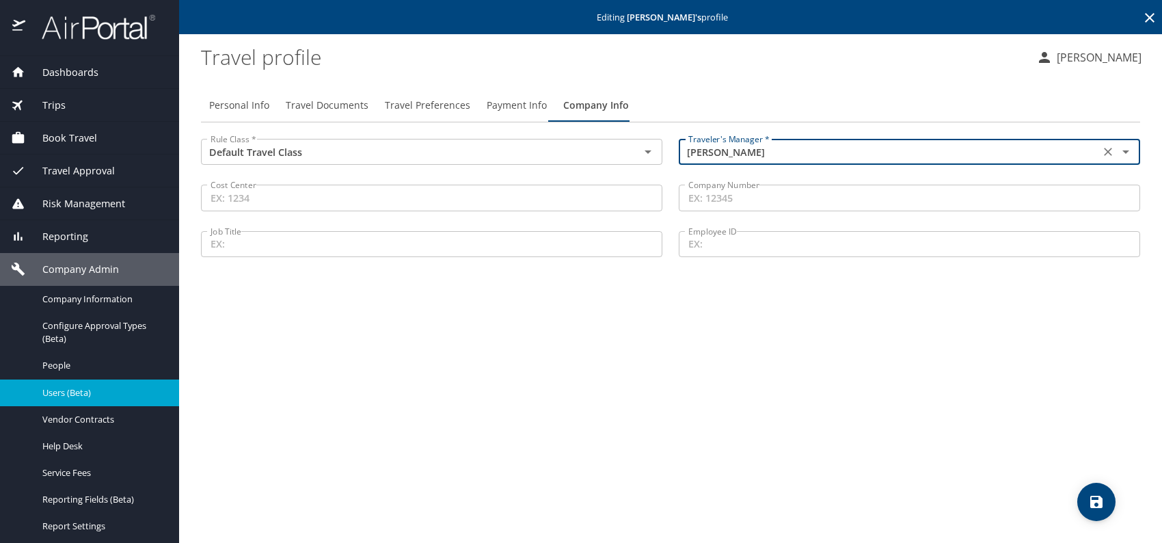
type input "Jeffery Bitton"
click at [319, 99] on span "Travel Documents" at bounding box center [327, 105] width 83 height 17
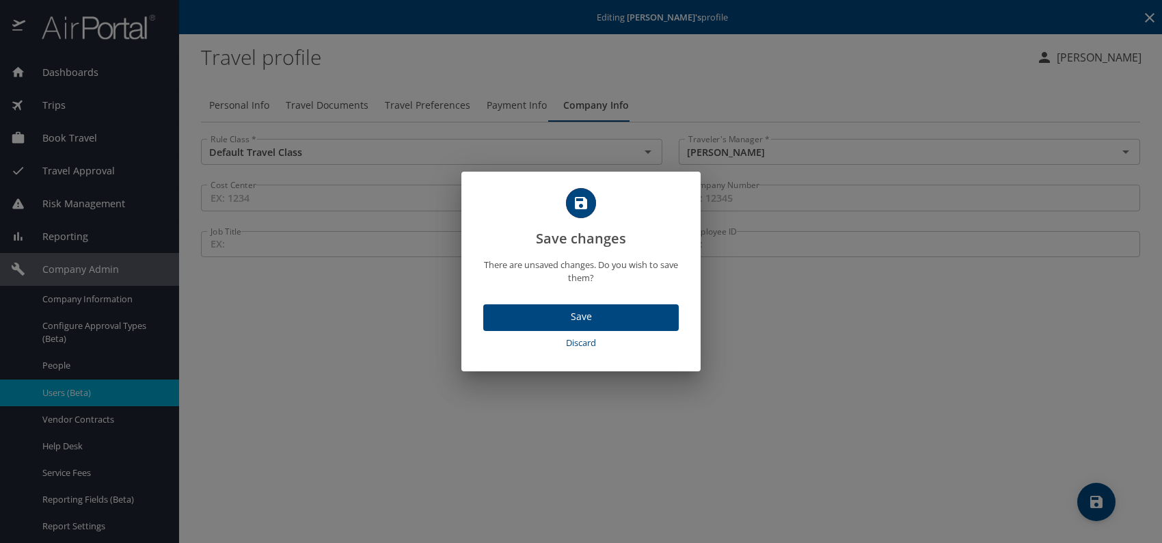
click at [568, 322] on span "Save" at bounding box center [581, 316] width 174 height 17
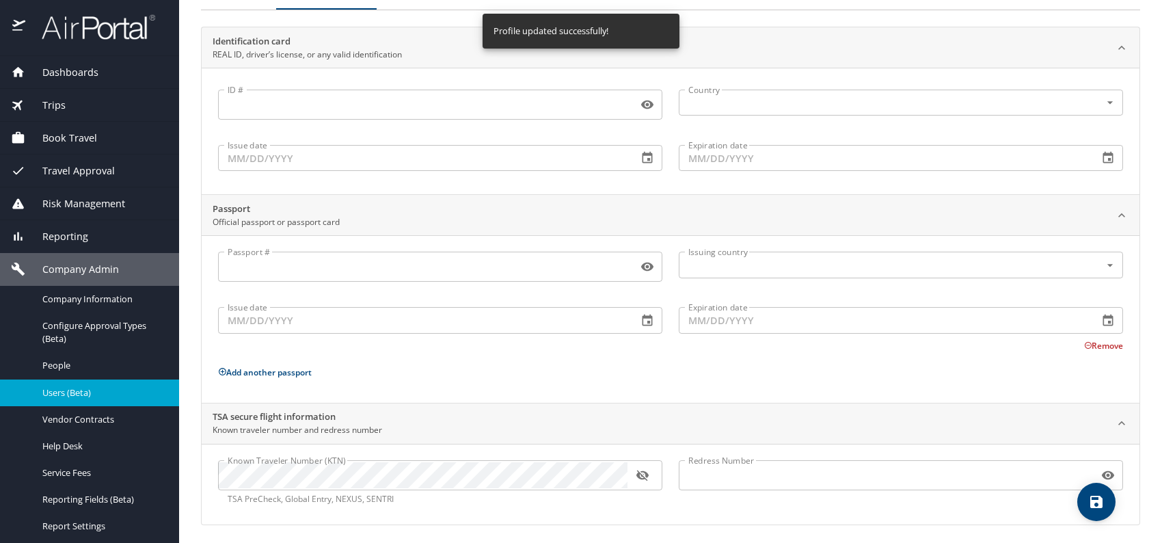
scroll to position [115, 0]
click at [638, 471] on icon "button" at bounding box center [642, 472] width 12 height 11
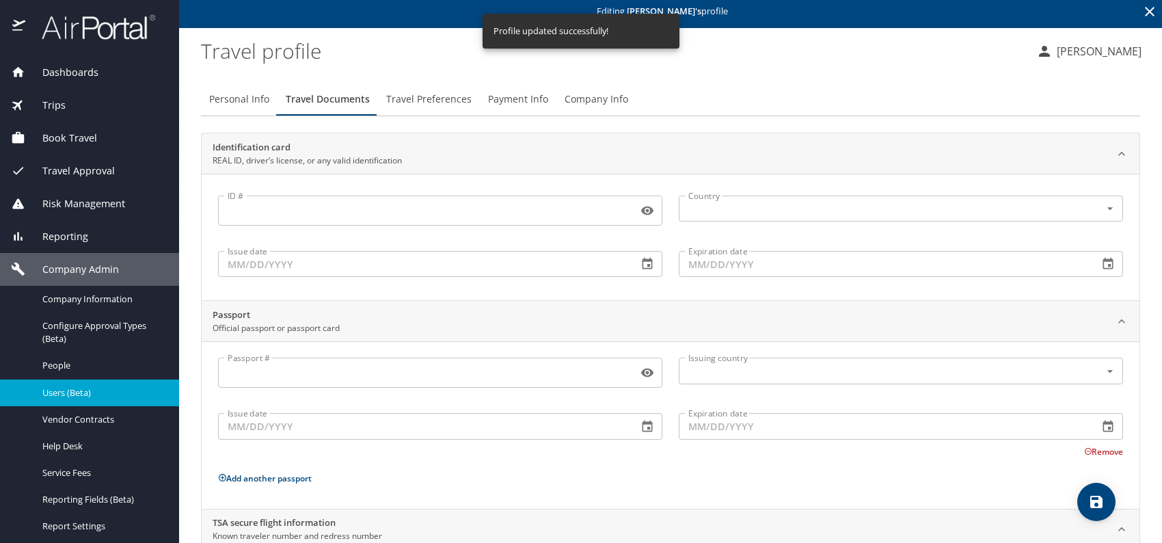
scroll to position [0, 0]
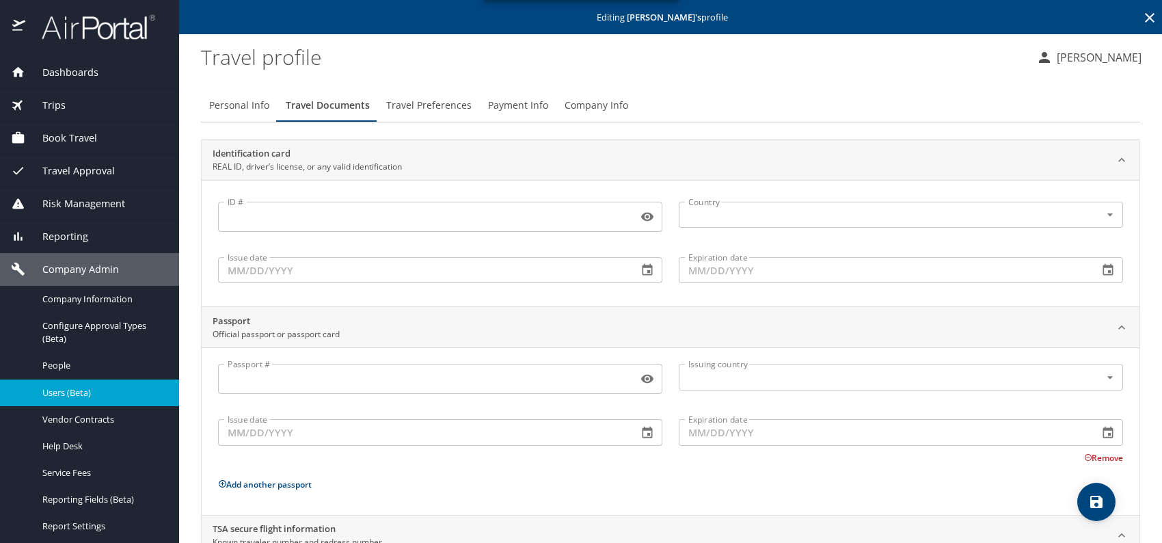
click at [423, 106] on span "Travel Preferences" at bounding box center [428, 105] width 85 height 17
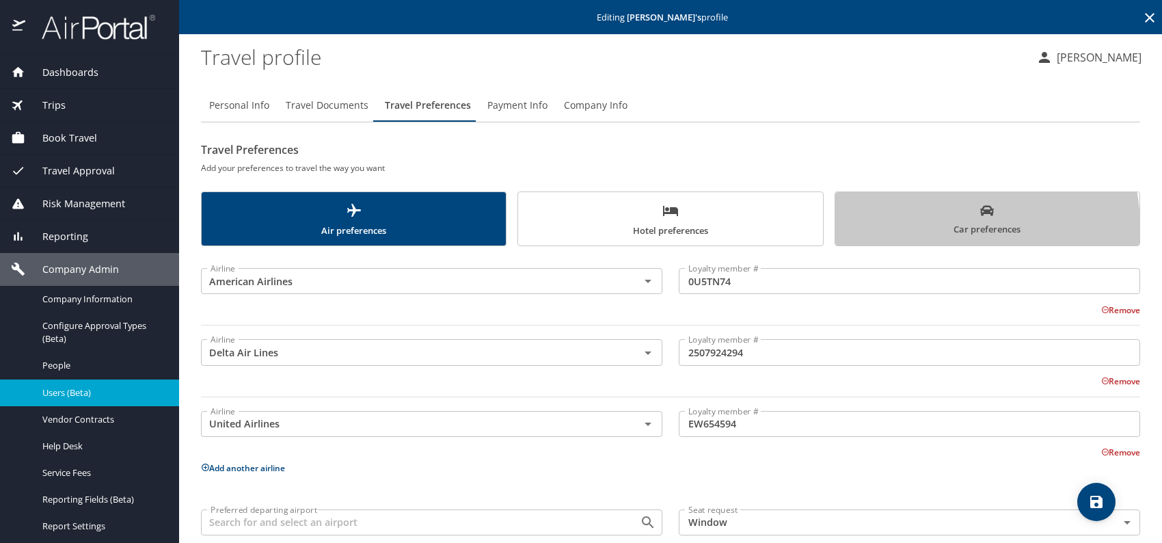
click at [934, 226] on span "Car preferences" at bounding box center [988, 221] width 288 height 34
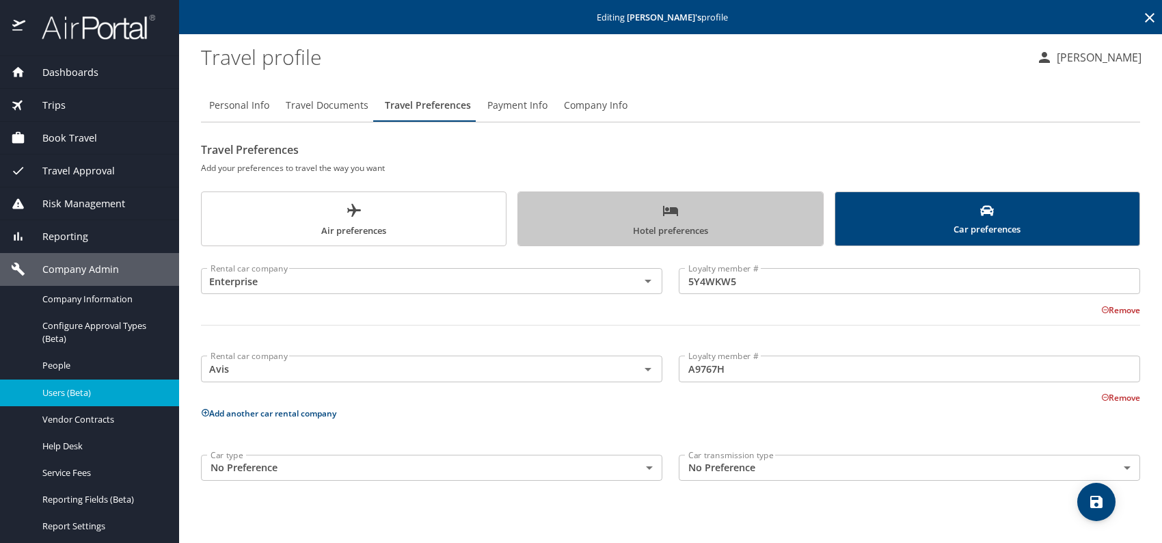
click at [685, 234] on span "Hotel preferences" at bounding box center [671, 220] width 288 height 36
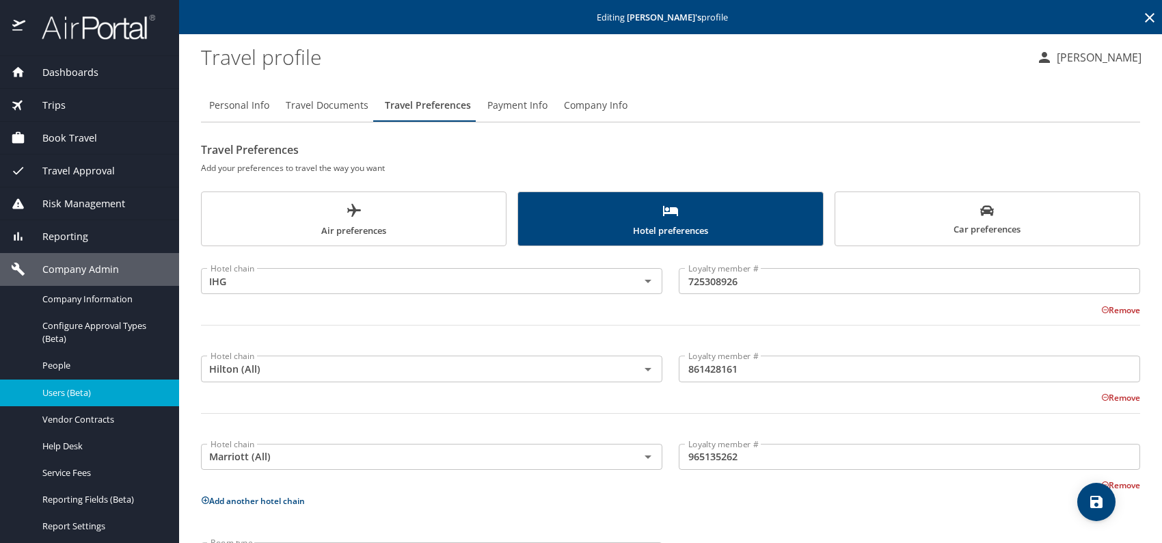
click at [1095, 495] on icon "save" at bounding box center [1097, 502] width 16 height 16
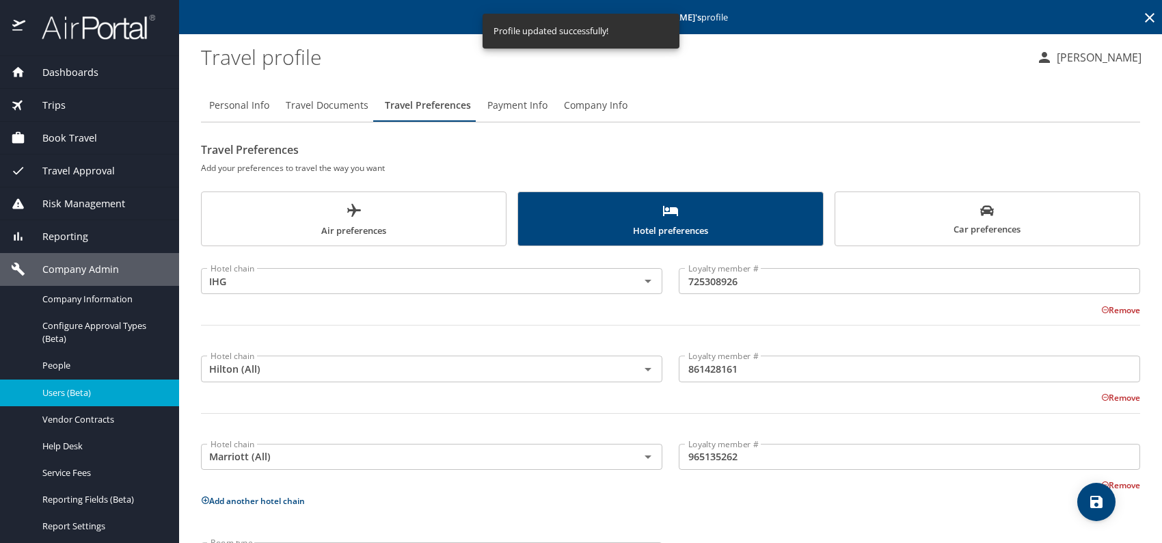
click at [94, 391] on span "Users (Beta)" at bounding box center [102, 392] width 120 height 13
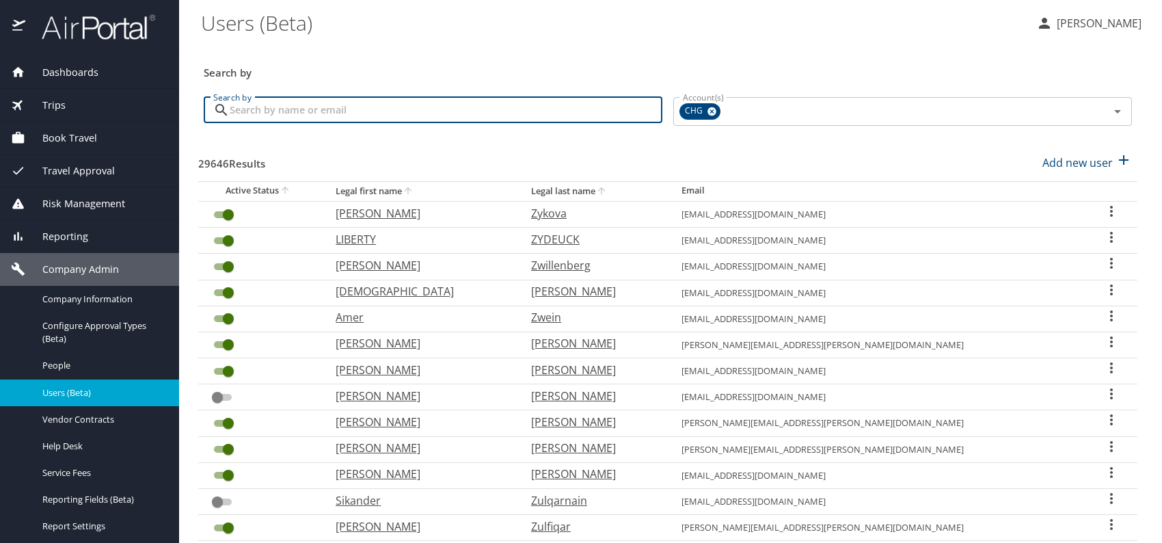
paste input "simrun14@yahoo.com"
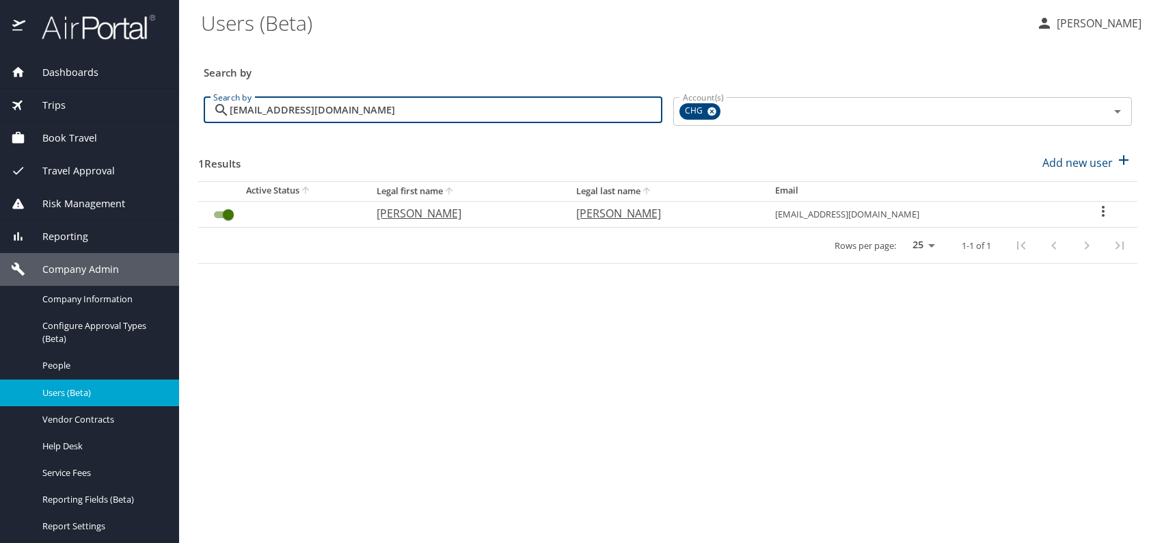
type input "simrun14@yahoo.com"
click at [425, 211] on p "Shamsher" at bounding box center [463, 213] width 172 height 16
select select "US"
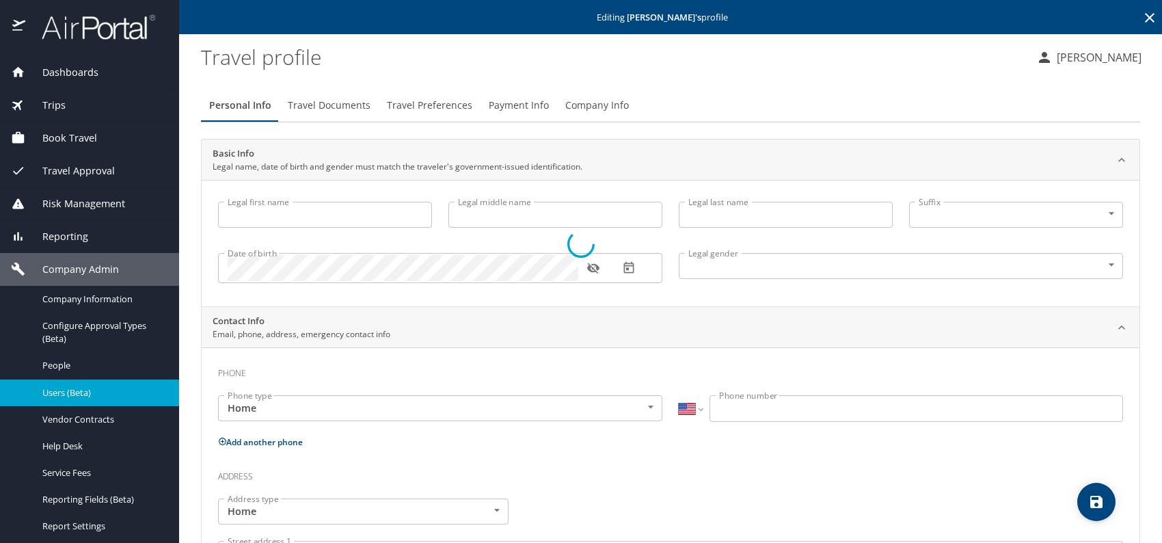
select select "US"
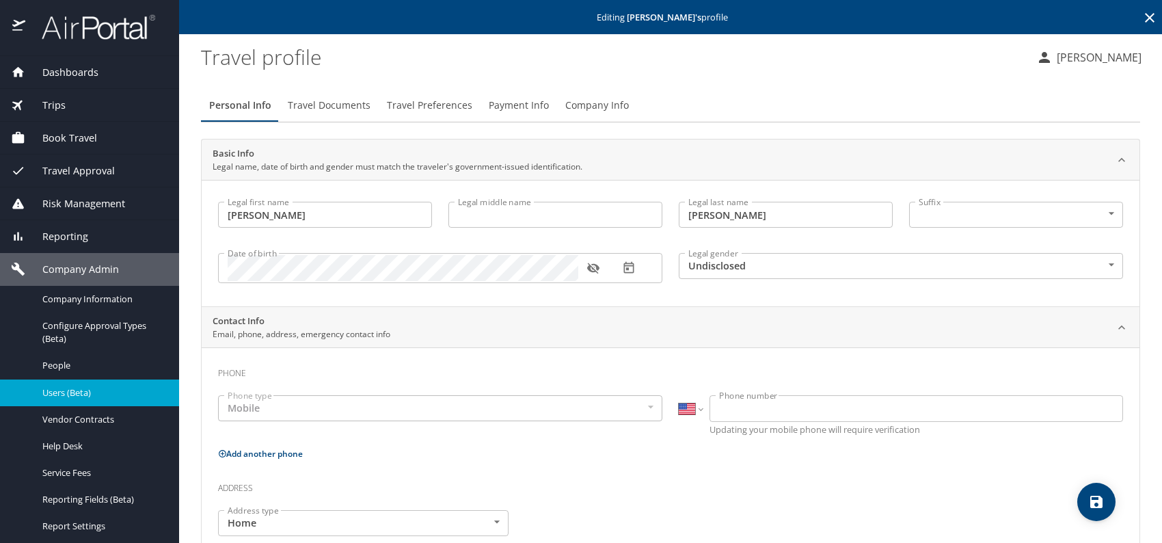
type input "Shamsher"
type input "Ahluwalia"
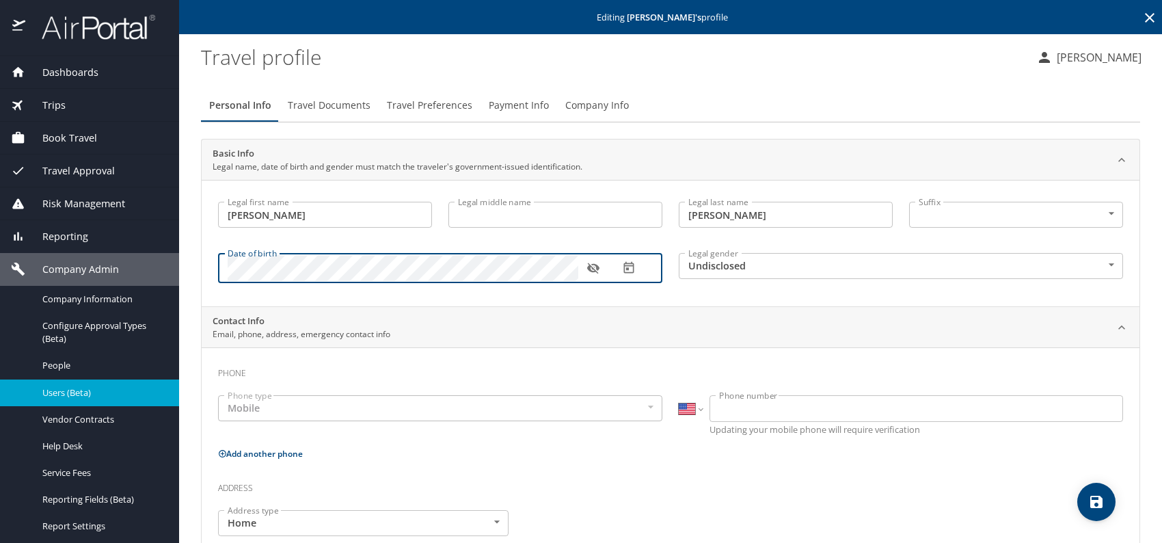
click at [771, 269] on body "Dashboards AirPortal 360™ Manager My Travel Dashboard Trips Airtinerary® Lookup…" at bounding box center [581, 271] width 1162 height 543
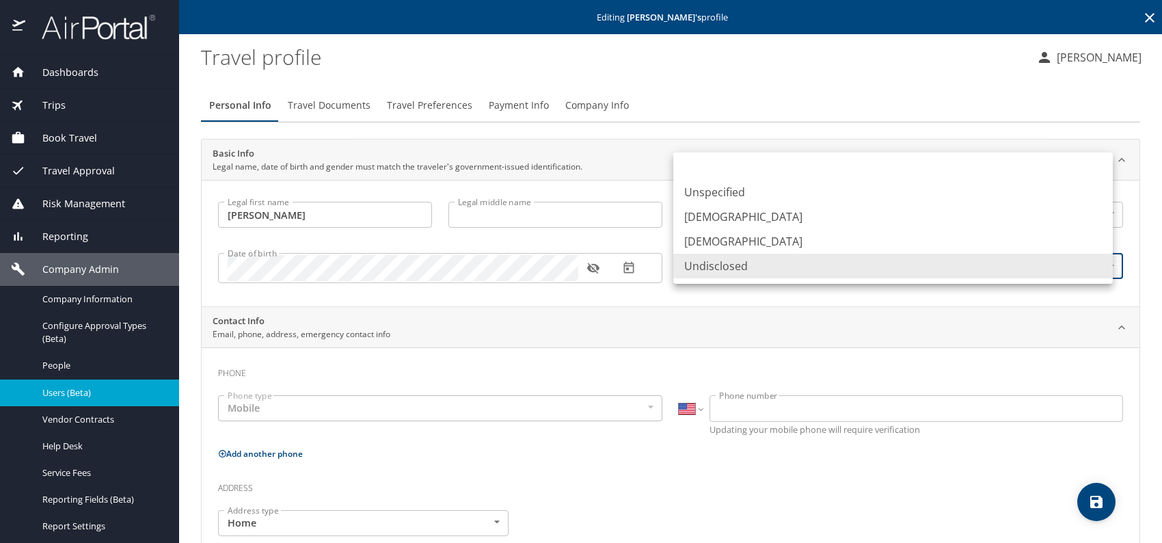
drag, startPoint x: 724, startPoint y: 222, endPoint x: 718, endPoint y: 240, distance: 18.8
click at [724, 222] on li "Male" at bounding box center [894, 216] width 440 height 25
type input "Male"
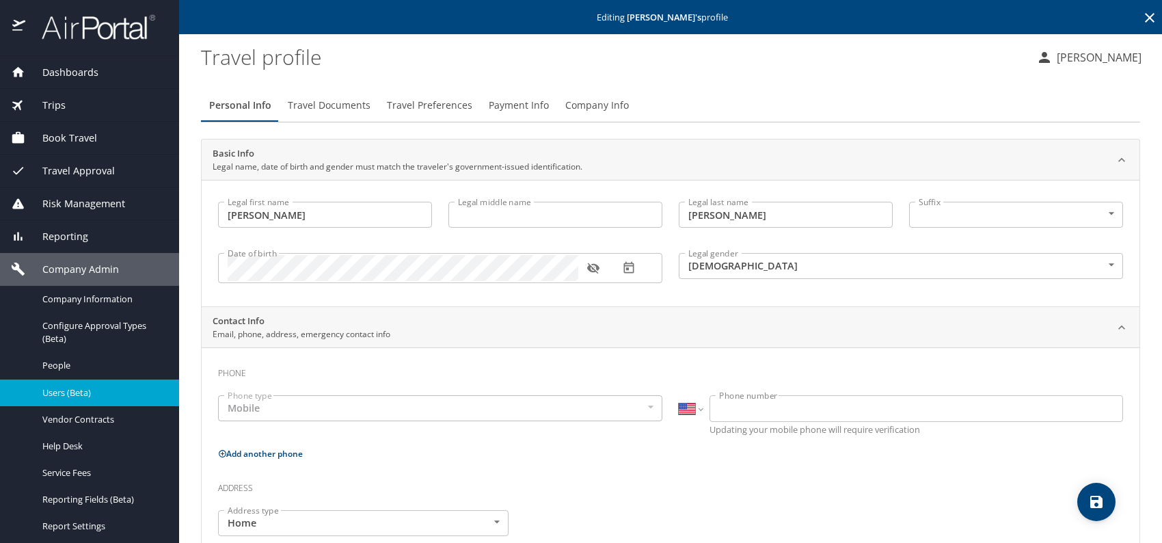
click at [663, 310] on div "Contact Info Email, phone, address, emergency contact info" at bounding box center [671, 327] width 938 height 41
click at [625, 323] on div "Contact Info Email, phone, address, emergency contact info" at bounding box center [660, 328] width 894 height 26
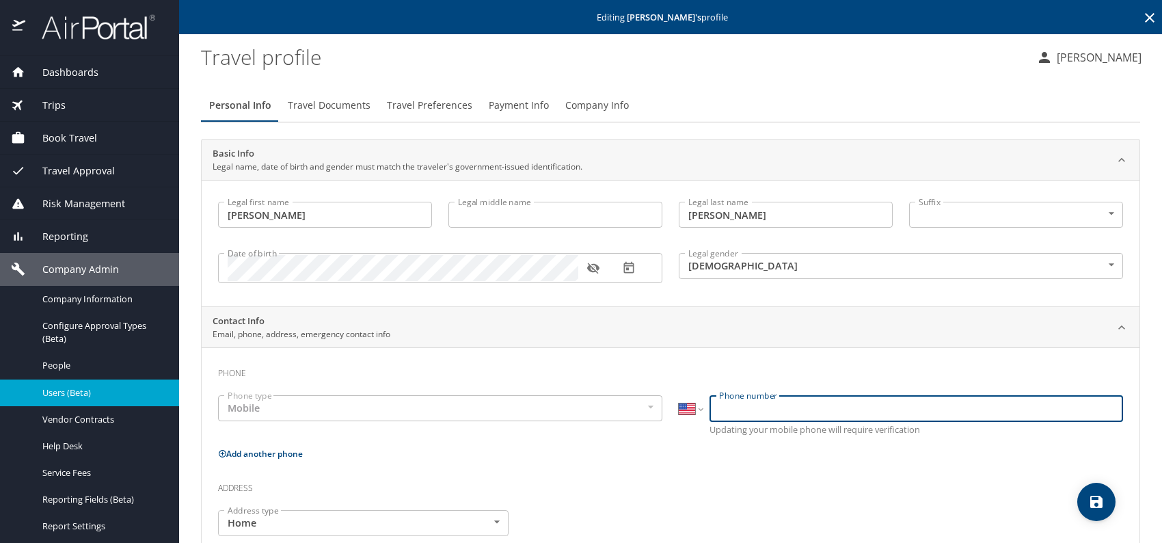
paste input "(336) 908-1044"
type input "(336) 908-1044"
click at [812, 451] on p "Add another phone" at bounding box center [670, 453] width 905 height 17
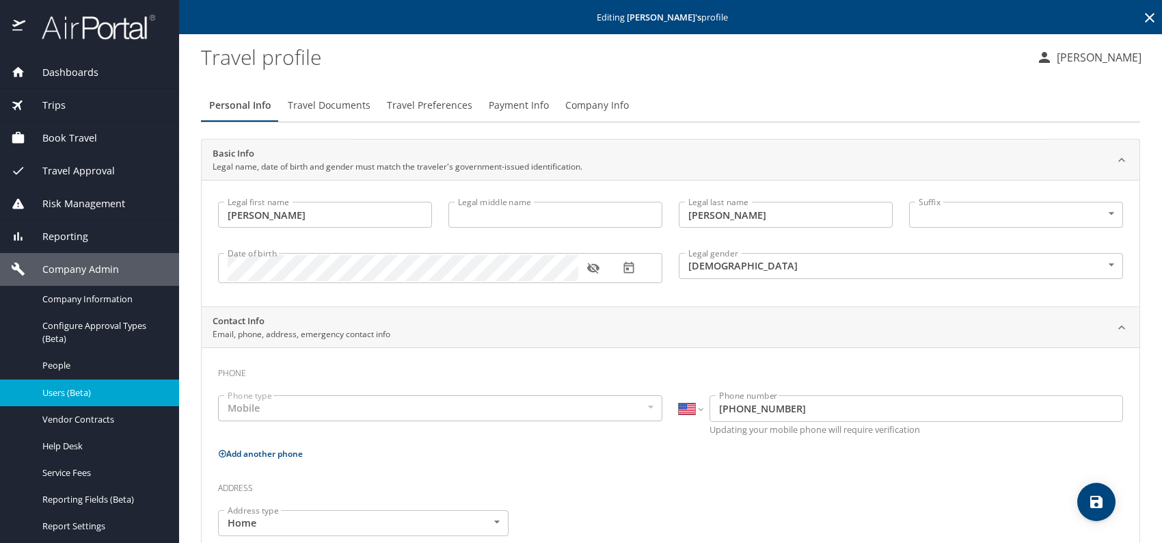
click at [602, 107] on span "Company Info" at bounding box center [598, 105] width 64 height 17
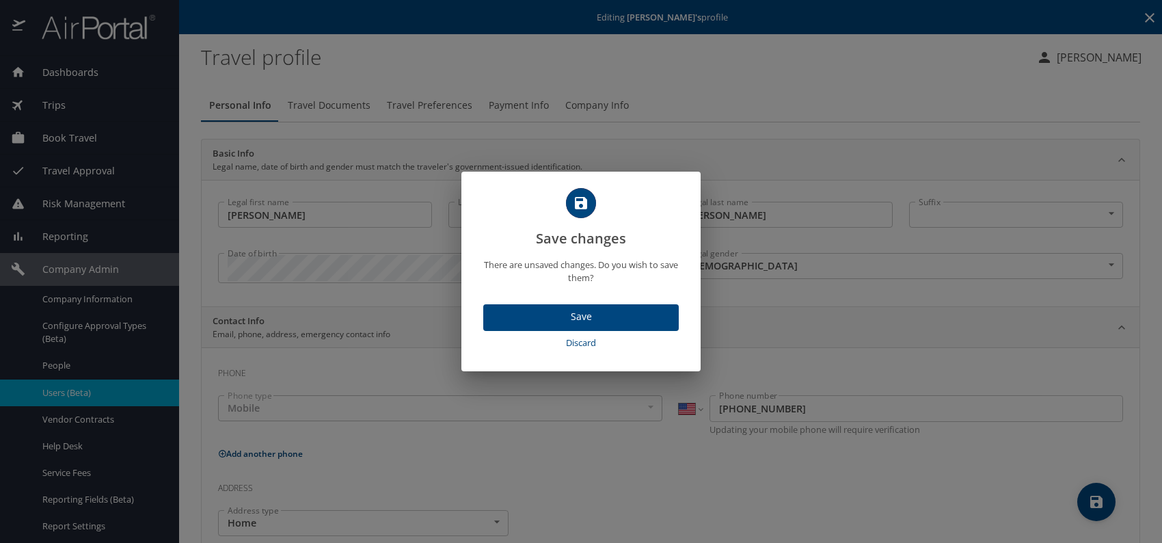
click at [603, 310] on span "Save" at bounding box center [581, 316] width 174 height 17
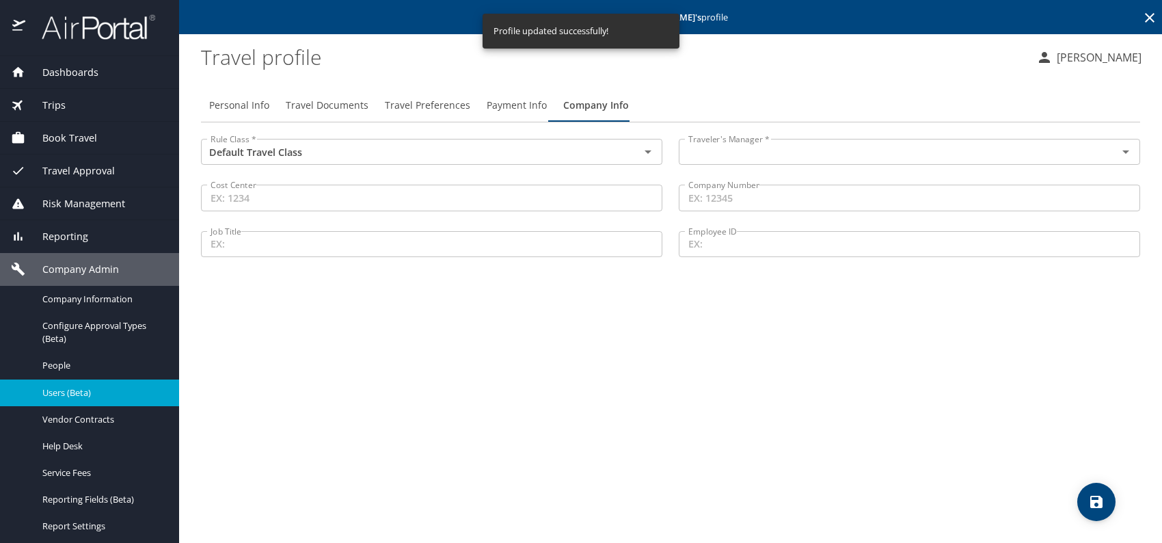
click at [756, 148] on input "text" at bounding box center [889, 152] width 413 height 18
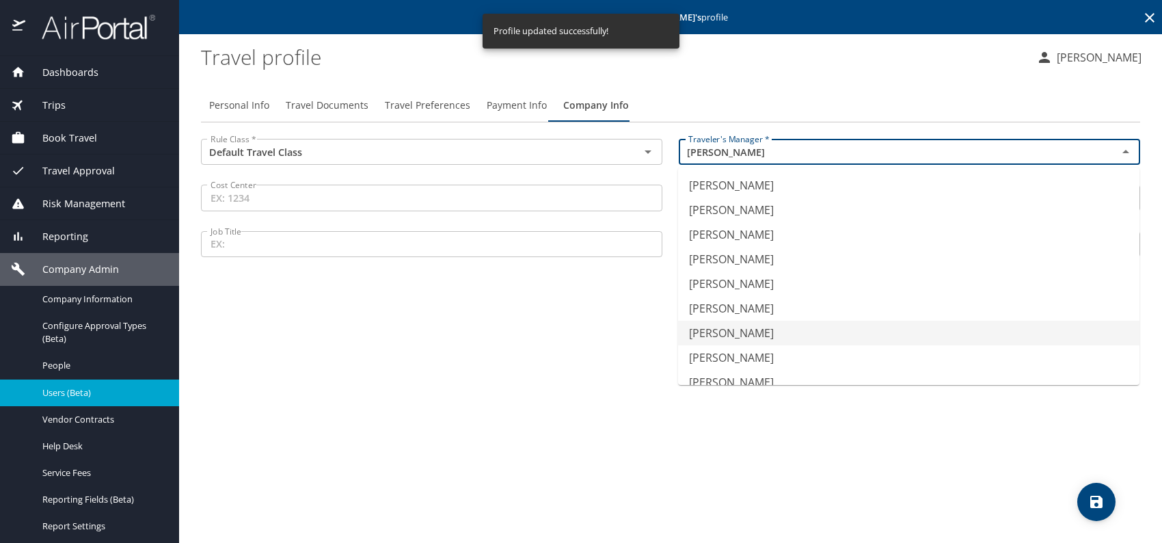
click at [743, 330] on li "Jeffery Bitton" at bounding box center [909, 333] width 462 height 25
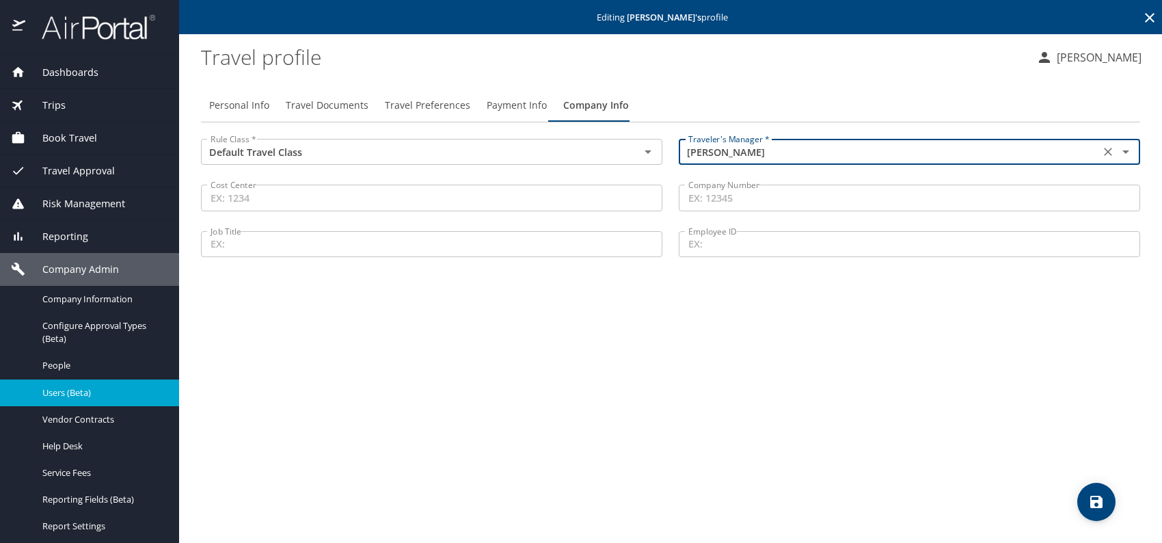
type input "Jeffery Bitton"
drag, startPoint x: 684, startPoint y: 380, endPoint x: 713, endPoint y: 372, distance: 30.4
click at [683, 380] on div "Personal Info Travel Documents Travel Preferences Payment Info Company Info Rul…" at bounding box center [671, 310] width 940 height 465
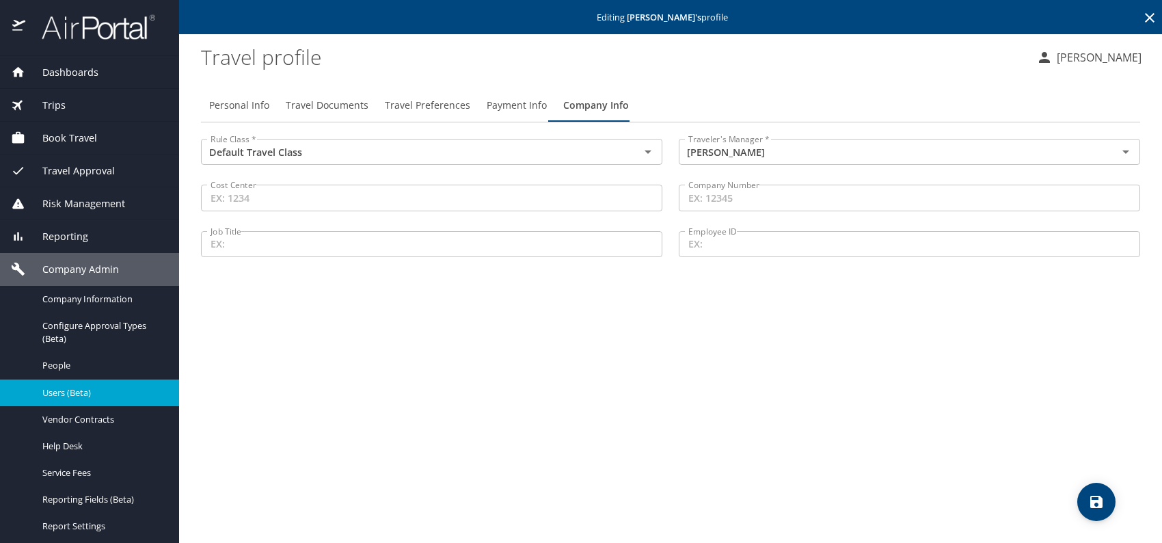
click at [405, 97] on span "Travel Preferences" at bounding box center [427, 105] width 85 height 17
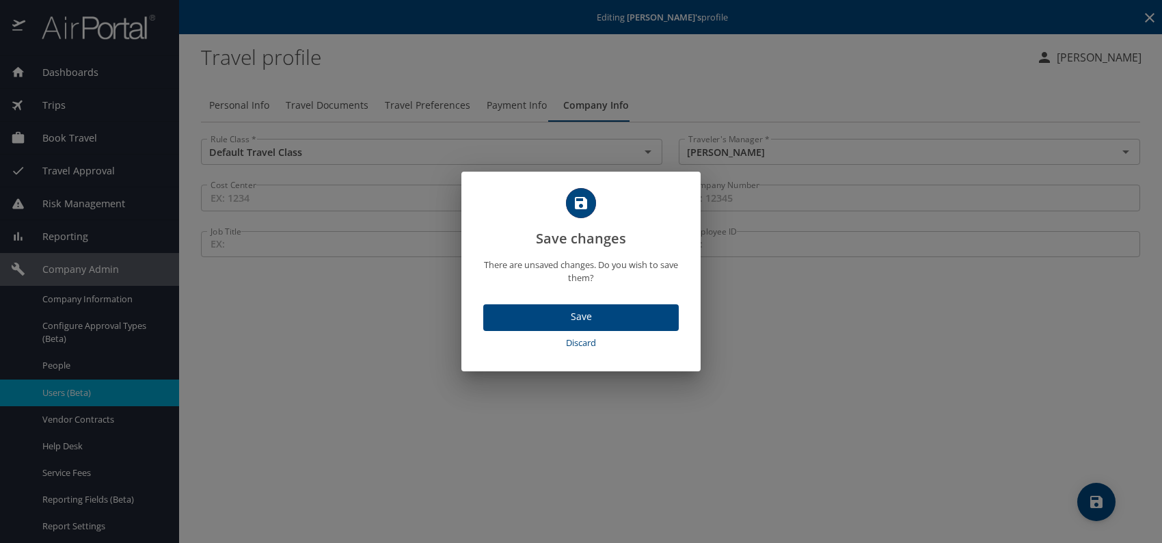
click at [589, 317] on span "Save" at bounding box center [581, 316] width 174 height 17
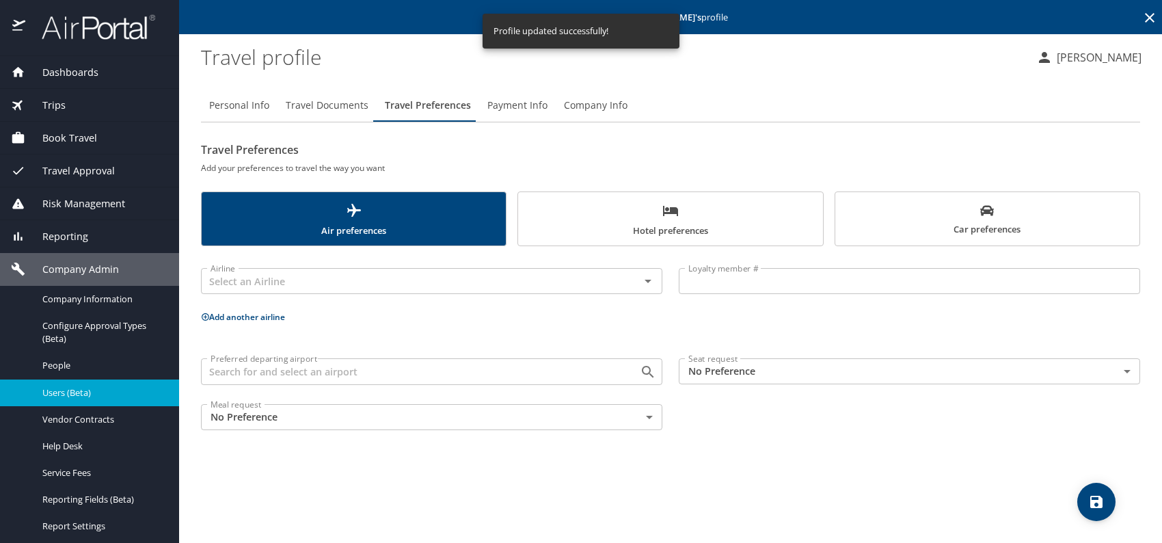
click at [701, 234] on span "Hotel preferences" at bounding box center [671, 220] width 288 height 36
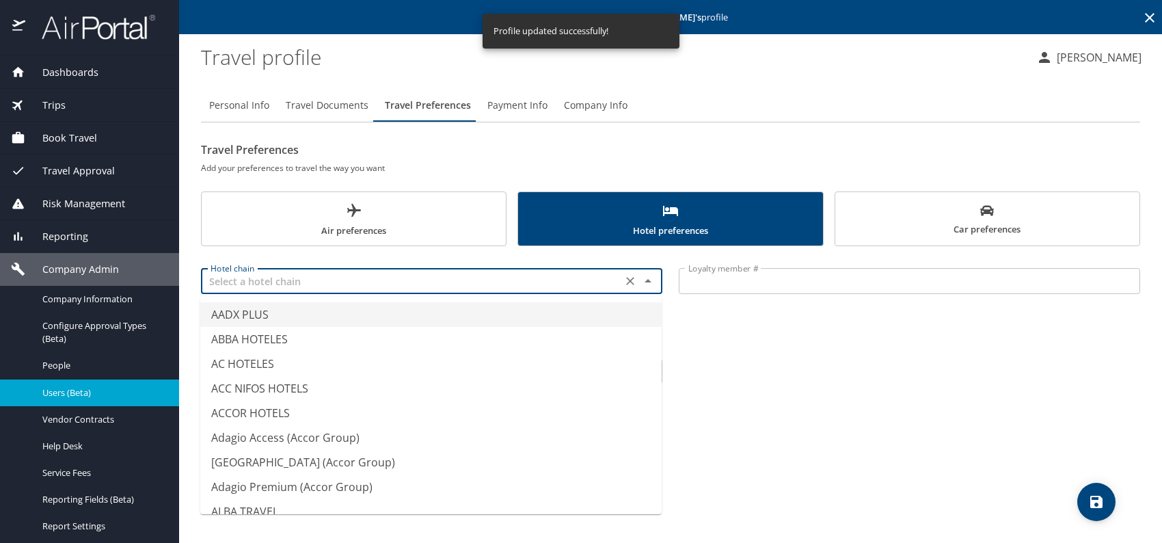
paste input "193569300"
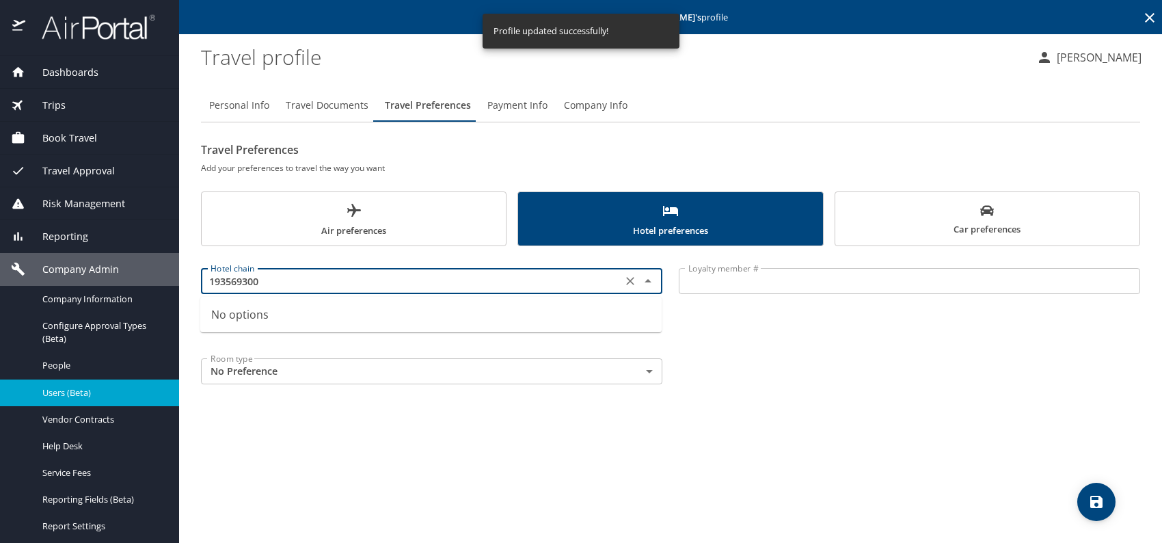
type input "193569300"
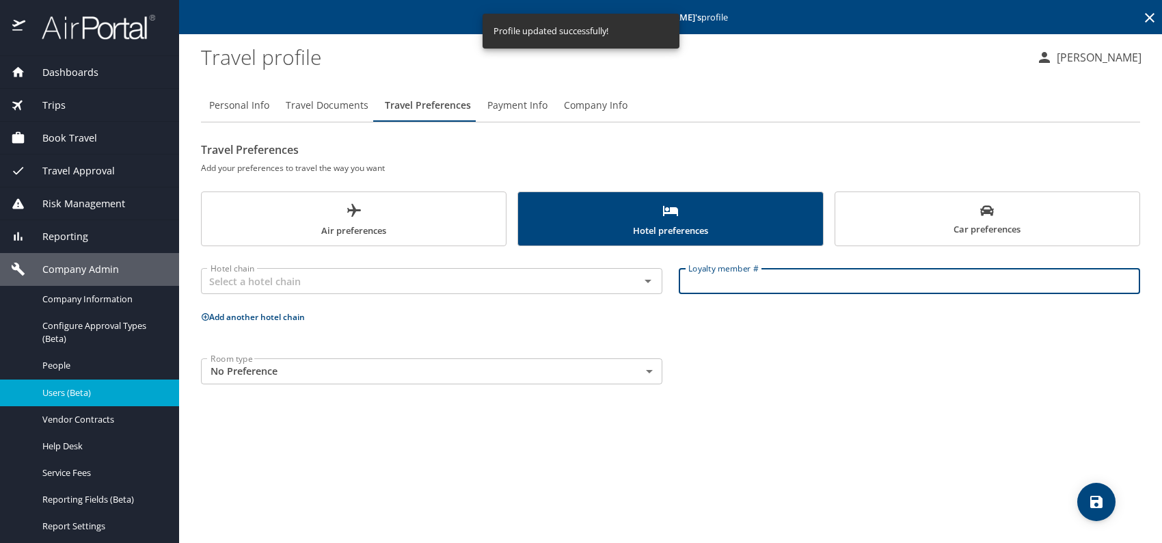
paste input "193569300"
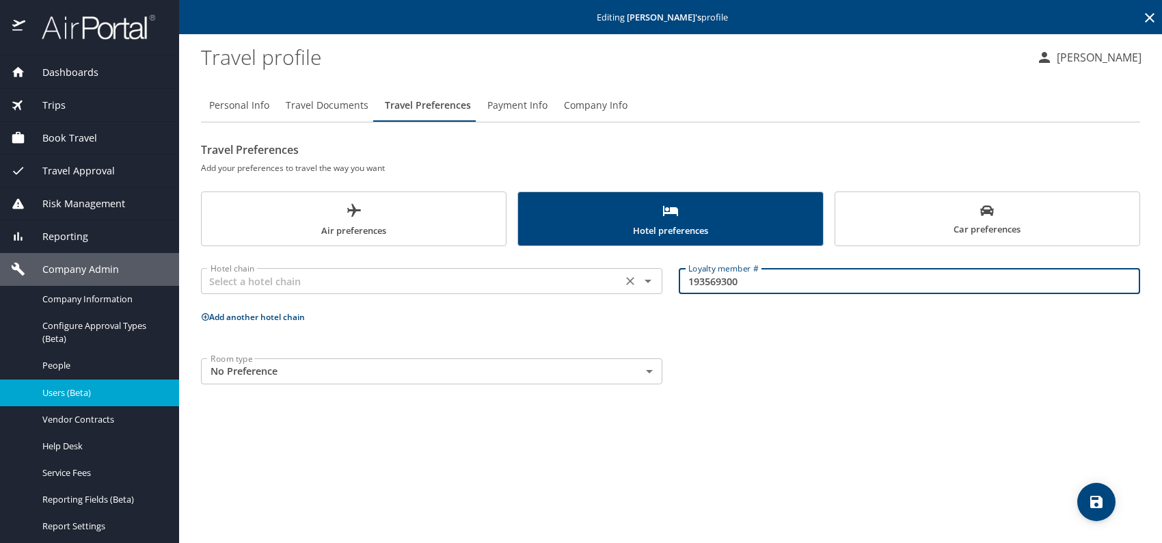
type input "193569300"
click at [568, 280] on input "text" at bounding box center [411, 281] width 413 height 18
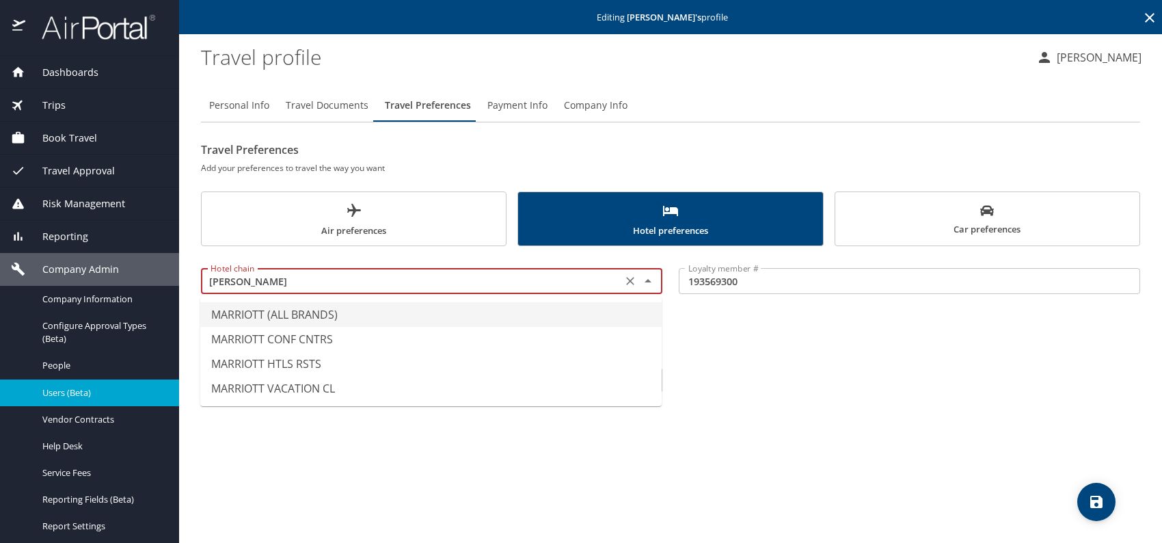
click at [342, 315] on li "MARRIOTT (ALL BRANDS)" at bounding box center [431, 314] width 462 height 25
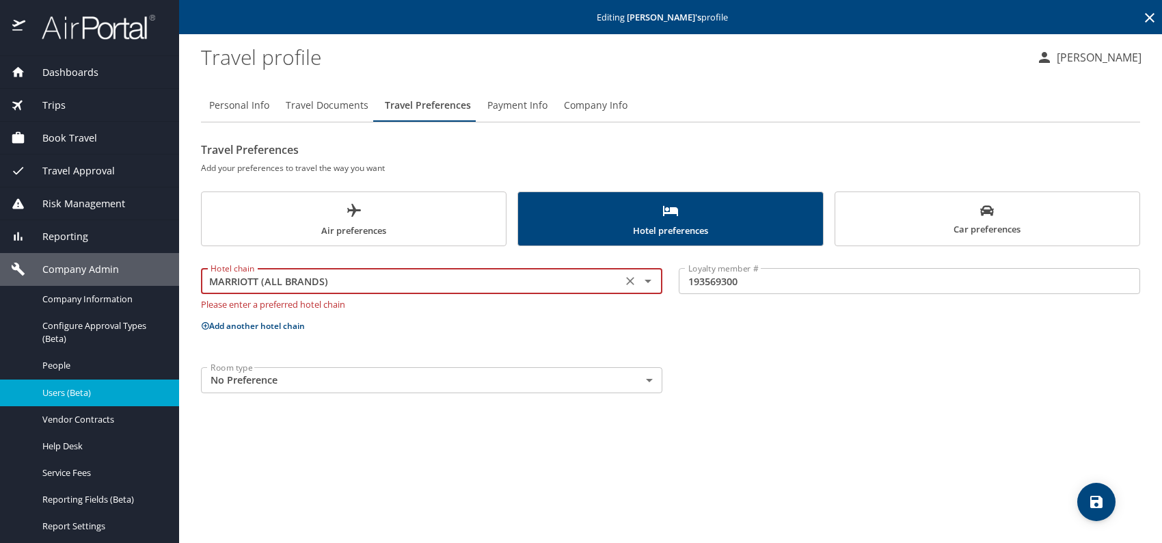
type input "MARRIOTT (ALL BRANDS)"
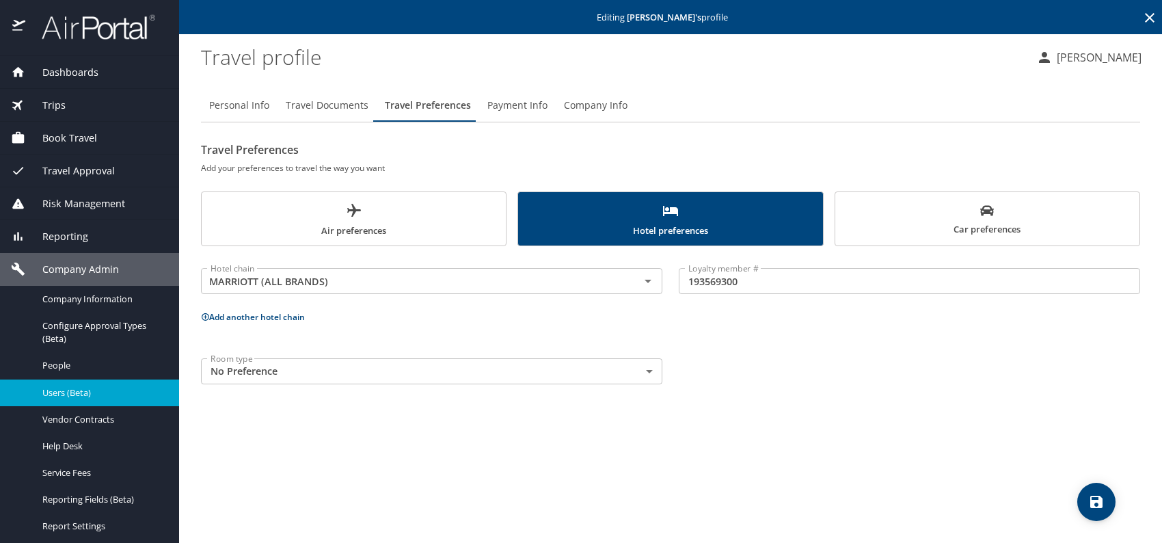
click at [739, 418] on div "Personal Info Travel Documents Travel Preferences Payment Info Company Info Tra…" at bounding box center [671, 310] width 940 height 465
click at [929, 395] on div "Personal Info Travel Documents Travel Preferences Payment Info Company Info Tra…" at bounding box center [671, 310] width 940 height 465
click at [1099, 498] on icon "save" at bounding box center [1097, 502] width 12 height 12
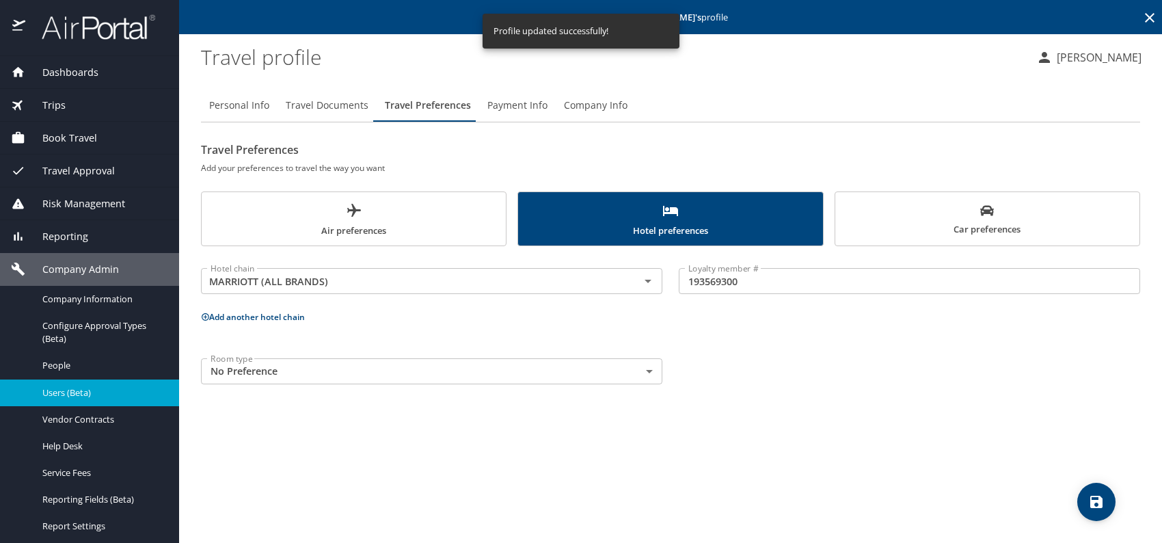
click at [78, 393] on span "Users (Beta)" at bounding box center [102, 392] width 120 height 13
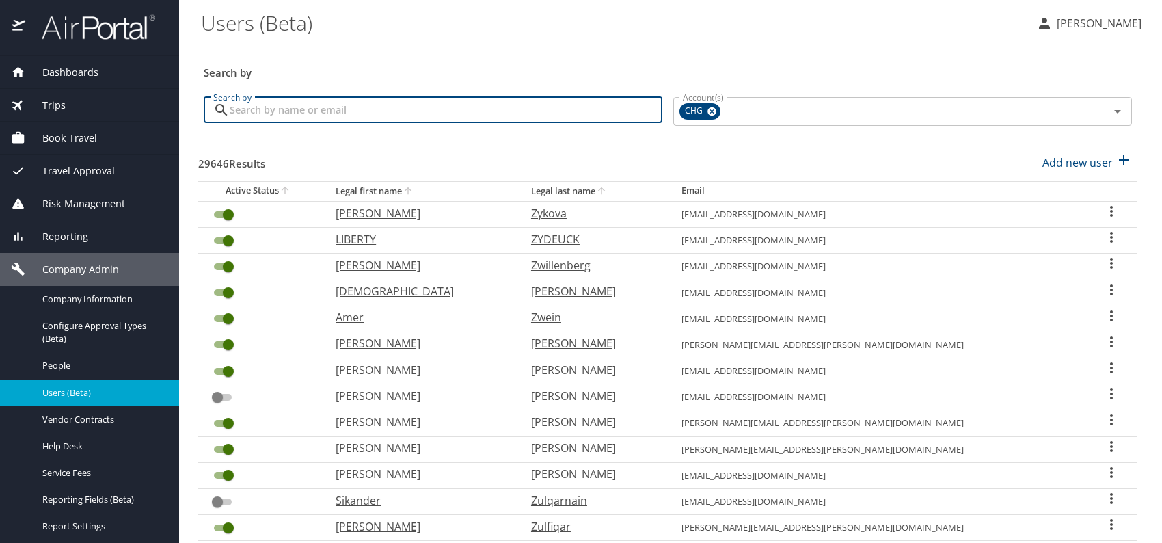
paste input "jlns21@msn.com"
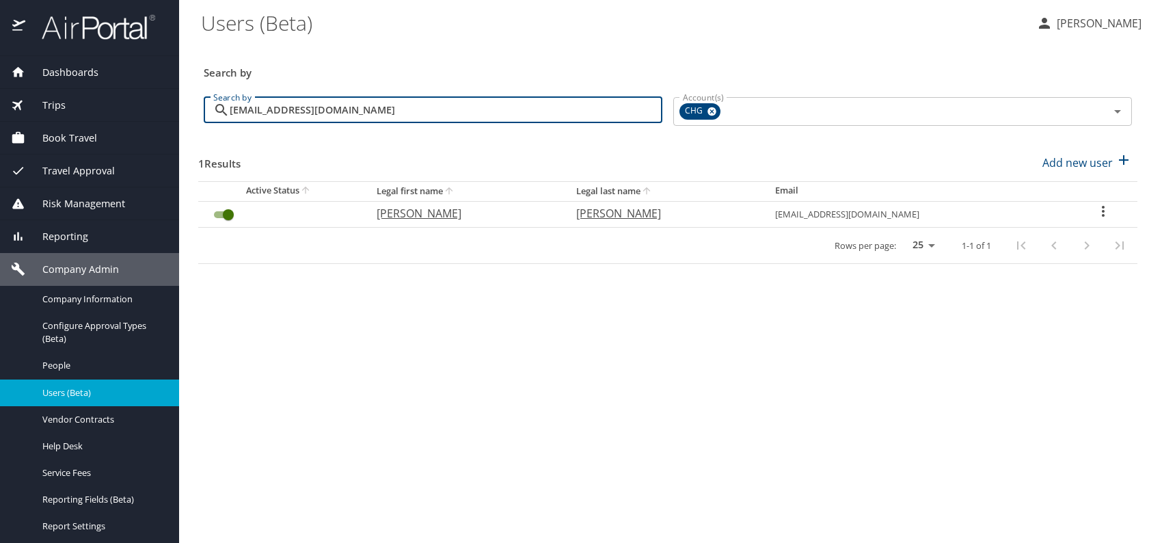
type input "jlns21@msn.com"
click at [421, 213] on p "James" at bounding box center [463, 213] width 172 height 16
select select "US"
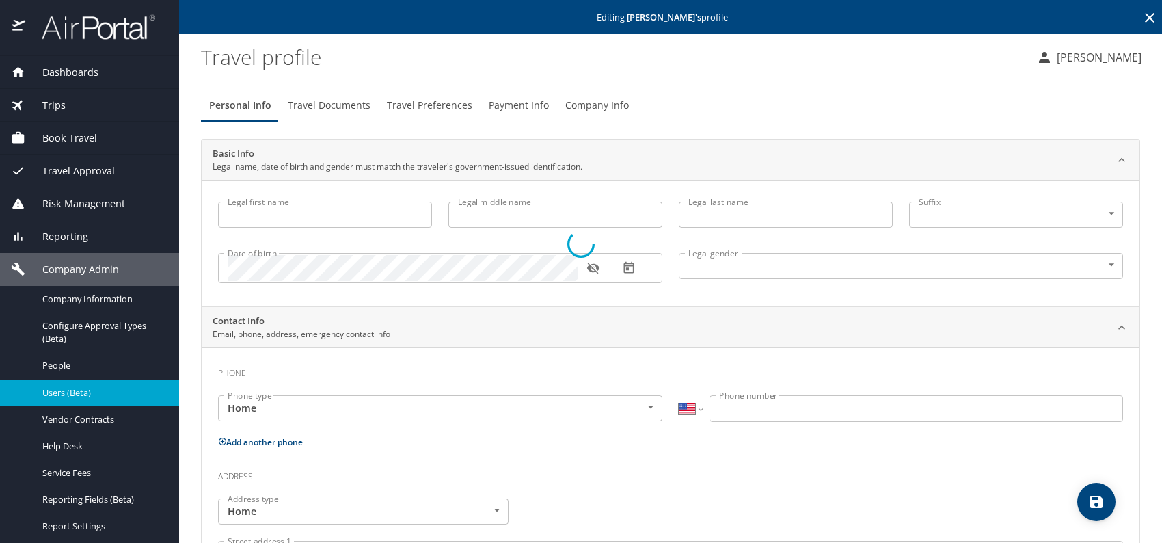
type input "James"
type input "Thomas"
type input "Roth"
type input "Undisclosed"
select select "US"
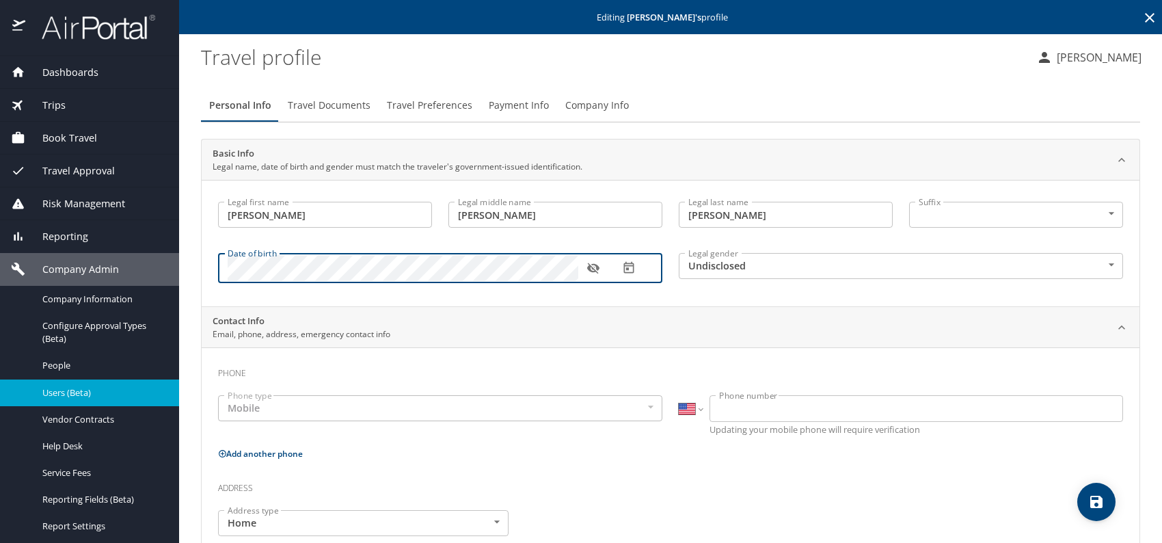
click at [754, 261] on body "Dashboards AirPortal 360™ Manager My Travel Dashboard Trips Airtinerary® Lookup…" at bounding box center [581, 271] width 1162 height 543
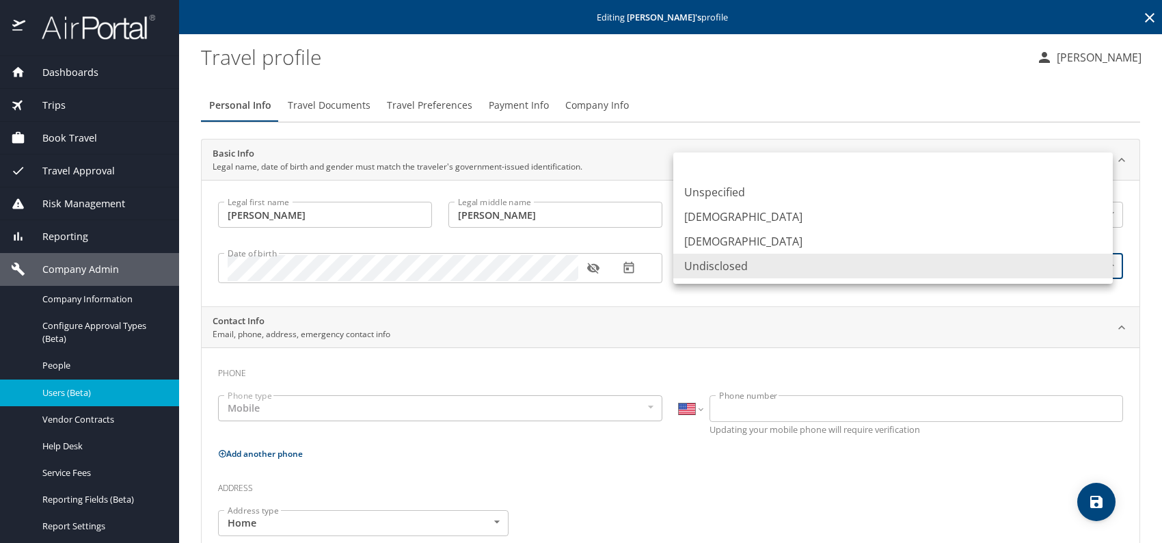
click at [726, 226] on li "Male" at bounding box center [894, 216] width 440 height 25
type input "Male"
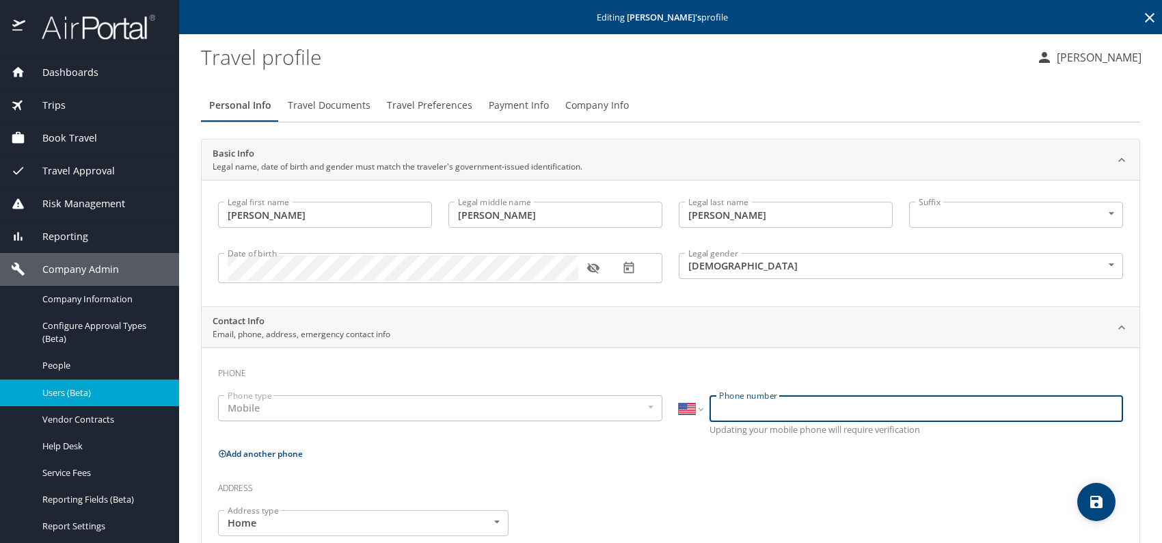
paste input "(801) 597-0271"
type input "(801) 597-0271"
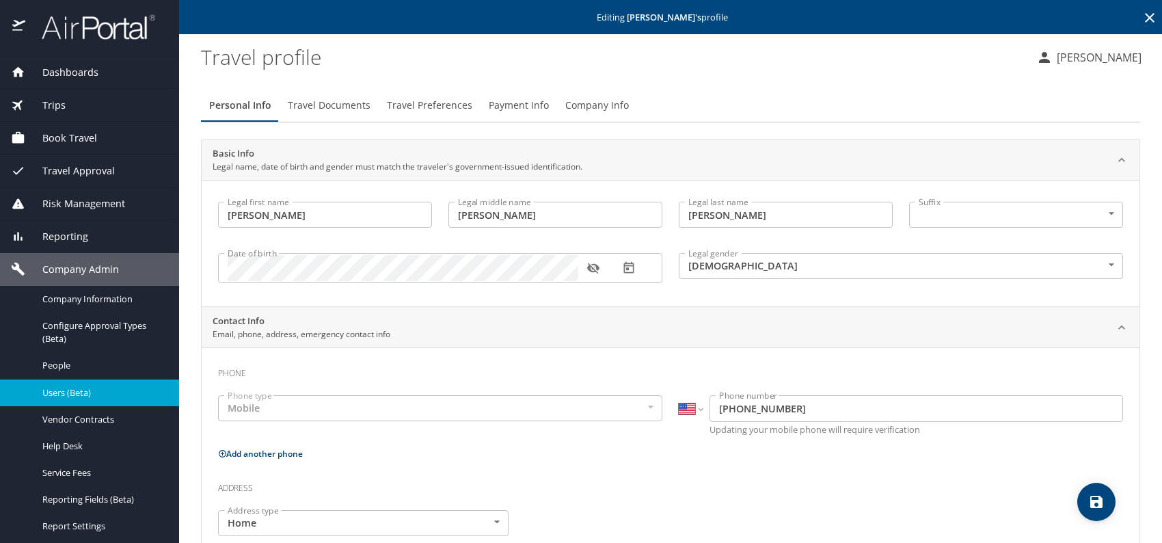
click at [591, 103] on span "Company Info" at bounding box center [598, 105] width 64 height 17
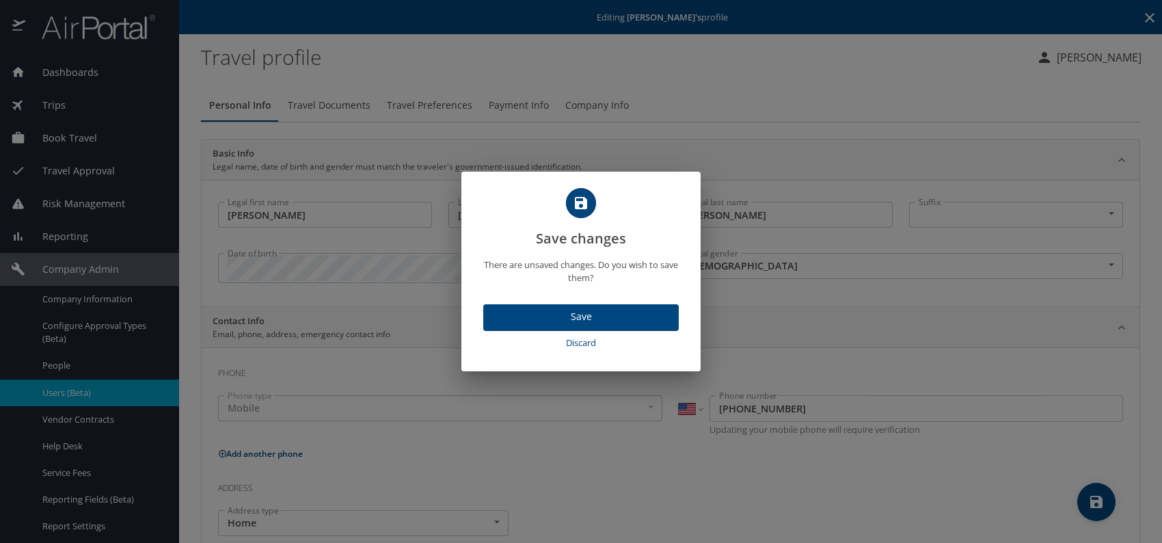
click at [622, 309] on span "Save" at bounding box center [581, 316] width 174 height 17
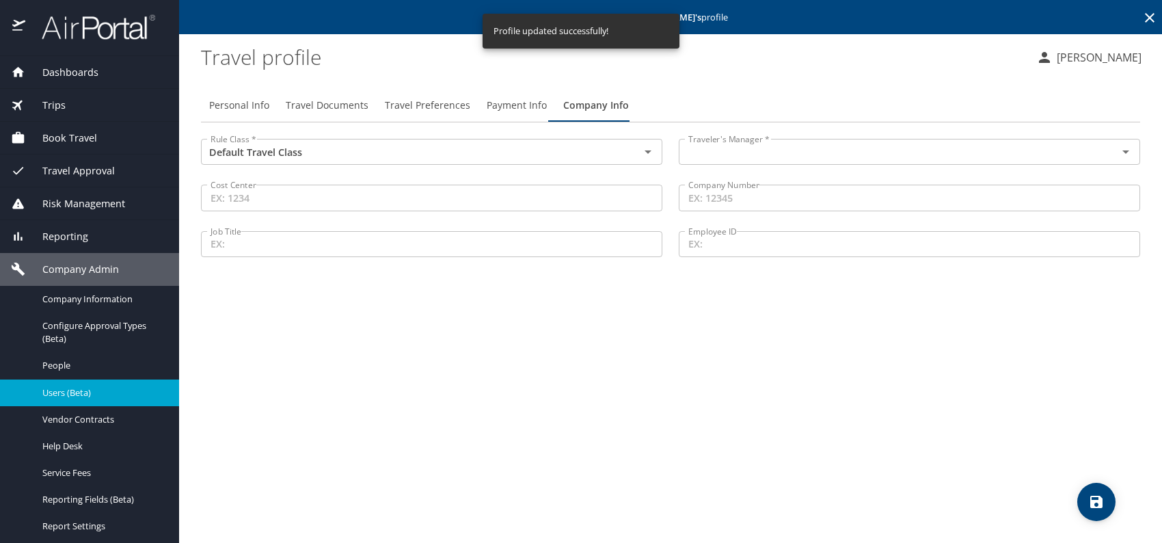
click at [777, 153] on input "text" at bounding box center [889, 152] width 413 height 18
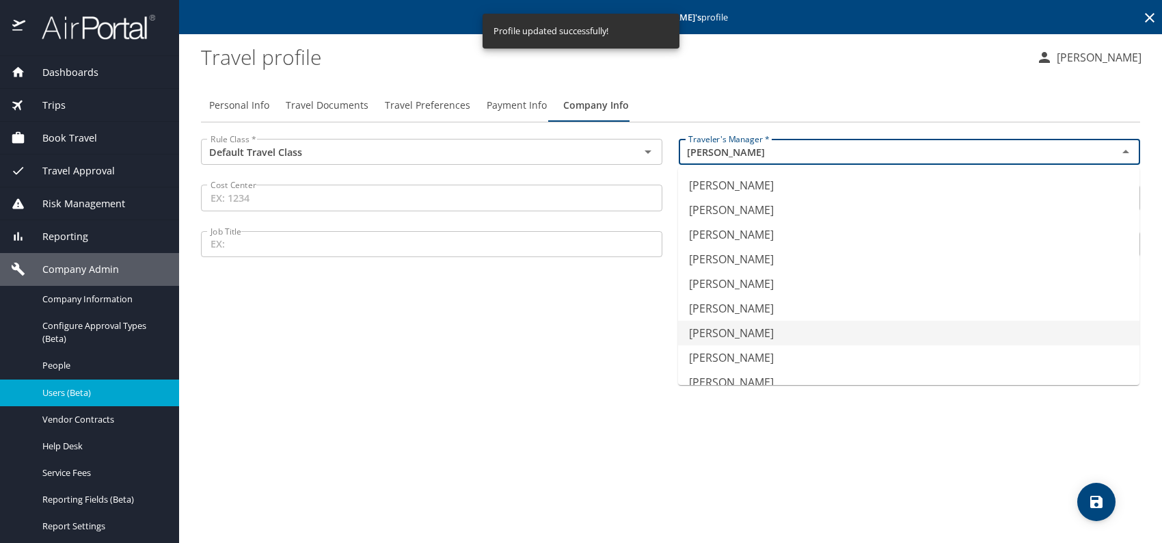
click at [750, 332] on li "Jeffery Bitton" at bounding box center [909, 333] width 462 height 25
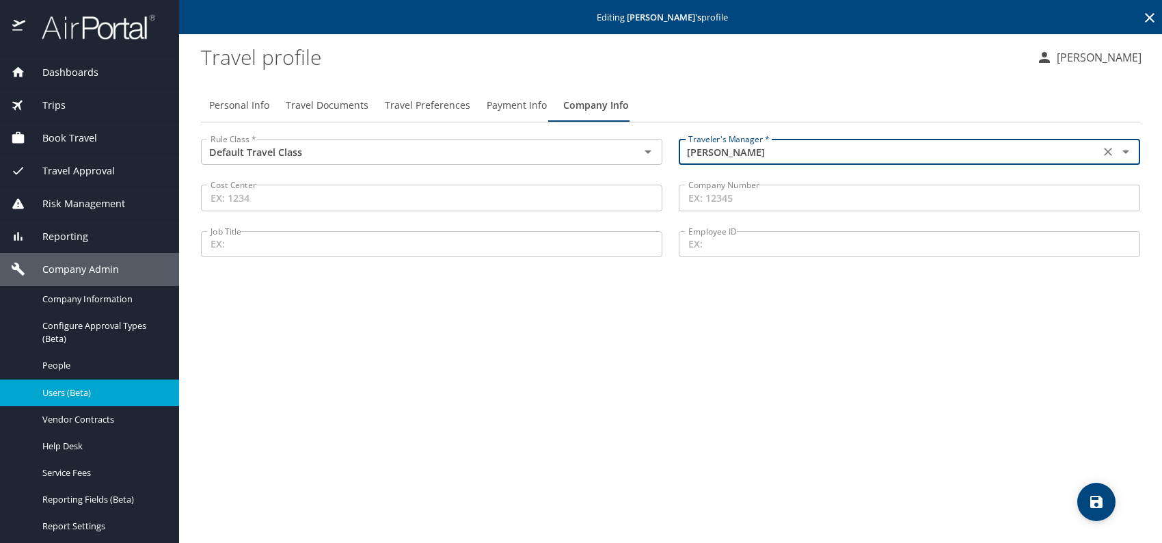
type input "Jeffery Bitton"
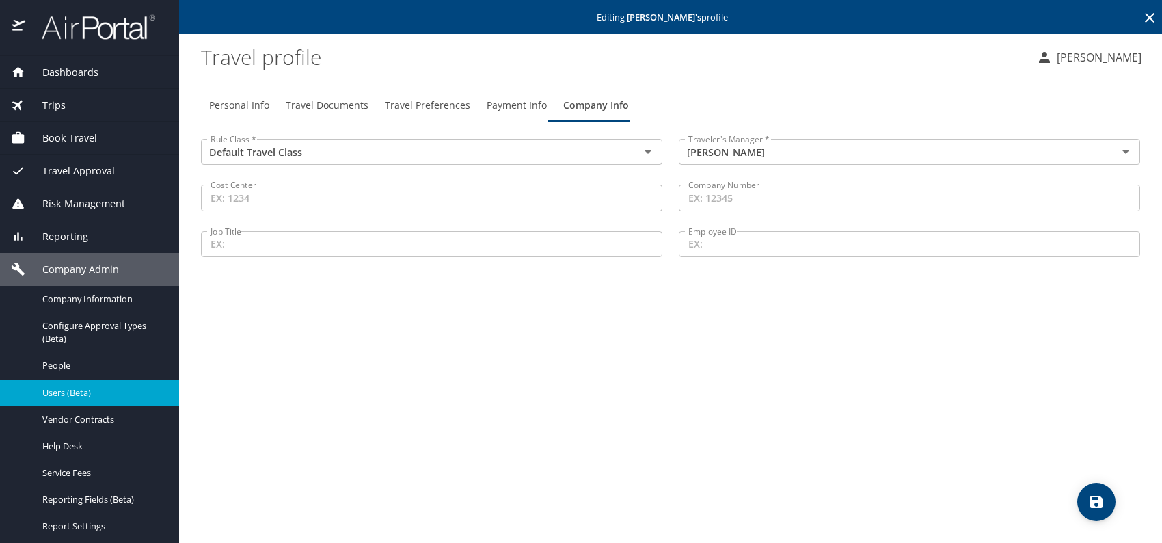
click at [527, 391] on div "Personal Info Travel Documents Travel Preferences Payment Info Company Info Rul…" at bounding box center [671, 310] width 940 height 465
click at [337, 108] on span "Travel Documents" at bounding box center [327, 105] width 83 height 17
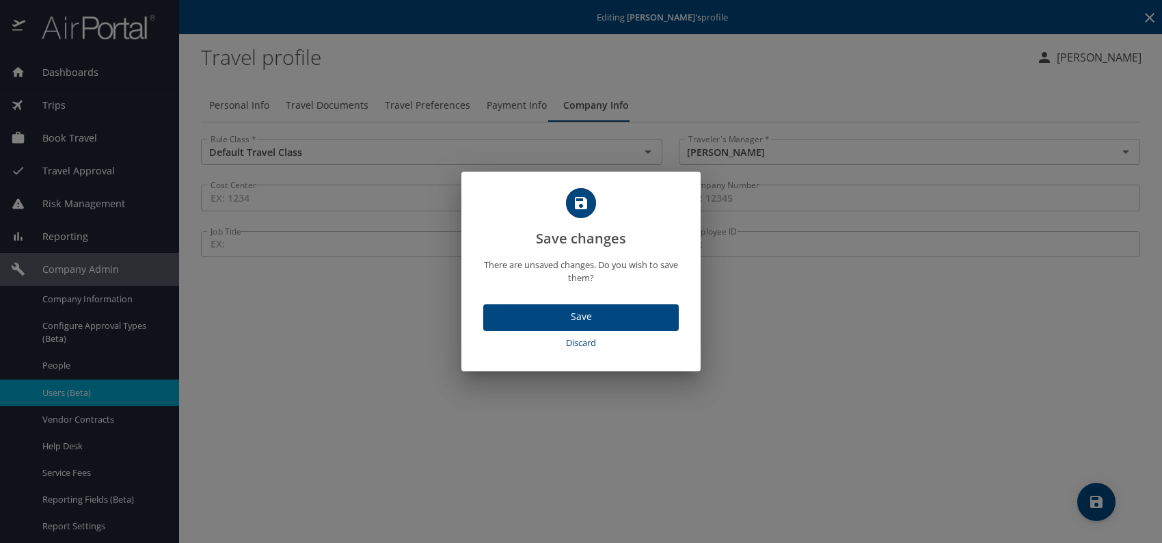
click at [589, 313] on span "Save" at bounding box center [581, 316] width 174 height 17
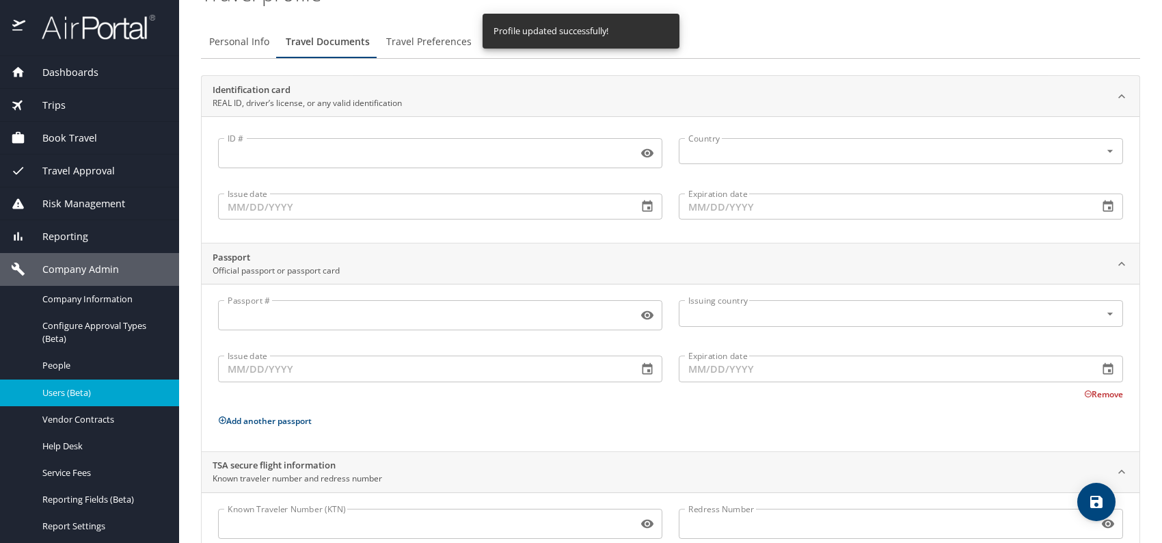
scroll to position [115, 0]
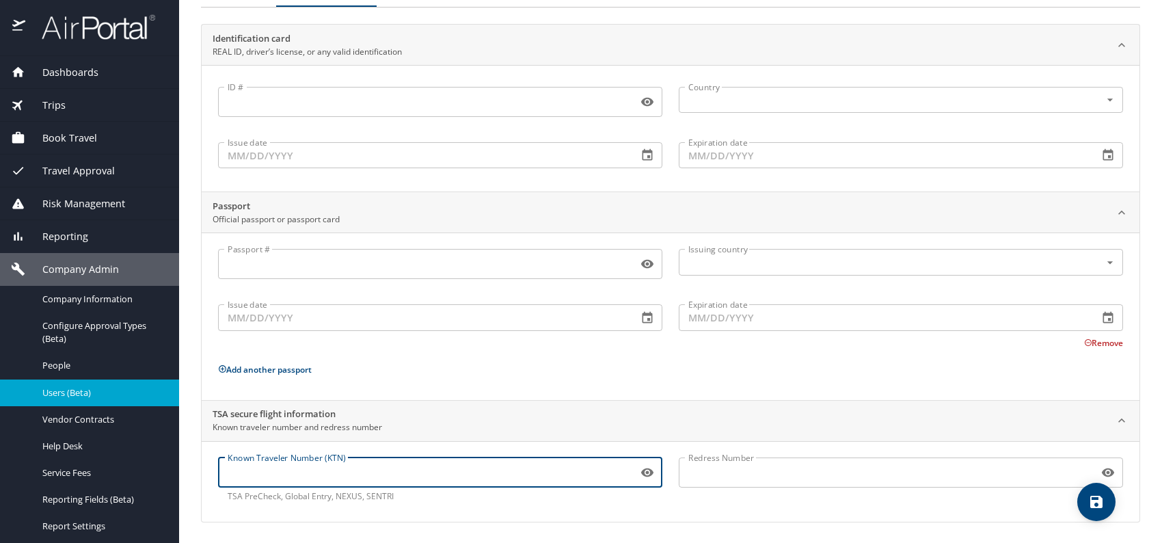
paste input "988296272"
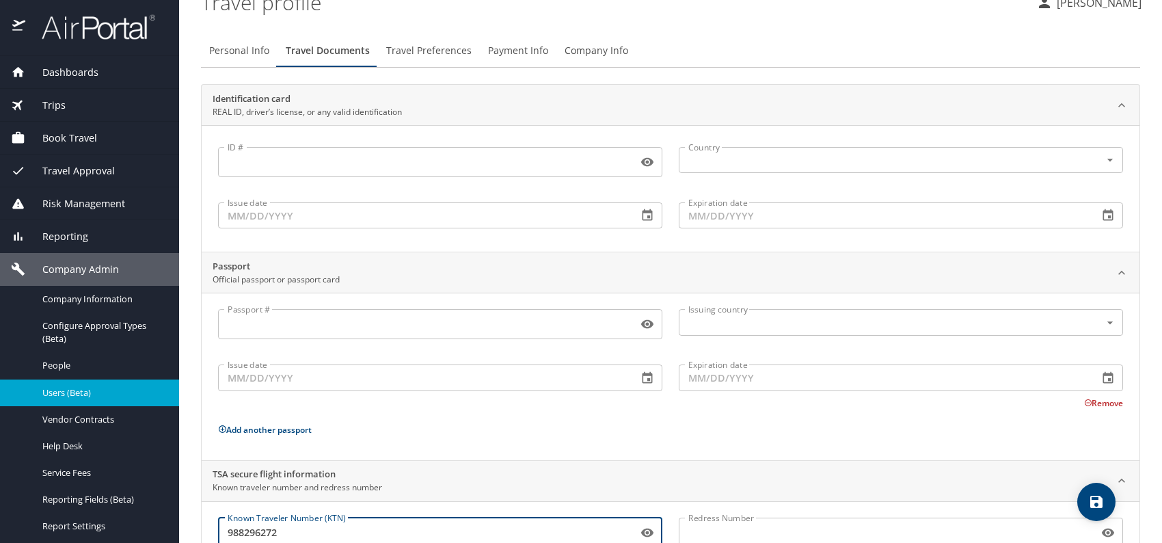
scroll to position [0, 0]
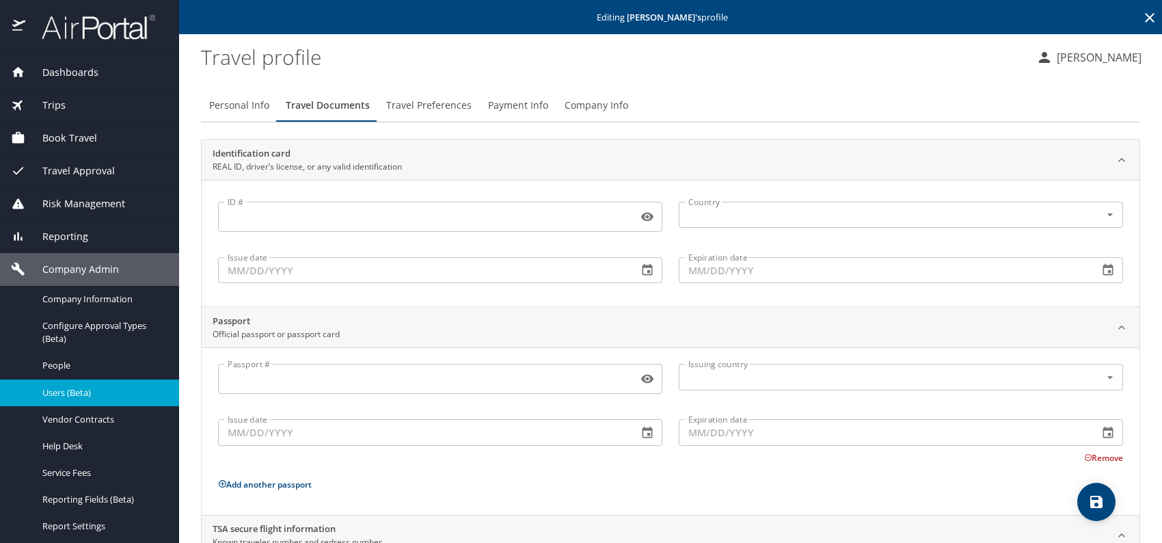
type input "988296272"
click at [423, 97] on span "Travel Preferences" at bounding box center [428, 105] width 85 height 17
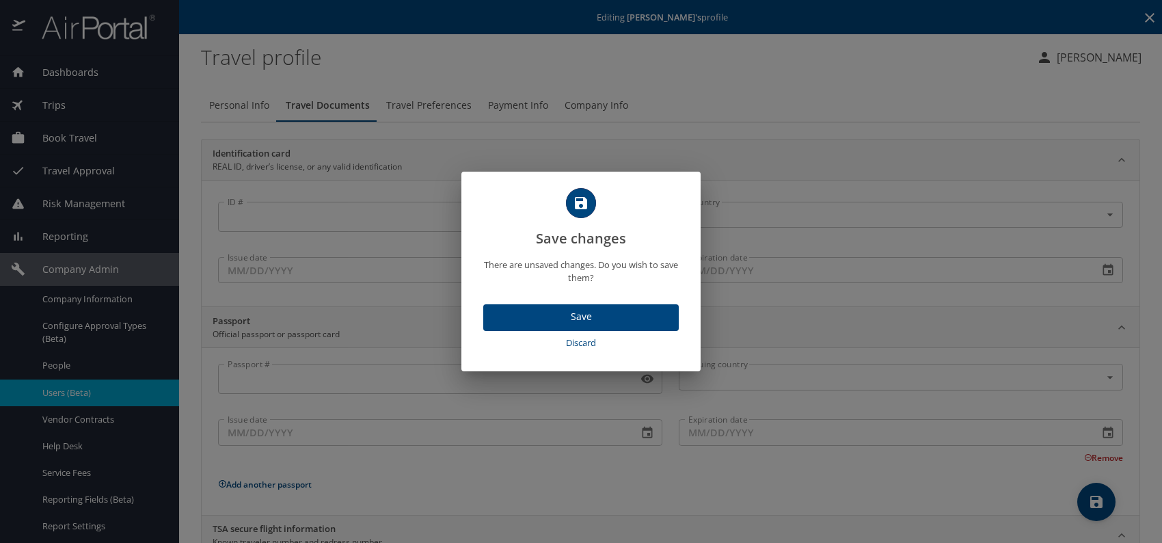
click at [598, 320] on span "Save" at bounding box center [581, 316] width 174 height 17
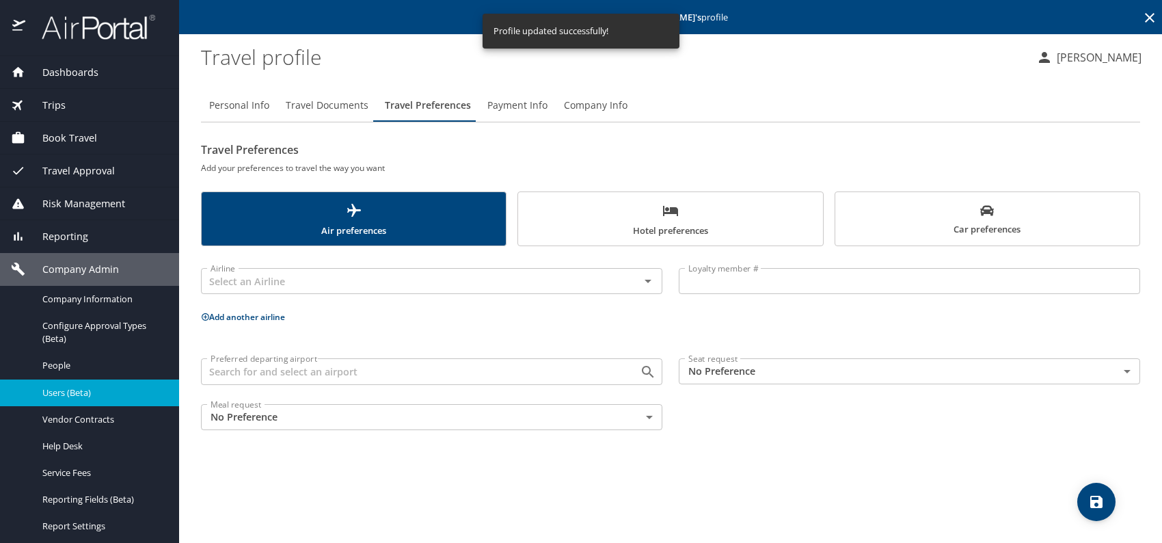
click at [785, 378] on body "Dashboards AirPortal 360™ Manager My Travel Dashboard Trips Airtinerary® Lookup…" at bounding box center [581, 271] width 1162 height 543
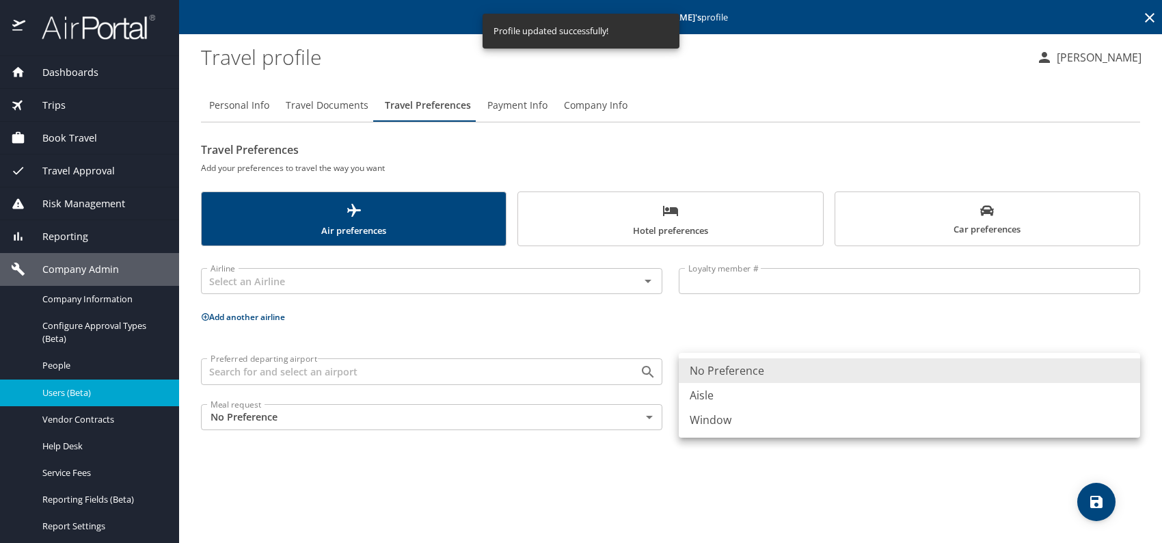
click at [743, 395] on li "Aisle" at bounding box center [910, 395] width 462 height 25
type input "Aisle"
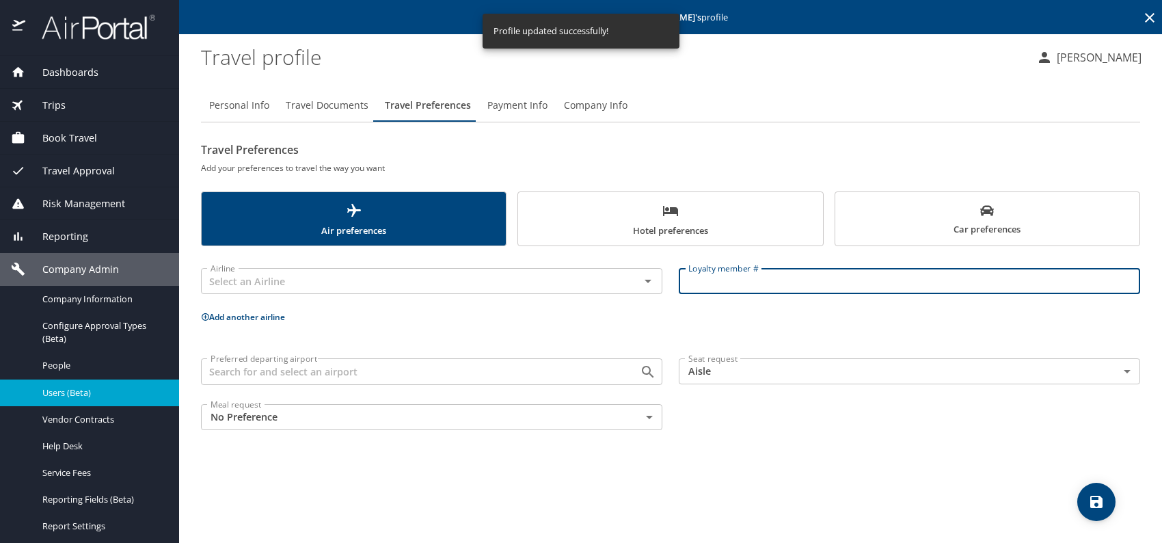
paste input "2024002392"
type input "2024002392"
click at [442, 273] on input "text" at bounding box center [411, 281] width 413 height 18
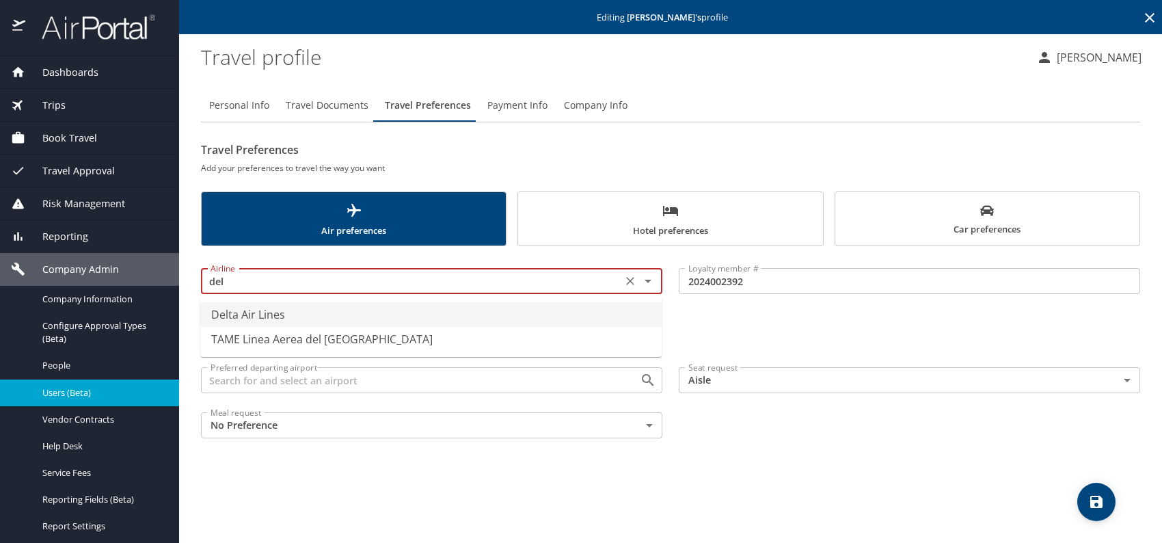
click at [280, 322] on li "Delta Air Lines" at bounding box center [431, 314] width 462 height 25
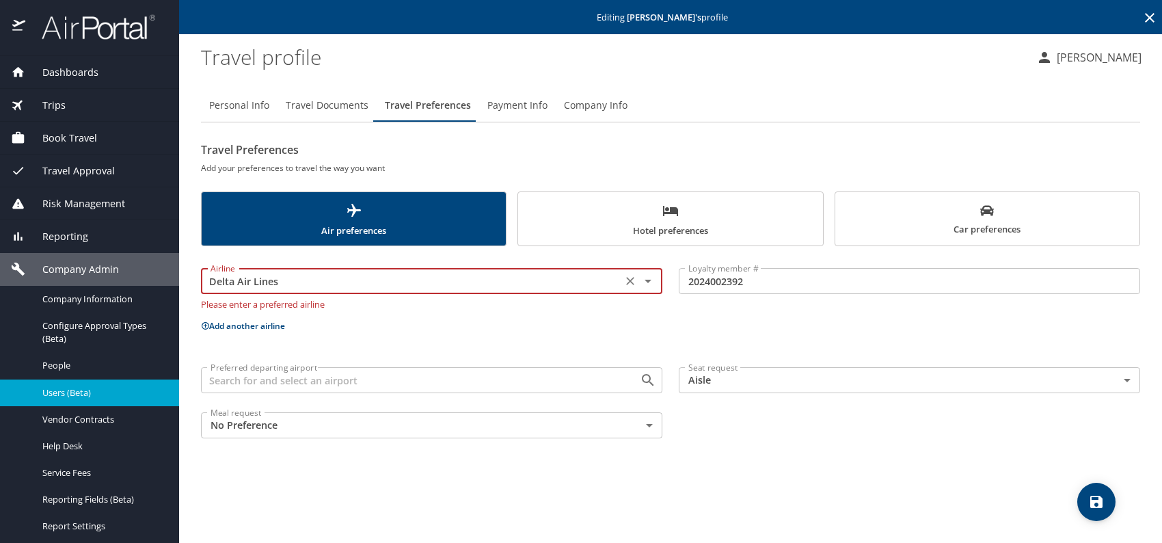
type input "Delta Air Lines"
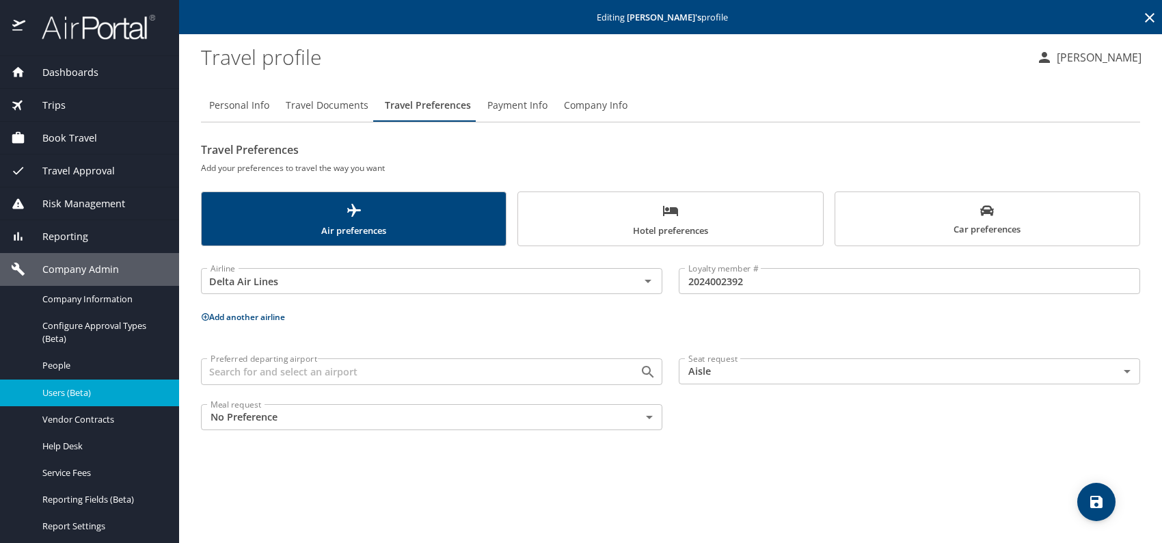
click at [944, 220] on span "Car preferences" at bounding box center [988, 221] width 288 height 34
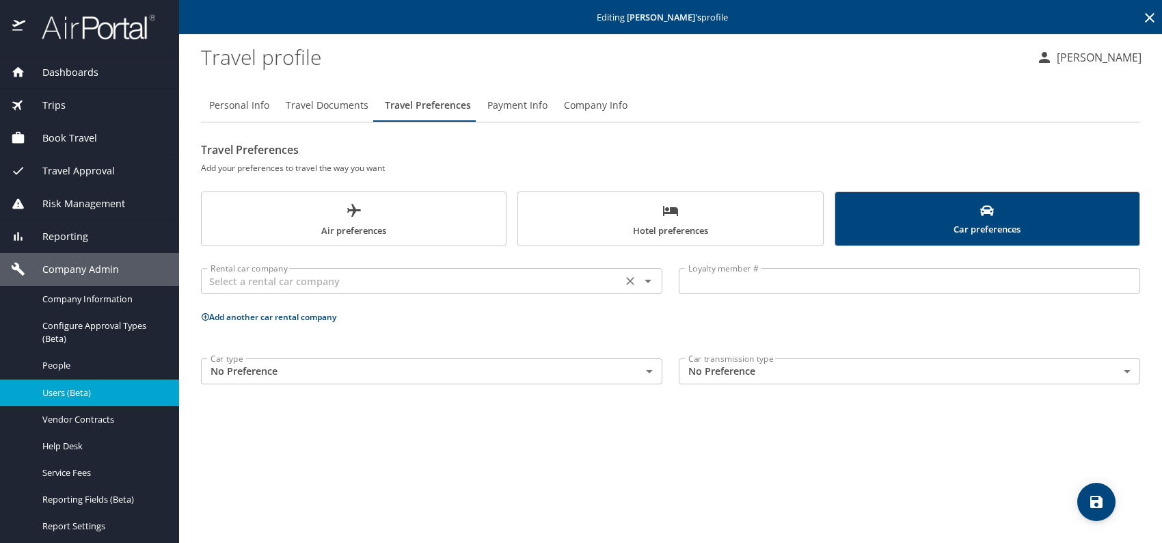
click at [588, 278] on input "text" at bounding box center [411, 281] width 413 height 18
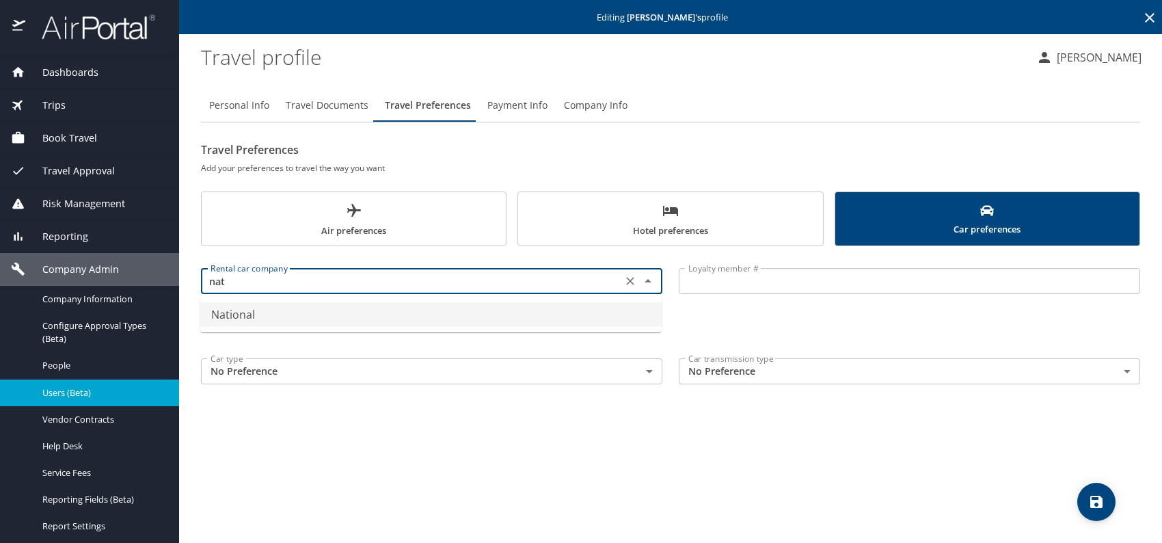
click at [338, 317] on li "National" at bounding box center [431, 314] width 462 height 25
type input "National"
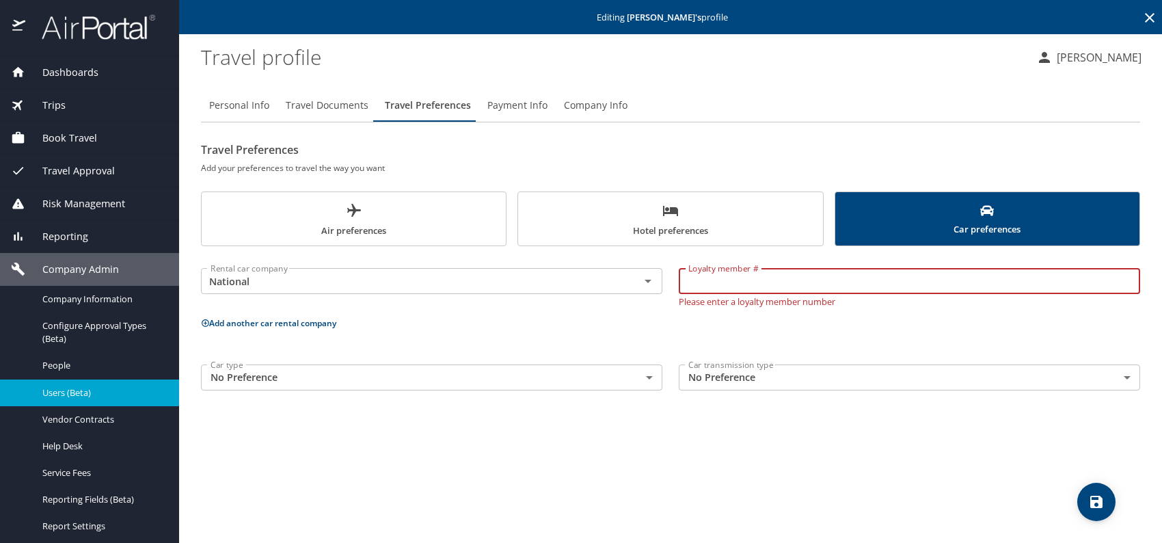
paste input "744062130"
type input "744062130"
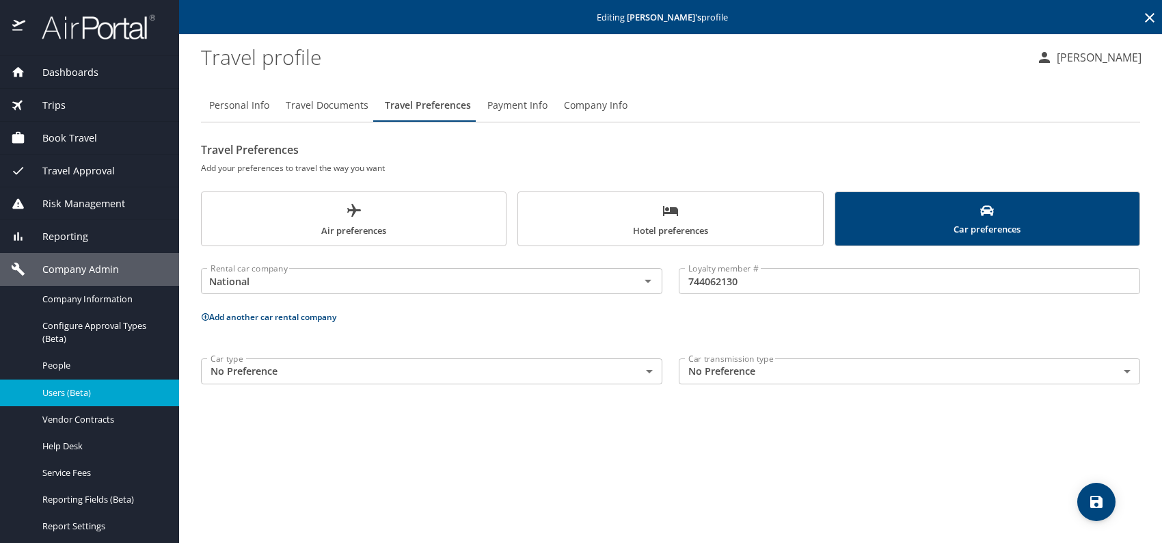
drag, startPoint x: 659, startPoint y: 227, endPoint x: 634, endPoint y: 232, distance: 25.9
click at [659, 227] on span "Hotel preferences" at bounding box center [671, 220] width 288 height 36
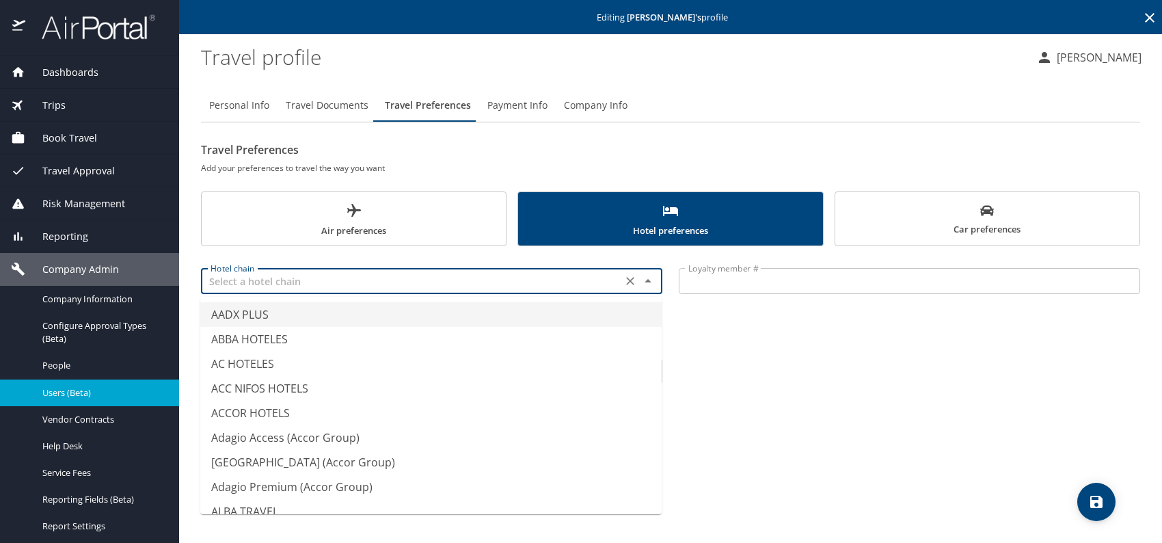
click at [349, 288] on input "text" at bounding box center [411, 281] width 413 height 18
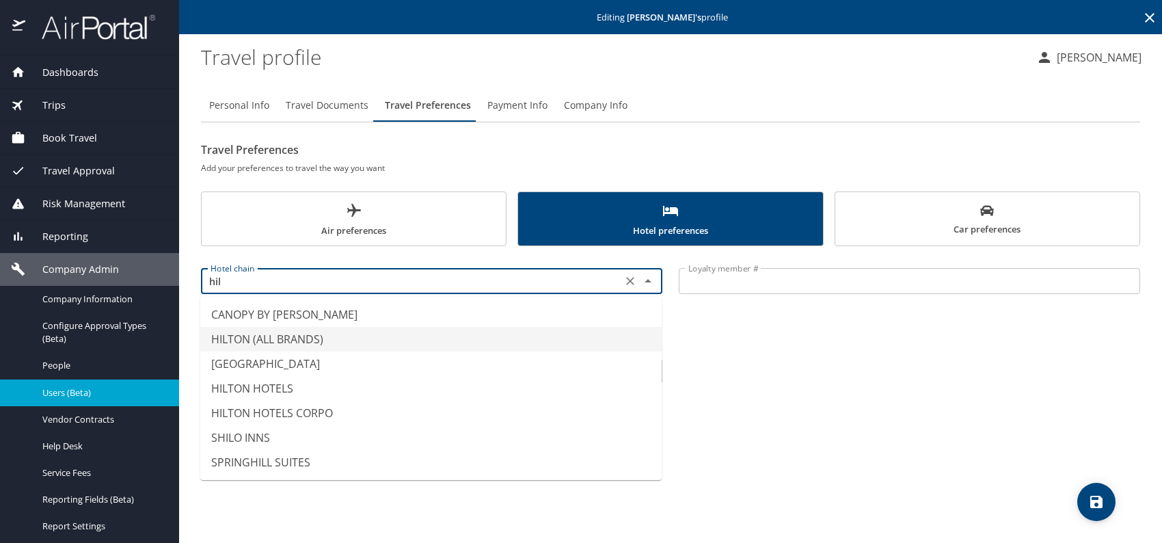
click at [278, 335] on li "HILTON (ALL BRANDS)" at bounding box center [431, 339] width 462 height 25
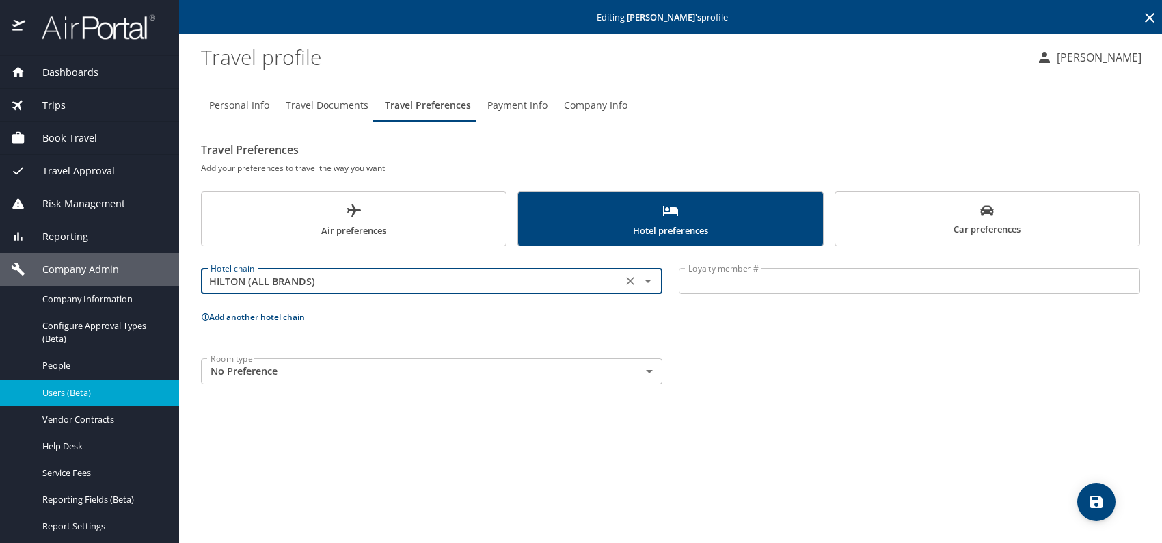
type input "HILTON (ALL BRANDS)"
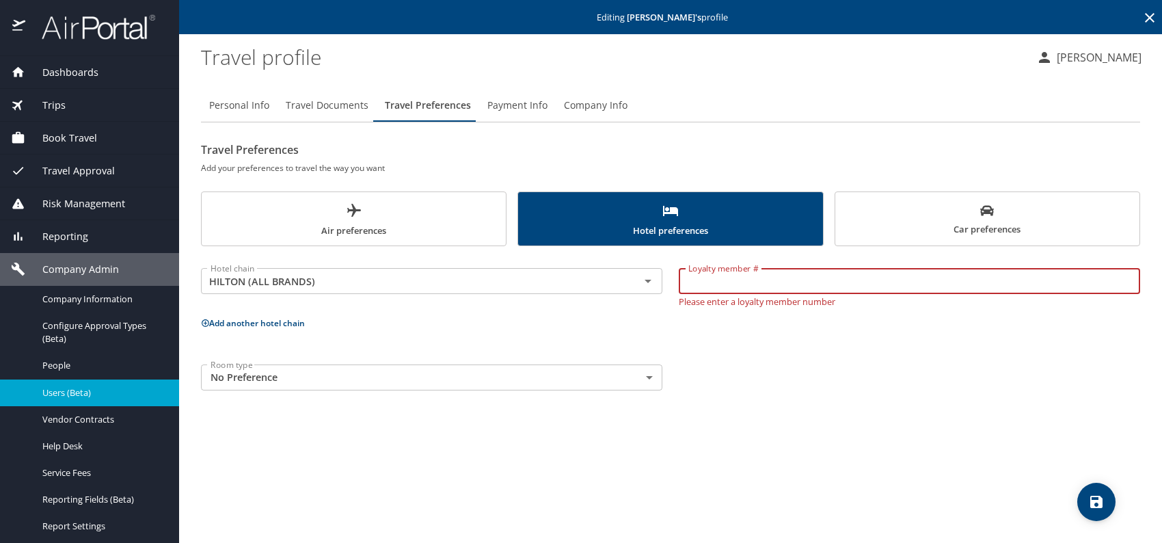
paste input "980925694"
type input "980925694"
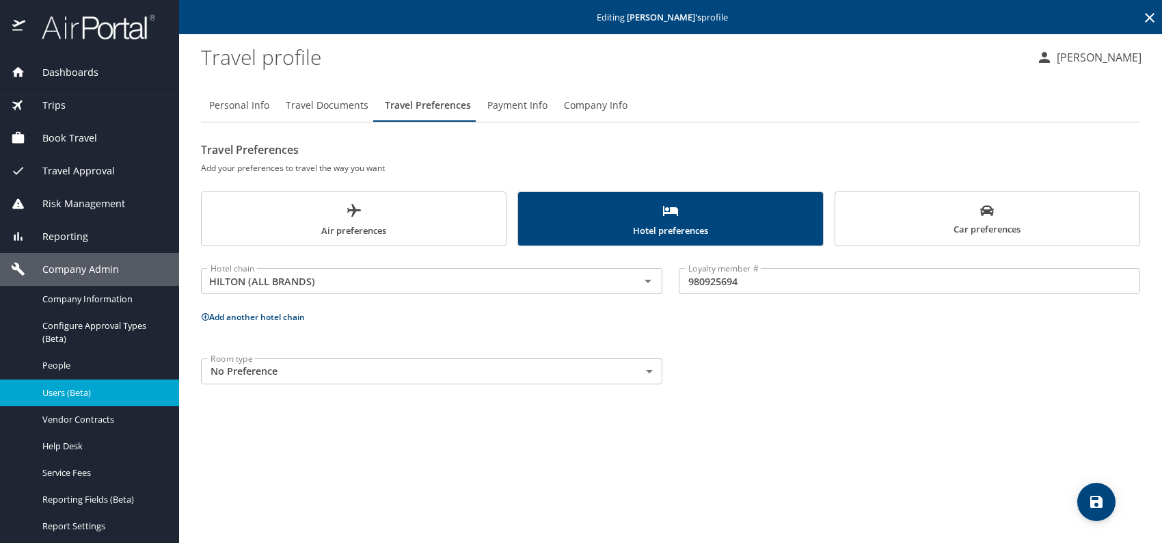
click at [292, 320] on button "Add another hotel chain" at bounding box center [253, 317] width 104 height 12
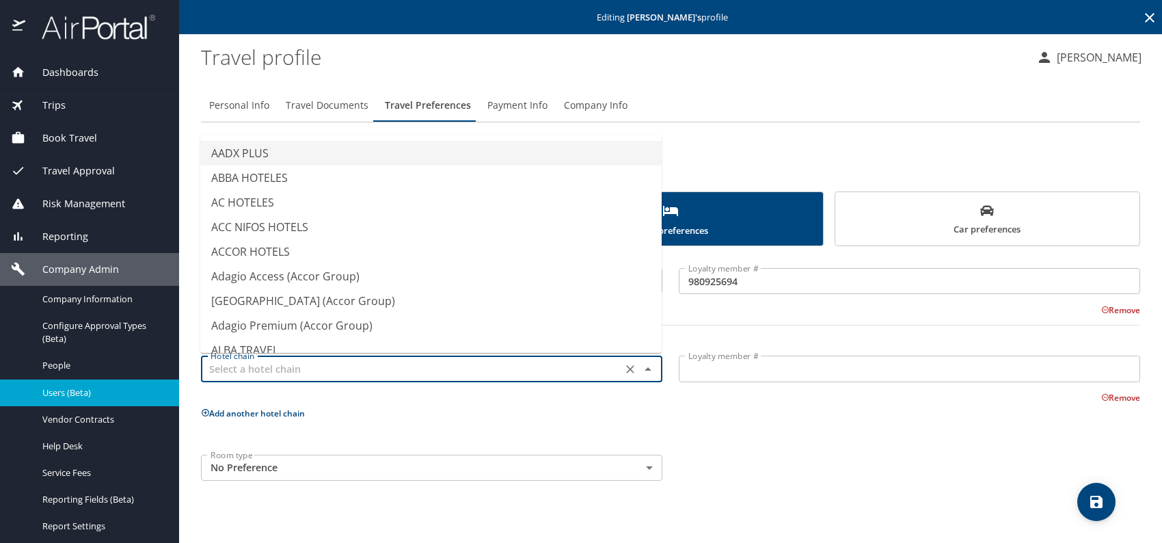
click at [354, 364] on input "text" at bounding box center [411, 369] width 413 height 18
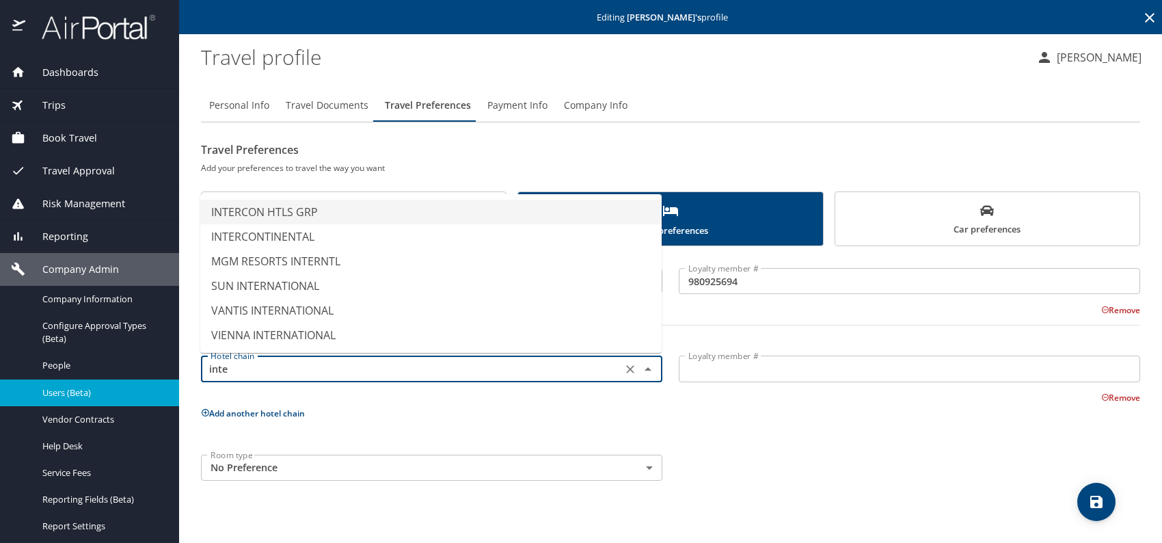
drag, startPoint x: 326, startPoint y: 211, endPoint x: 349, endPoint y: 215, distance: 23.5
click at [327, 211] on li "INTERCON HTLS GRP" at bounding box center [431, 212] width 462 height 25
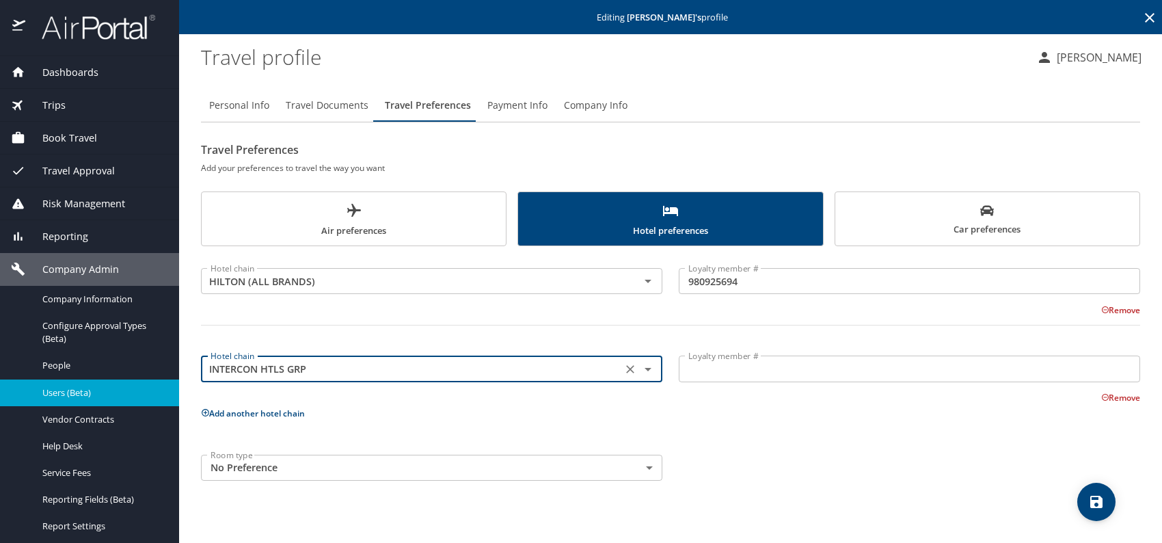
type input "INTERCON HTLS GRP"
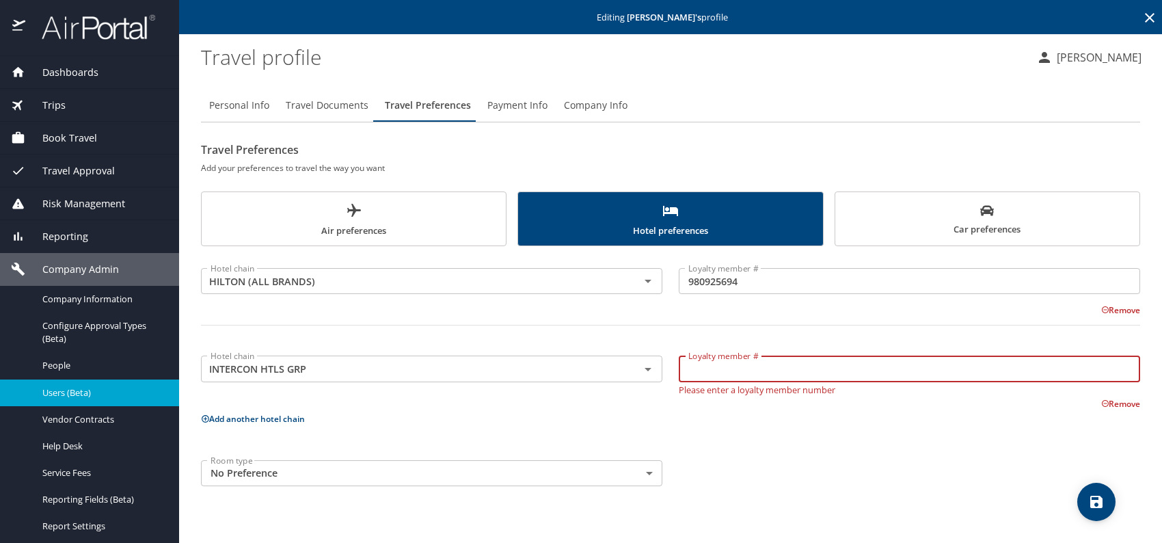
paste input "413421294"
type input "413421294"
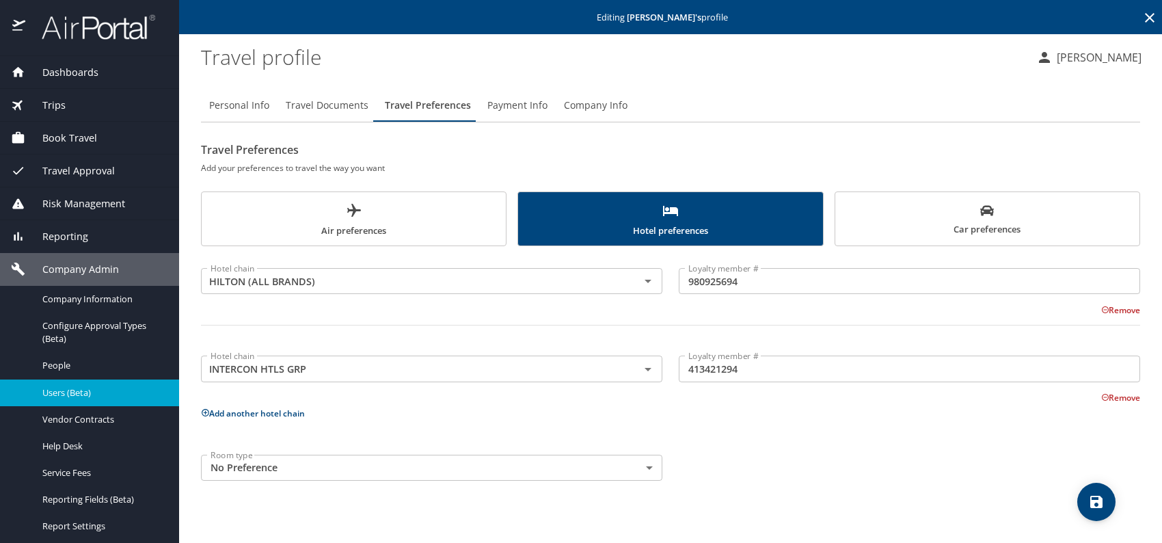
click at [832, 448] on div "Room type No Preference NotApplicable Room type" at bounding box center [671, 468] width 956 height 42
click at [1093, 494] on icon "save" at bounding box center [1097, 502] width 16 height 16
click at [816, 453] on div "Room type No Preference NotApplicable Room type" at bounding box center [671, 468] width 956 height 42
click at [90, 394] on span "Users (Beta)" at bounding box center [102, 392] width 120 height 13
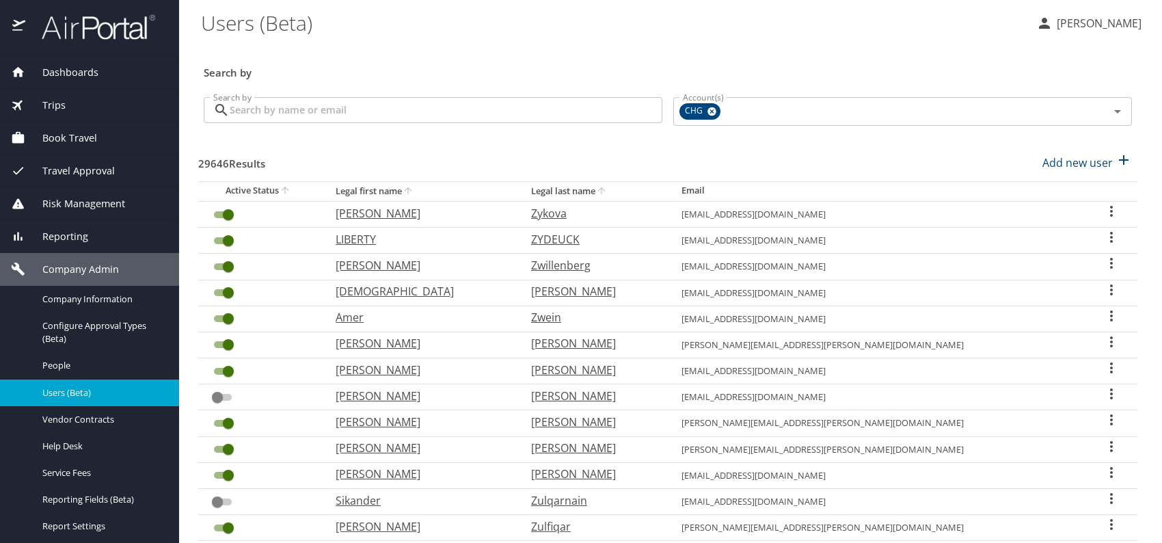
click at [69, 243] on div "Reporting" at bounding box center [89, 236] width 179 height 33
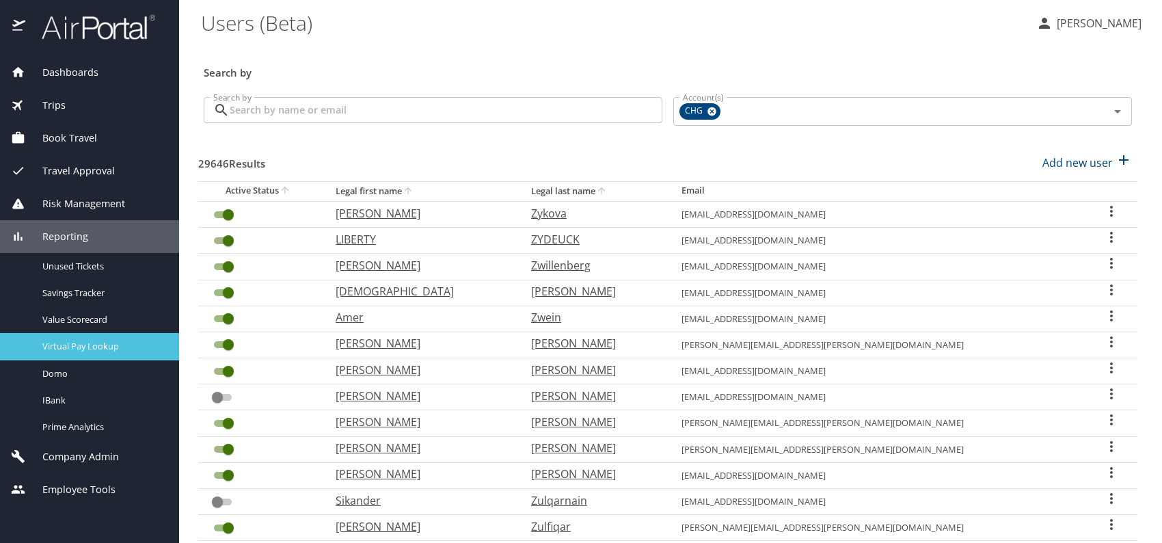
click at [105, 348] on span "Virtual Pay Lookup" at bounding box center [102, 346] width 120 height 13
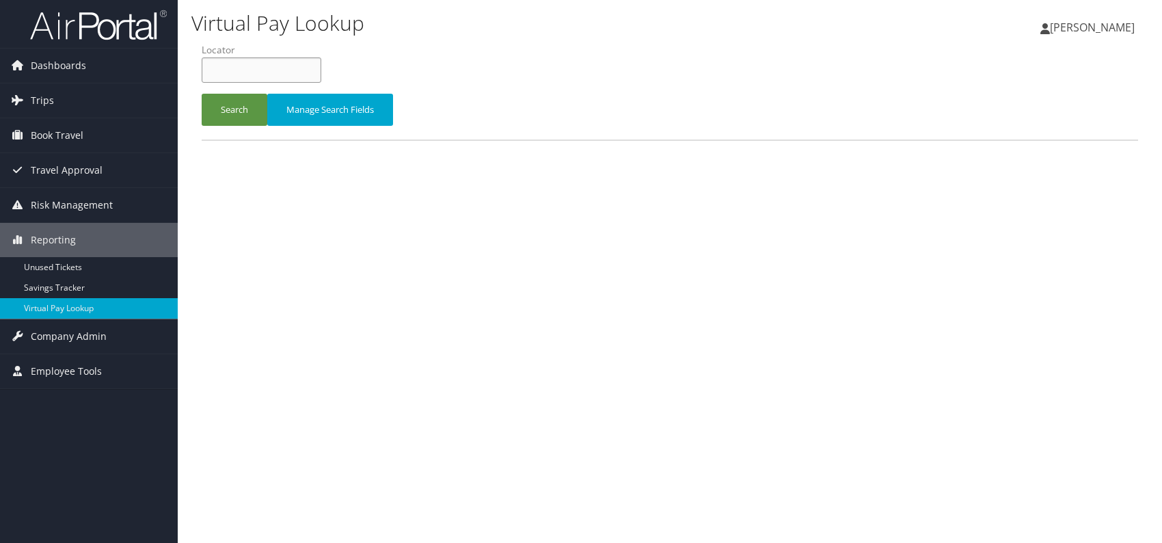
paste input "SOUHNE"
type input "SOUHNE"
click at [245, 107] on button "Search" at bounding box center [235, 110] width 66 height 32
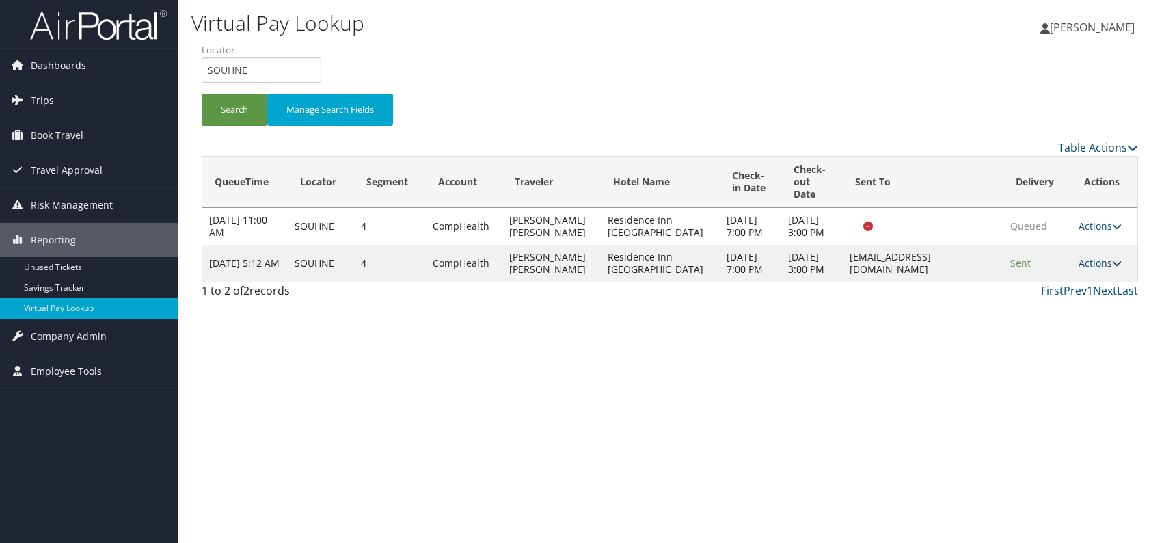
click at [1095, 269] on link "Actions" at bounding box center [1100, 262] width 43 height 13
click at [1051, 328] on link "Logs" at bounding box center [1074, 324] width 86 height 23
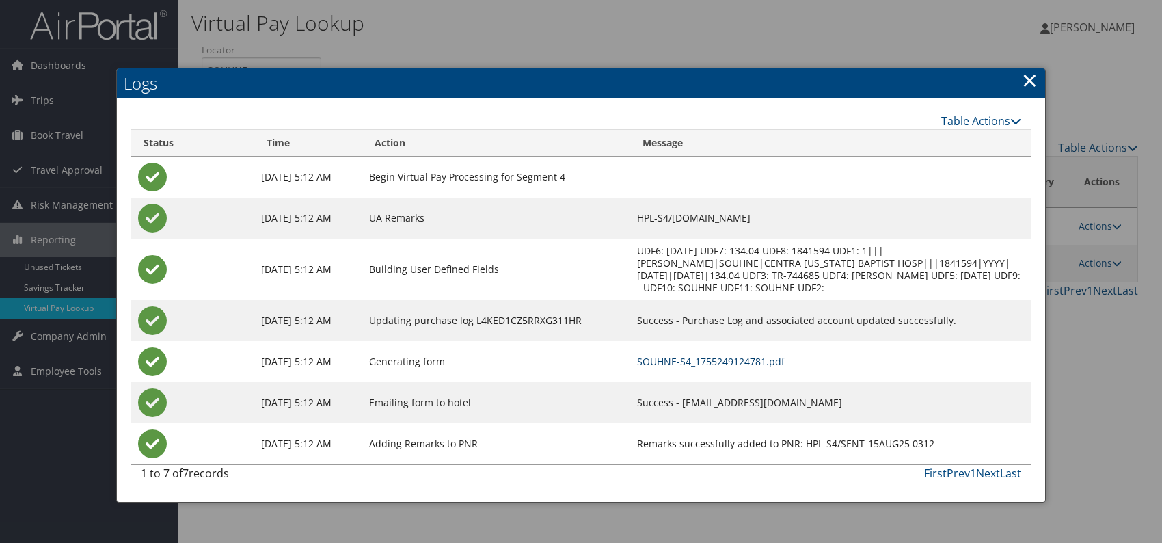
click at [720, 362] on link "SOUHNE-S4_1755249124781.pdf" at bounding box center [711, 361] width 148 height 13
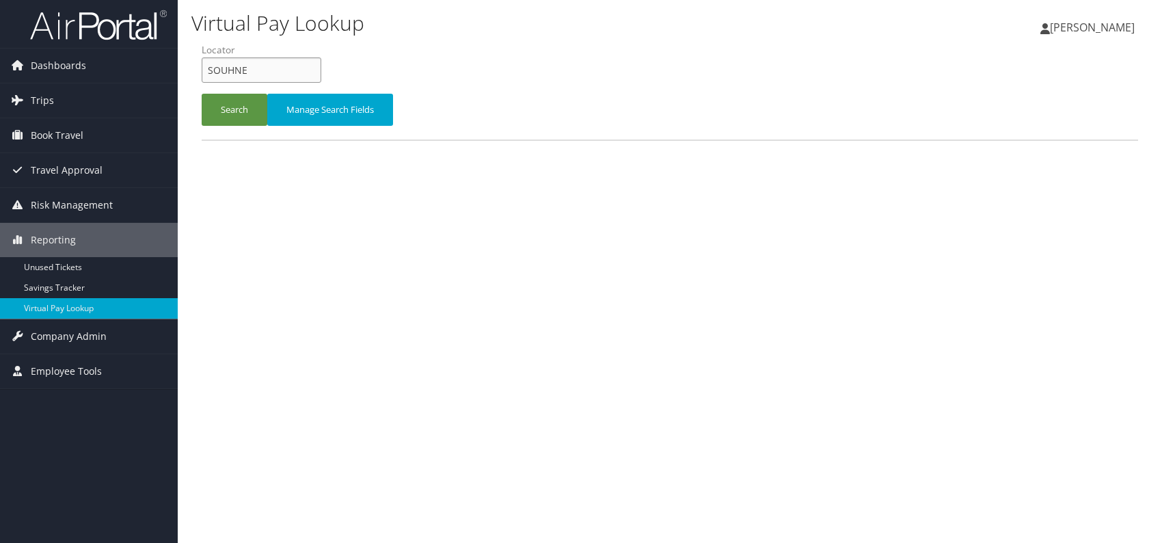
drag, startPoint x: 227, startPoint y: 69, endPoint x: 189, endPoint y: 64, distance: 38.6
click at [189, 64] on div "Virtual Pay Lookup [PERSON_NAME] [PERSON_NAME] My Settings Travel Agency Contac…" at bounding box center [670, 271] width 985 height 543
paste input "NCRKOO"
type input "NCRKOO"
click at [231, 111] on button "Search" at bounding box center [235, 110] width 66 height 32
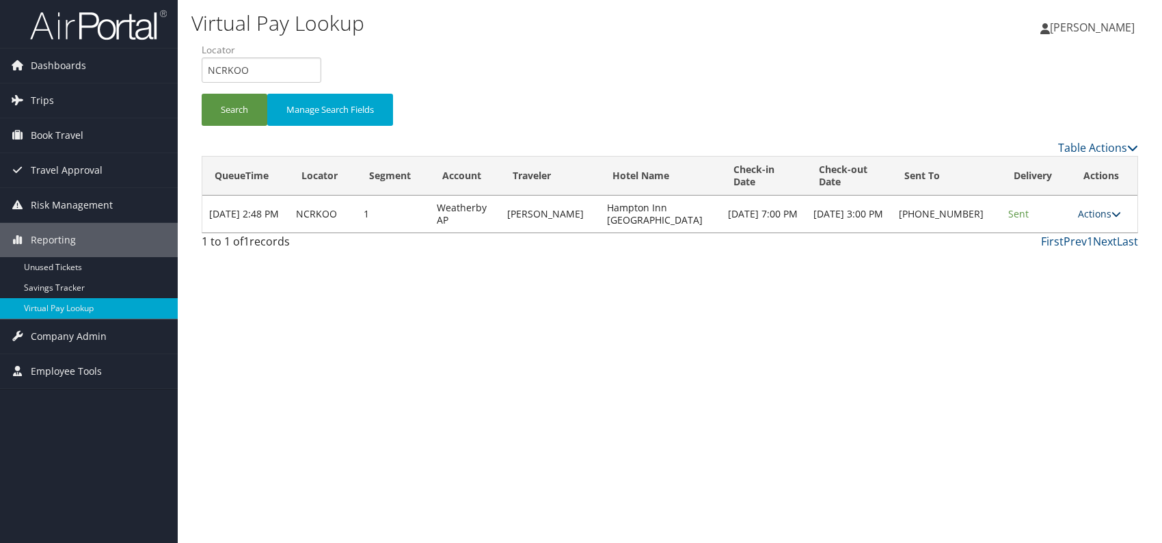
click at [1094, 209] on link "Actions" at bounding box center [1099, 213] width 43 height 13
click at [1021, 254] on link "Logs" at bounding box center [1054, 256] width 117 height 23
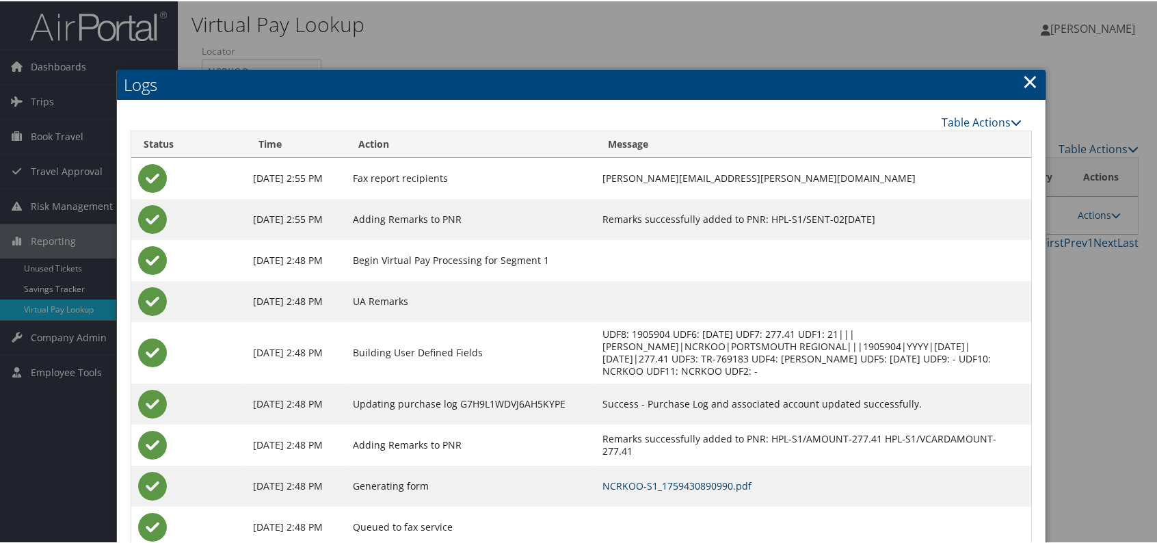
click at [741, 480] on link "NCRKOO-S1_1759430890990.pdf" at bounding box center [676, 484] width 149 height 13
